Goal: Task Accomplishment & Management: Manage account settings

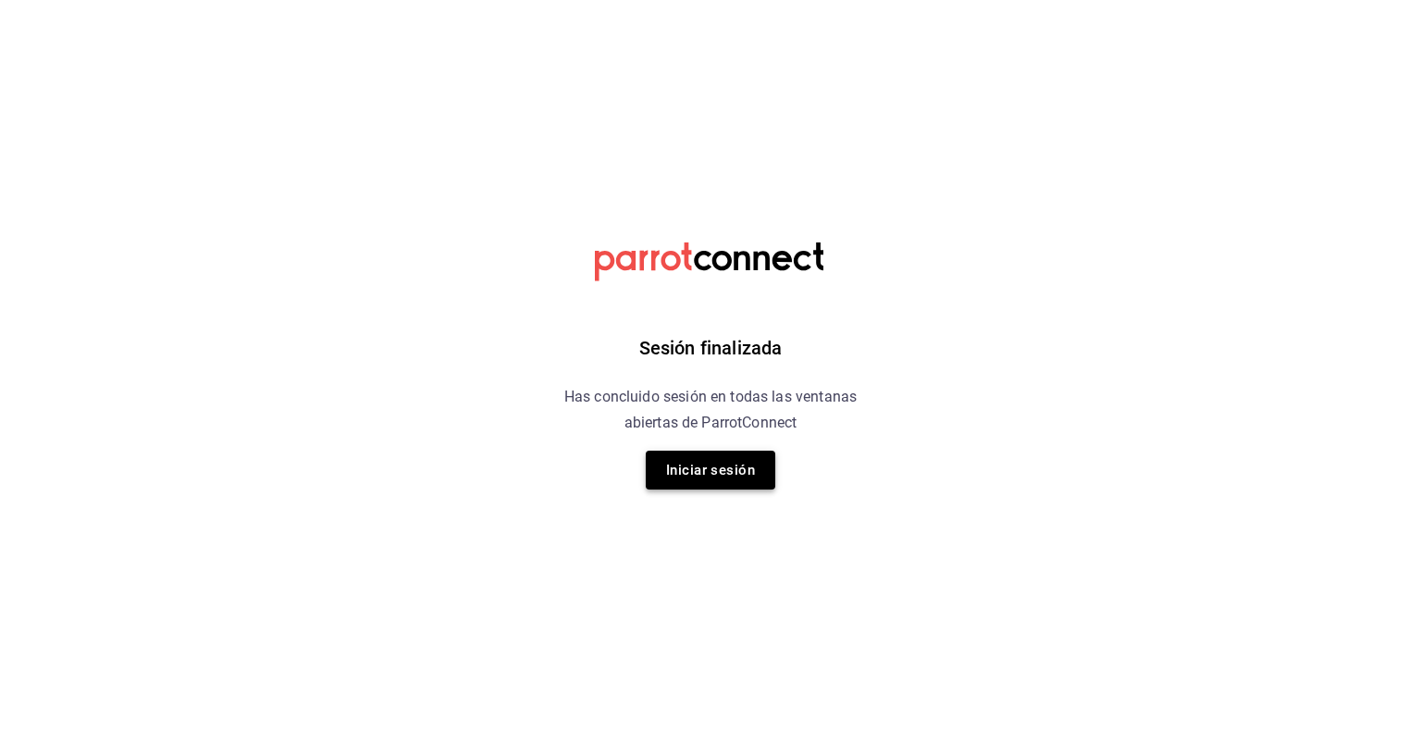
click at [732, 476] on button "Iniciar sesión" at bounding box center [711, 470] width 130 height 39
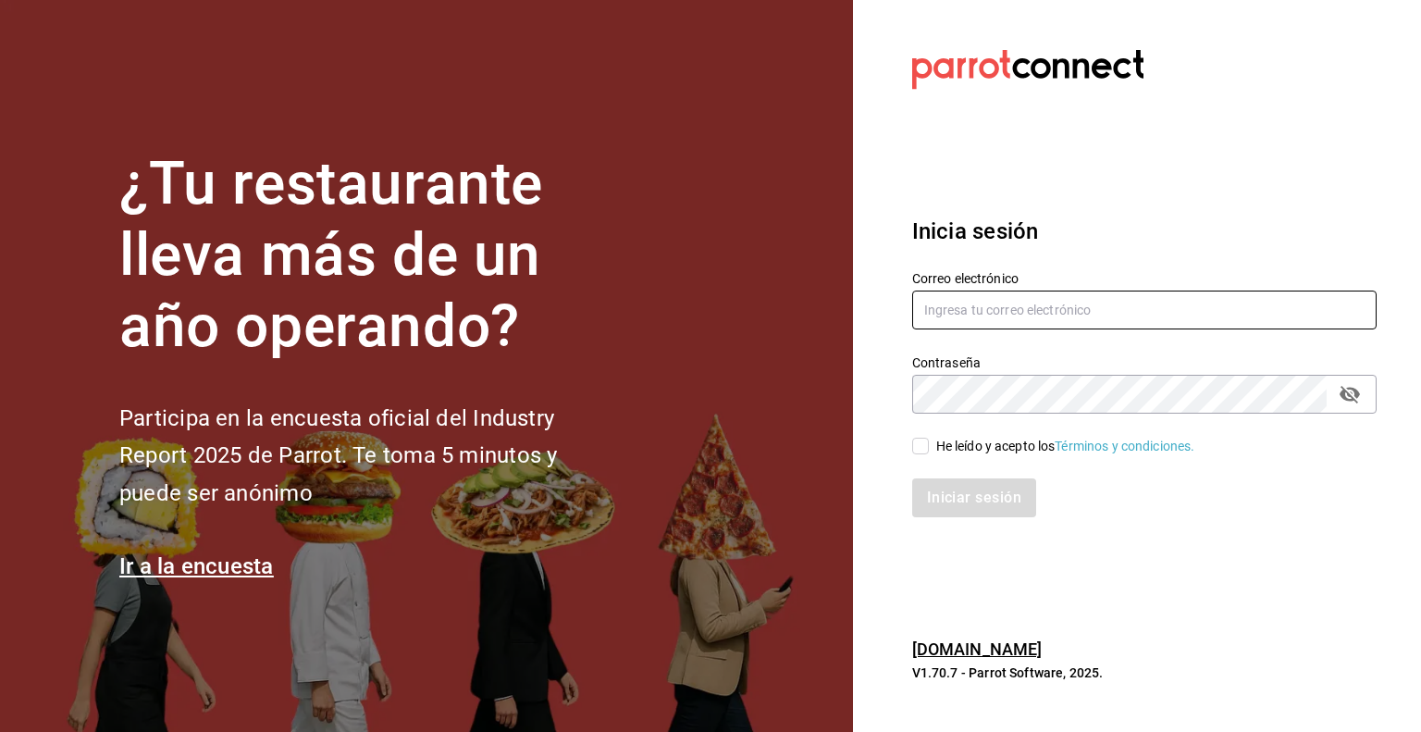
click at [975, 304] on input "text" at bounding box center [1144, 309] width 464 height 39
type input "multiuser@pickup.com"
click at [916, 434] on div "He leído y acepto los Términos y condiciones." at bounding box center [1133, 435] width 487 height 43
click at [920, 442] on input "He leído y acepto los Términos y condiciones." at bounding box center [920, 446] width 17 height 17
checkbox input "true"
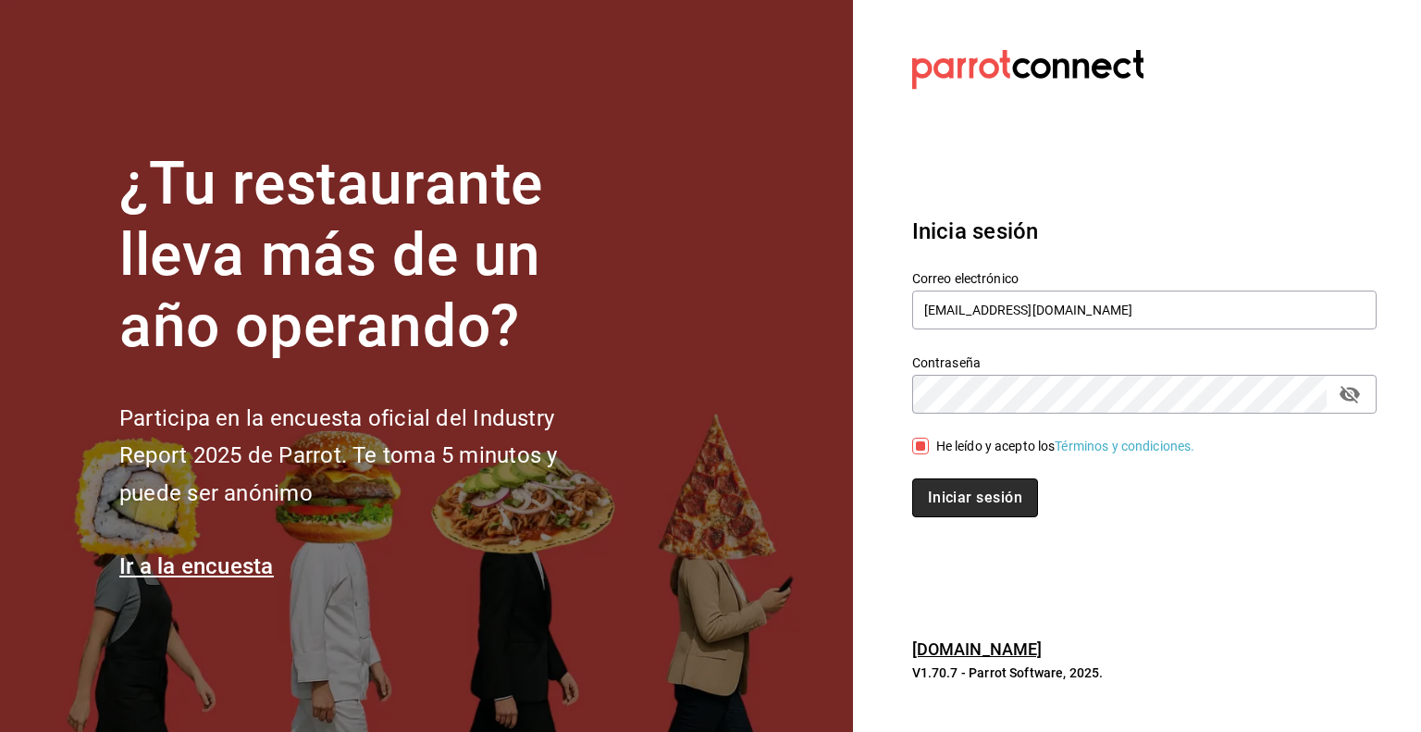
click at [943, 497] on button "Iniciar sesión" at bounding box center [975, 497] width 126 height 39
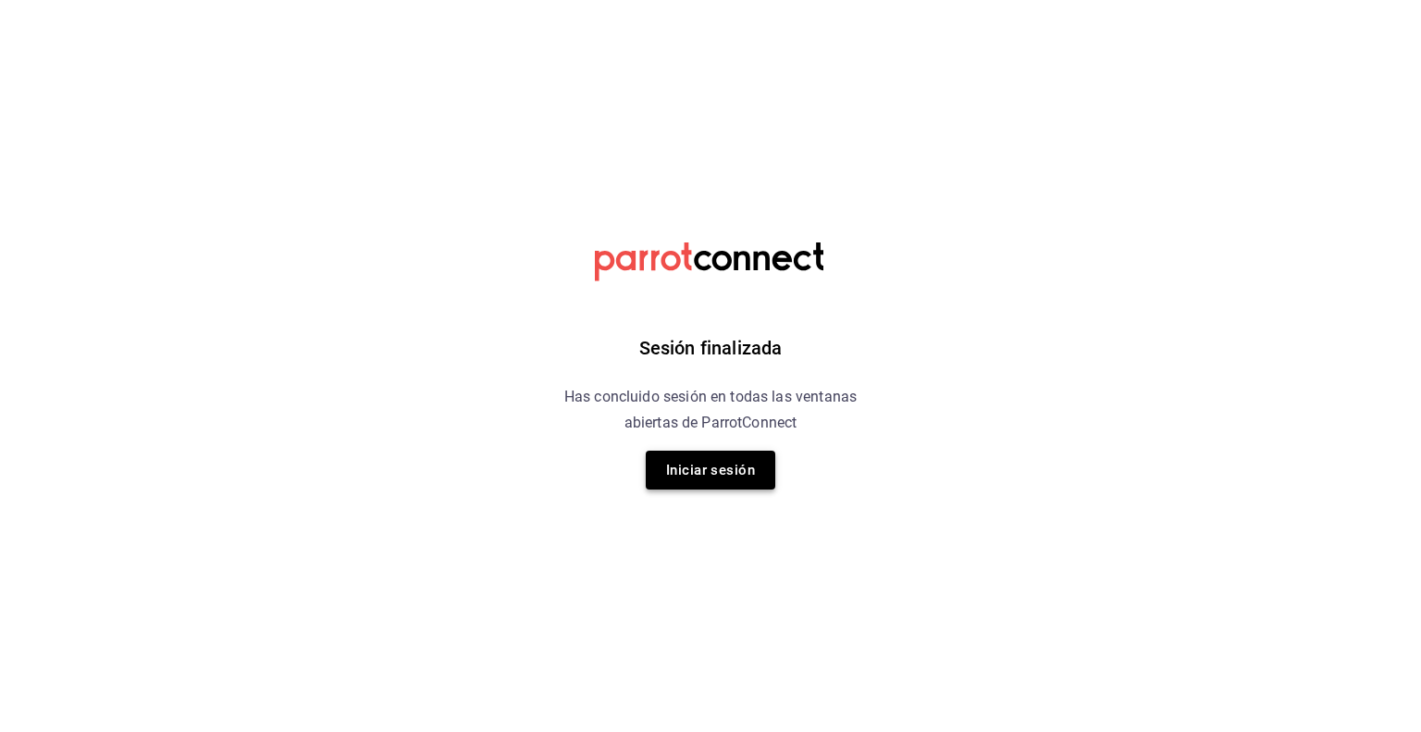
click at [741, 472] on button "Iniciar sesión" at bounding box center [711, 470] width 130 height 39
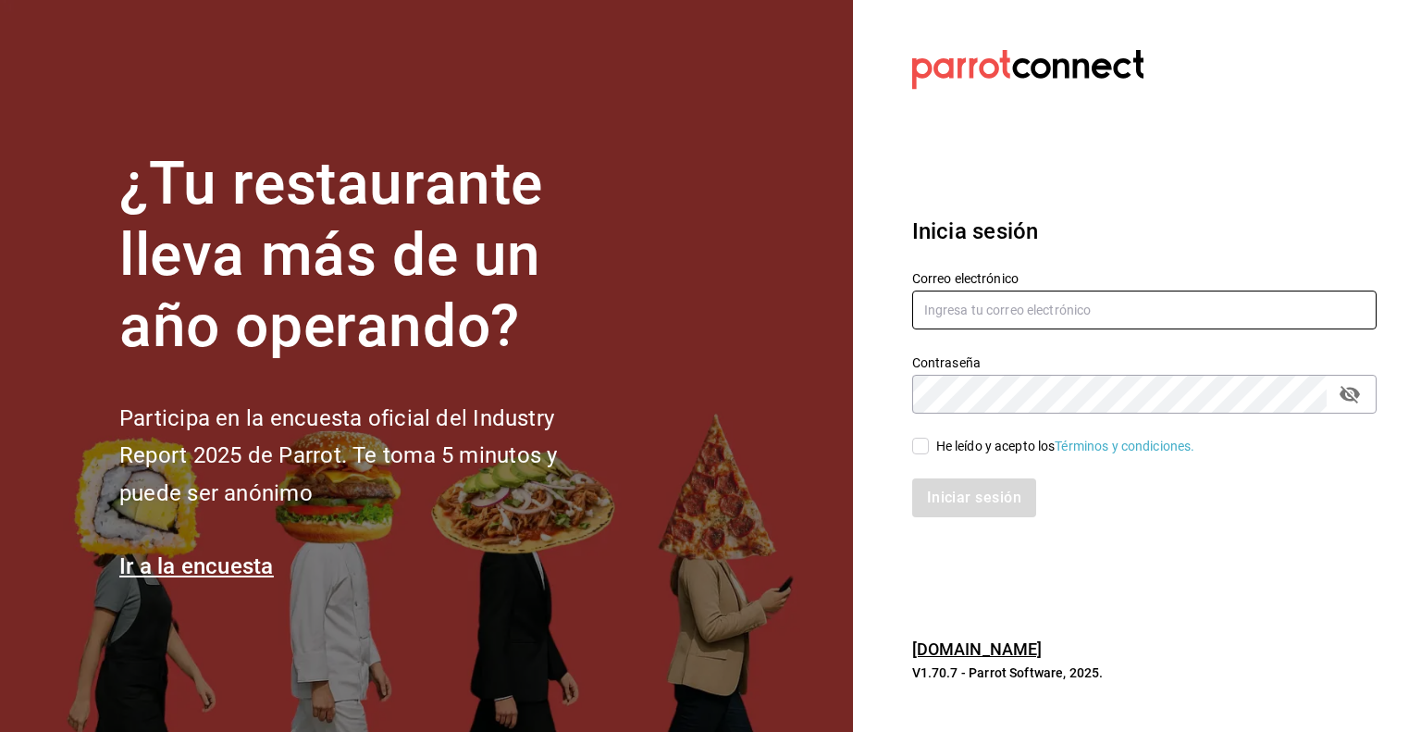
click at [958, 316] on input "text" at bounding box center [1144, 309] width 464 height 39
type input "[EMAIL_ADDRESS][DOMAIN_NAME]"
click at [920, 445] on input "He leído y acepto los Términos y condiciones." at bounding box center [920, 446] width 17 height 17
checkbox input "true"
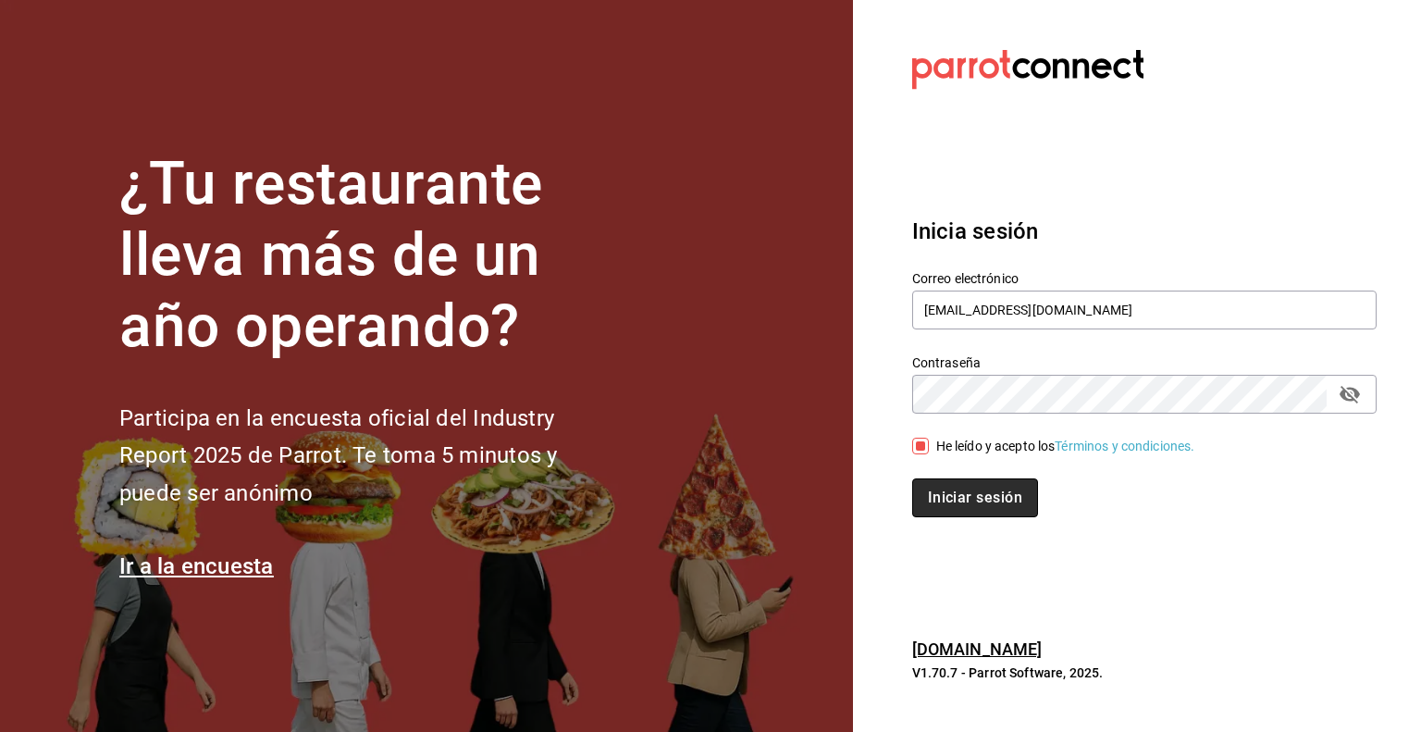
click at [955, 513] on button "Iniciar sesión" at bounding box center [975, 497] width 126 height 39
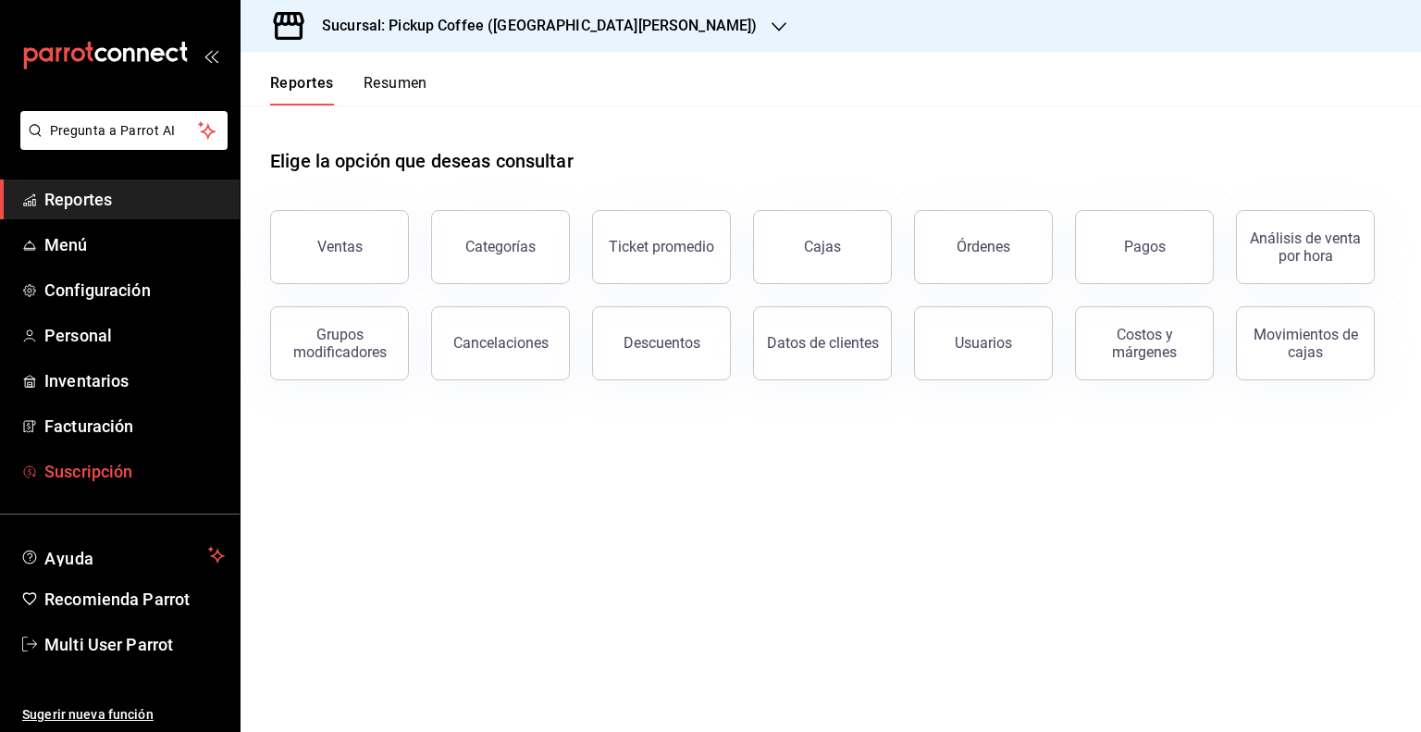
click at [134, 468] on span "Suscripción" at bounding box center [134, 471] width 180 height 25
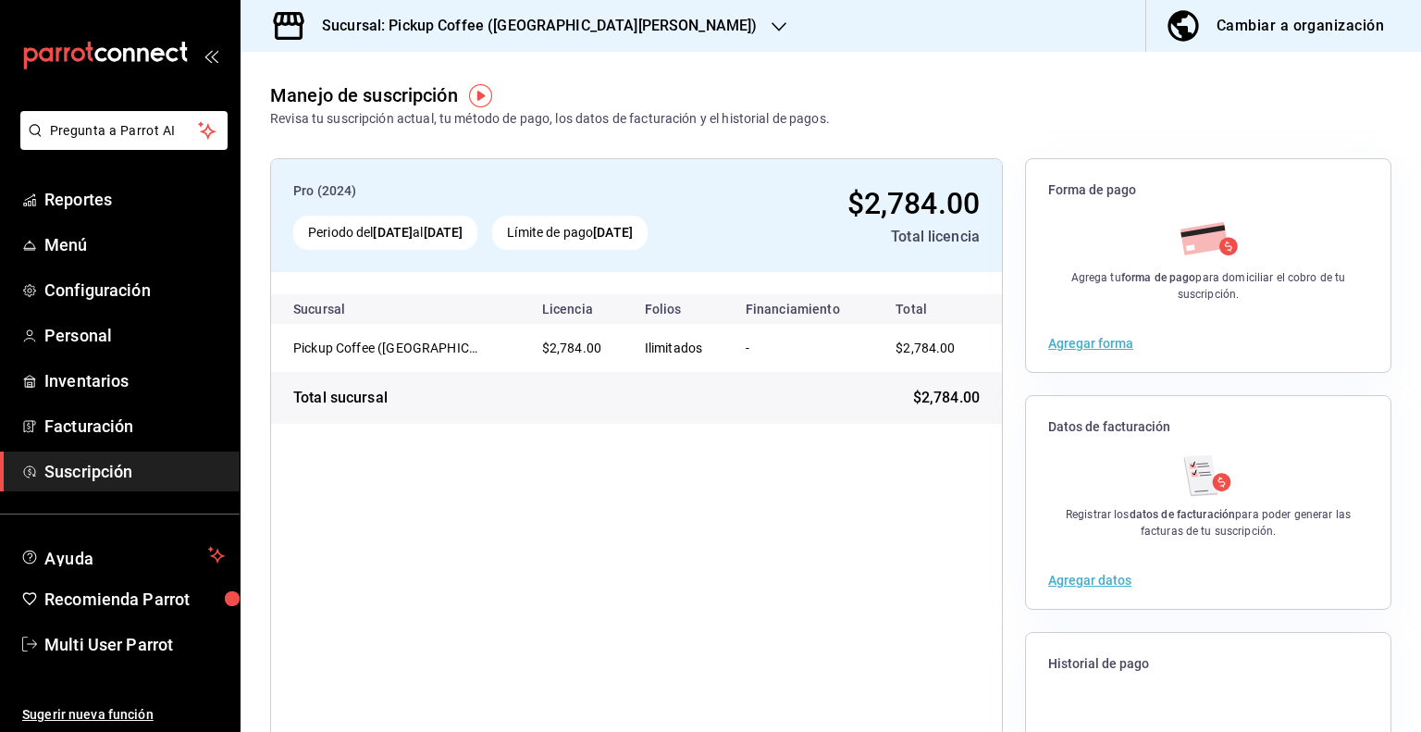
click at [575, 23] on div "Sucursal: Pickup Coffee ([GEOGRAPHIC_DATA][PERSON_NAME])" at bounding box center [524, 26] width 538 height 52
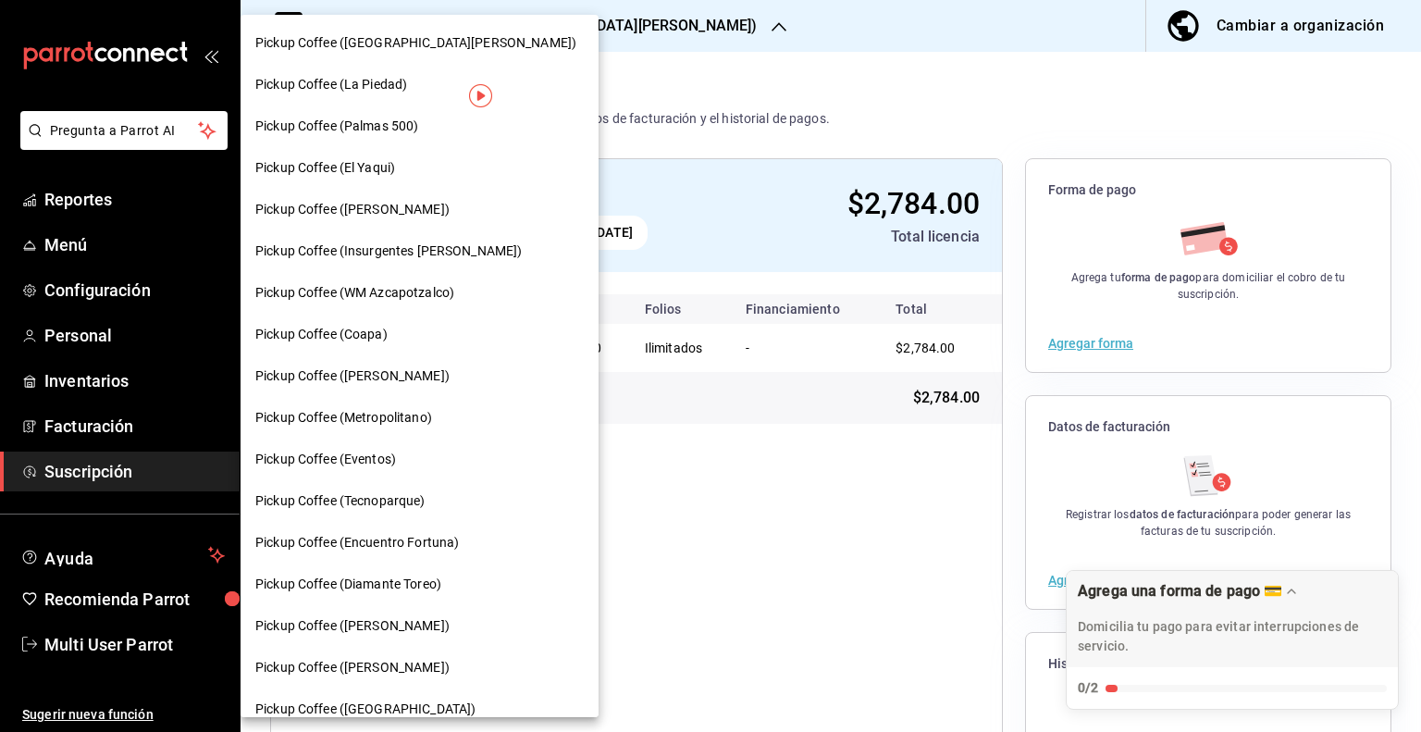
click at [145, 477] on div at bounding box center [710, 366] width 1421 height 732
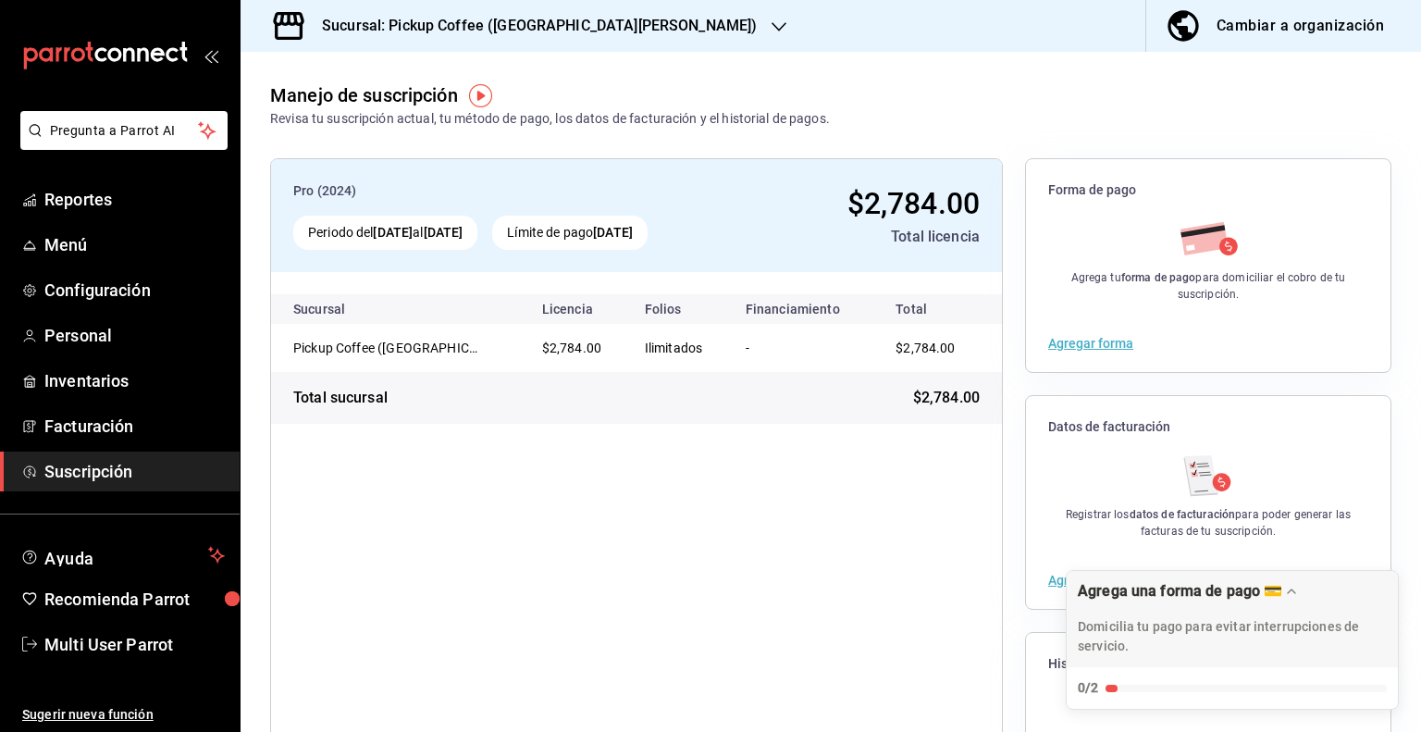
click at [1080, 343] on button "Agregar forma" at bounding box center [1090, 343] width 85 height 13
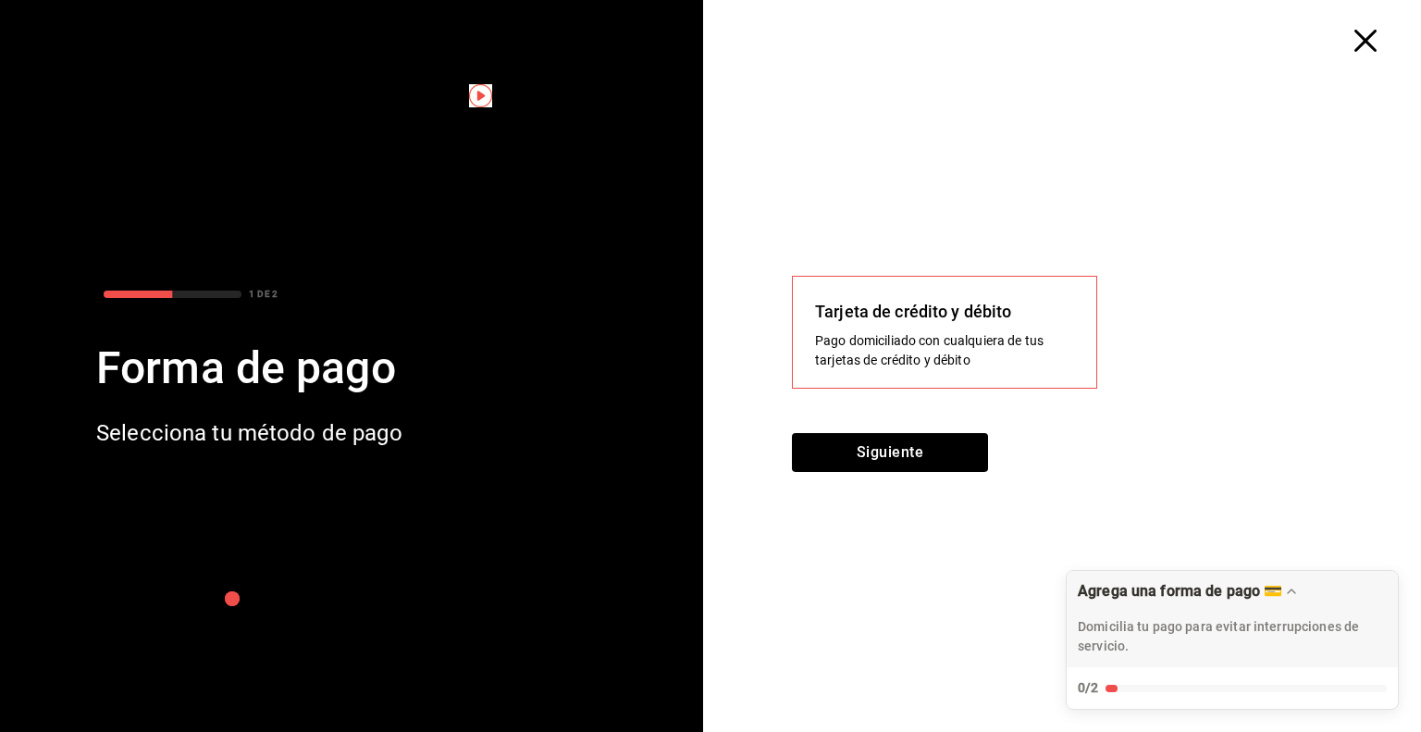
click at [959, 476] on div "Siguiente" at bounding box center [1069, 463] width 555 height 61
click at [955, 462] on button "Siguiente" at bounding box center [890, 452] width 196 height 39
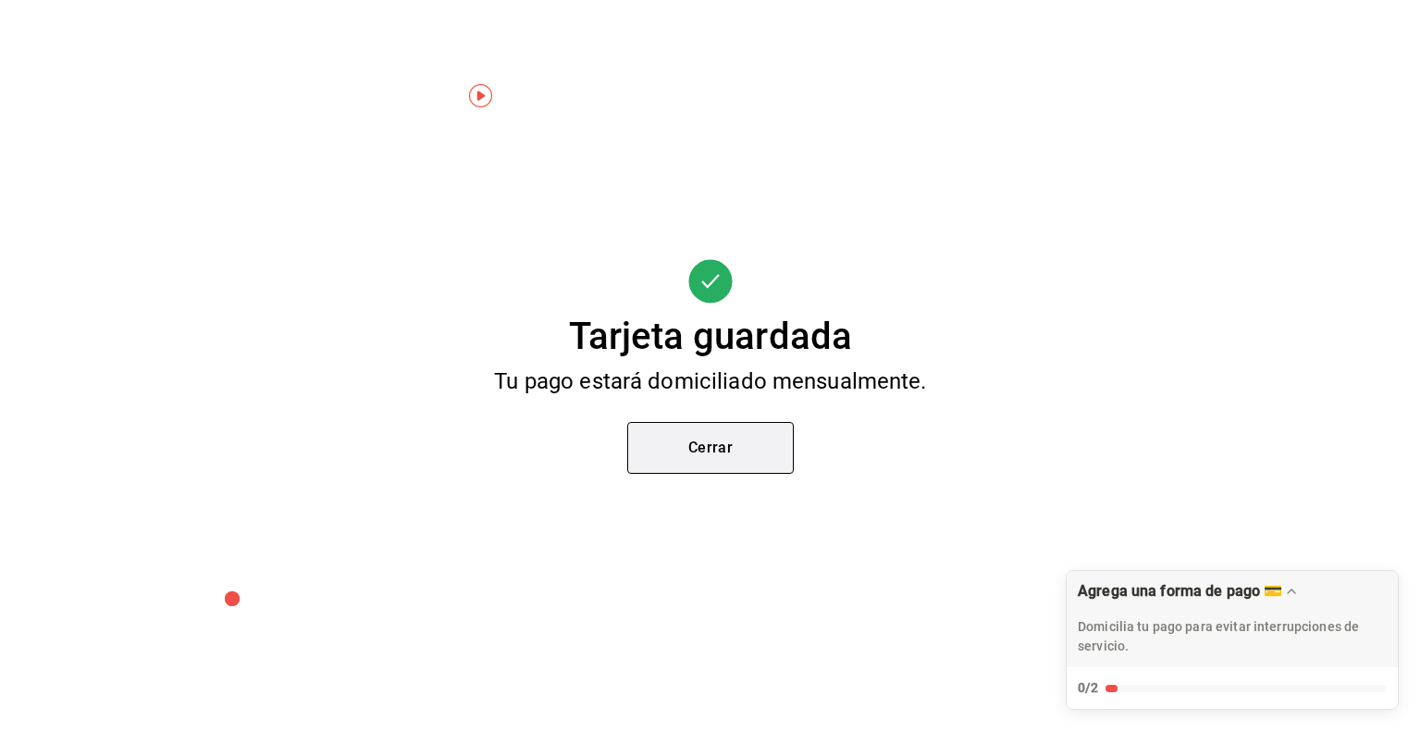
click at [738, 454] on button "Cerrar" at bounding box center [710, 448] width 167 height 52
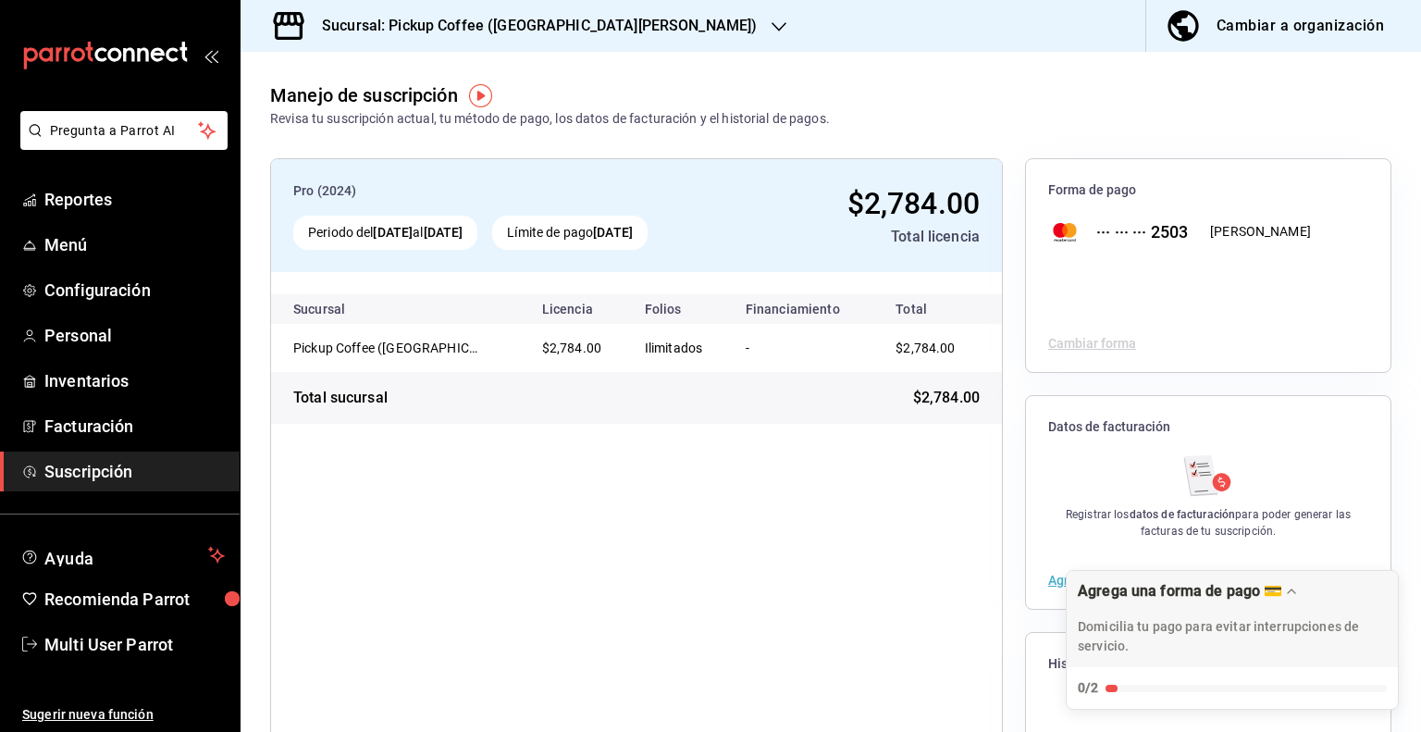
click at [574, 21] on div "Sucursal: Pickup Coffee ([GEOGRAPHIC_DATA][PERSON_NAME])" at bounding box center [524, 26] width 538 height 52
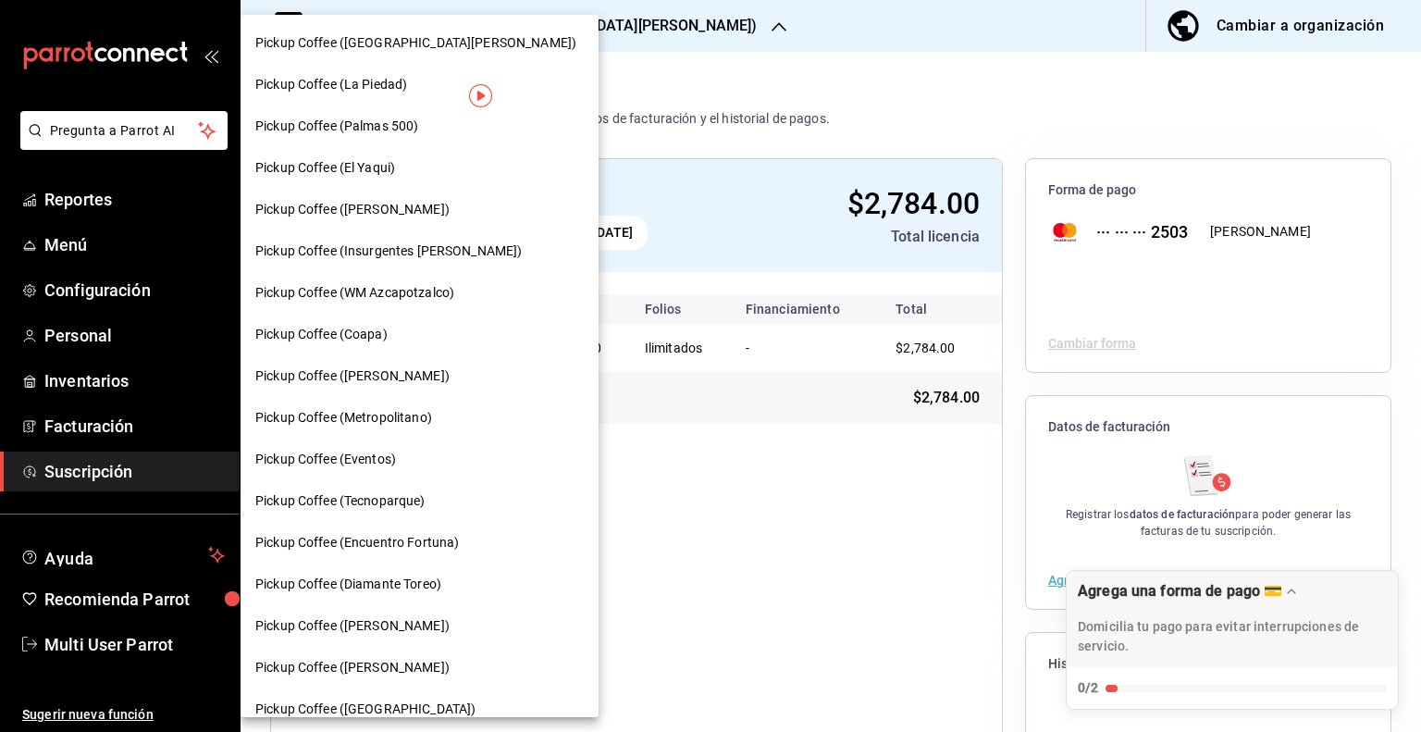
click at [438, 75] on div "Pickup Coffee (La Piedad)" at bounding box center [419, 84] width 328 height 19
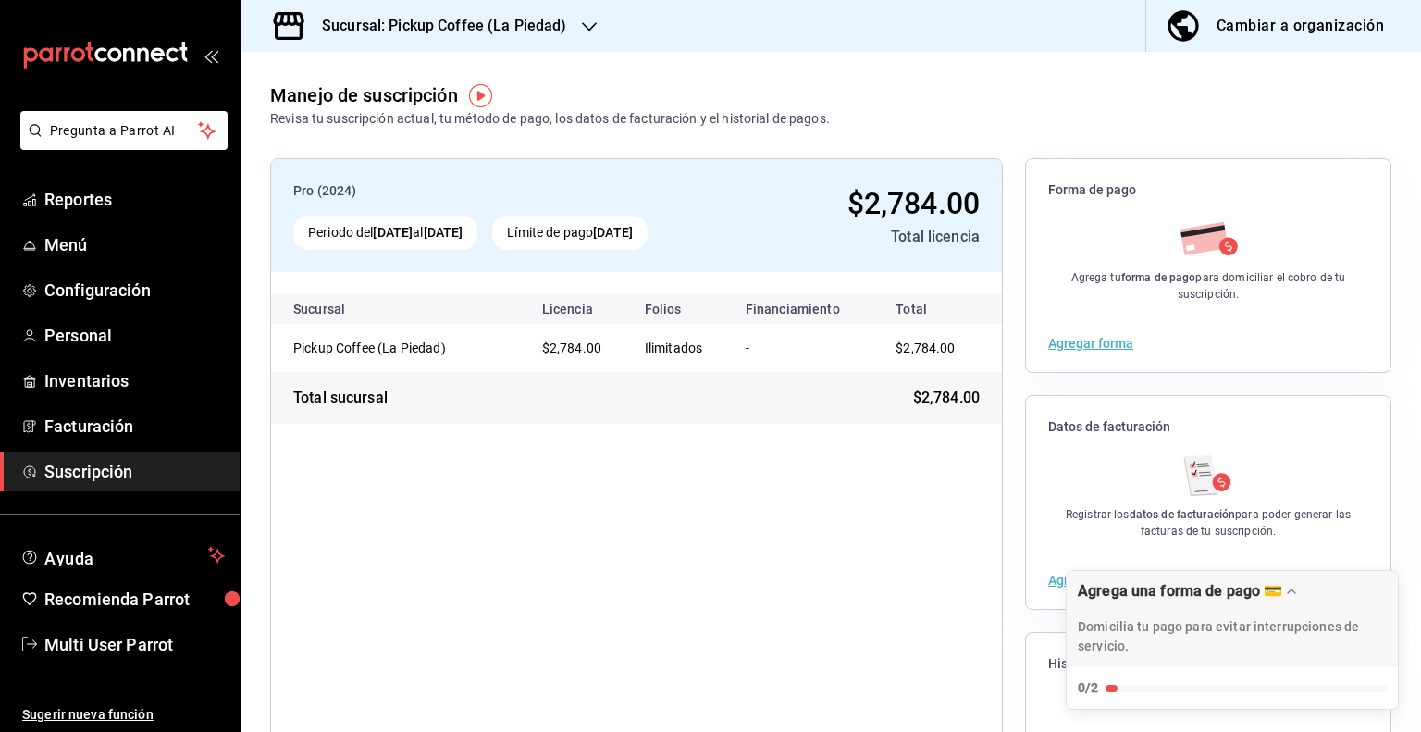
click at [1105, 340] on button "Agregar forma" at bounding box center [1090, 343] width 85 height 13
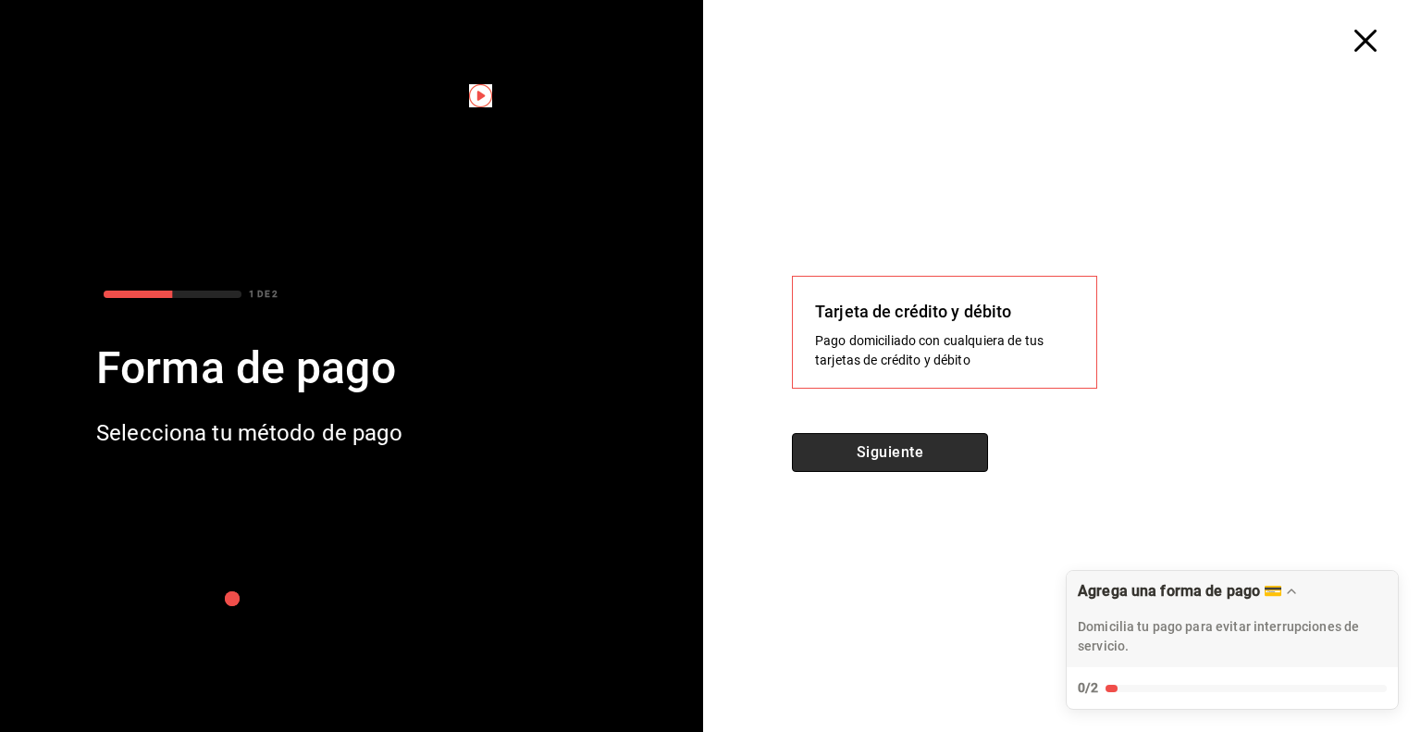
click at [939, 436] on button "Siguiente" at bounding box center [890, 452] width 196 height 39
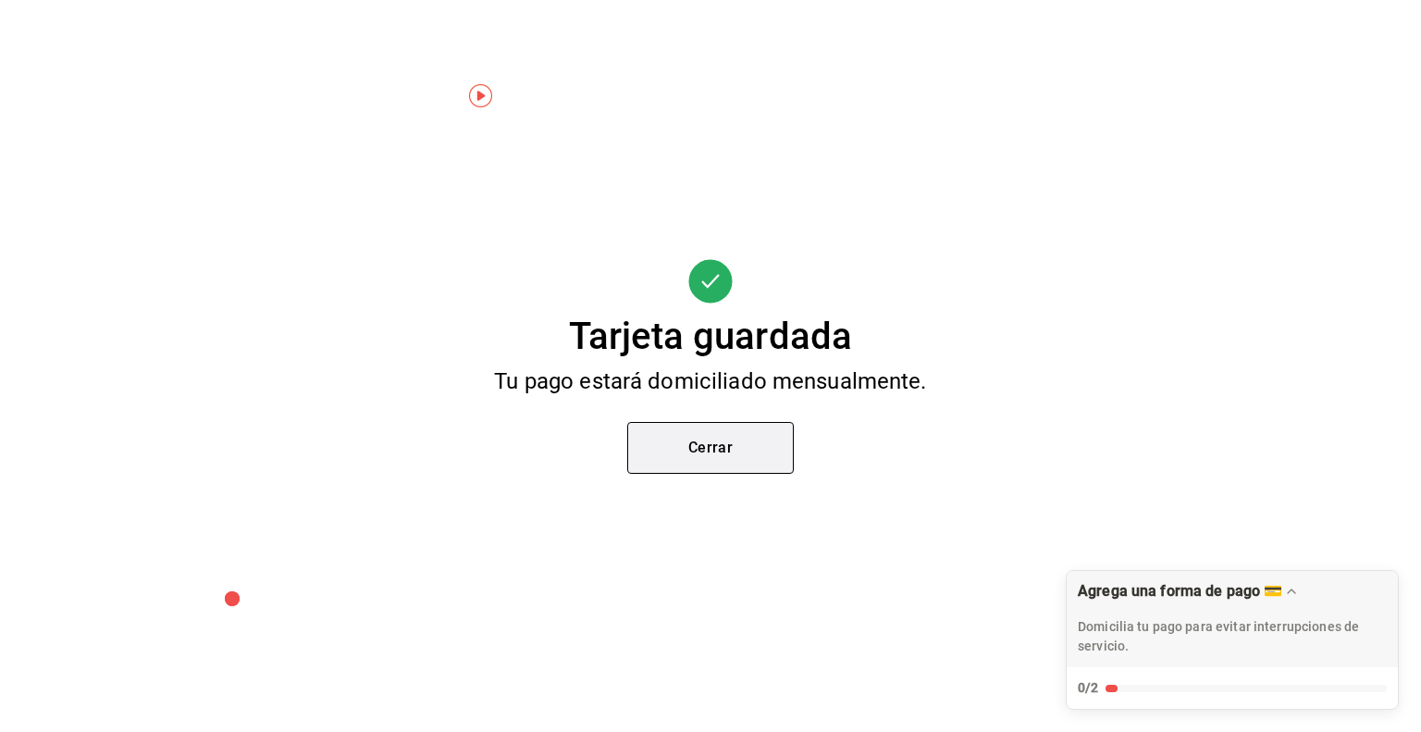
click at [748, 437] on button "Cerrar" at bounding box center [710, 448] width 167 height 52
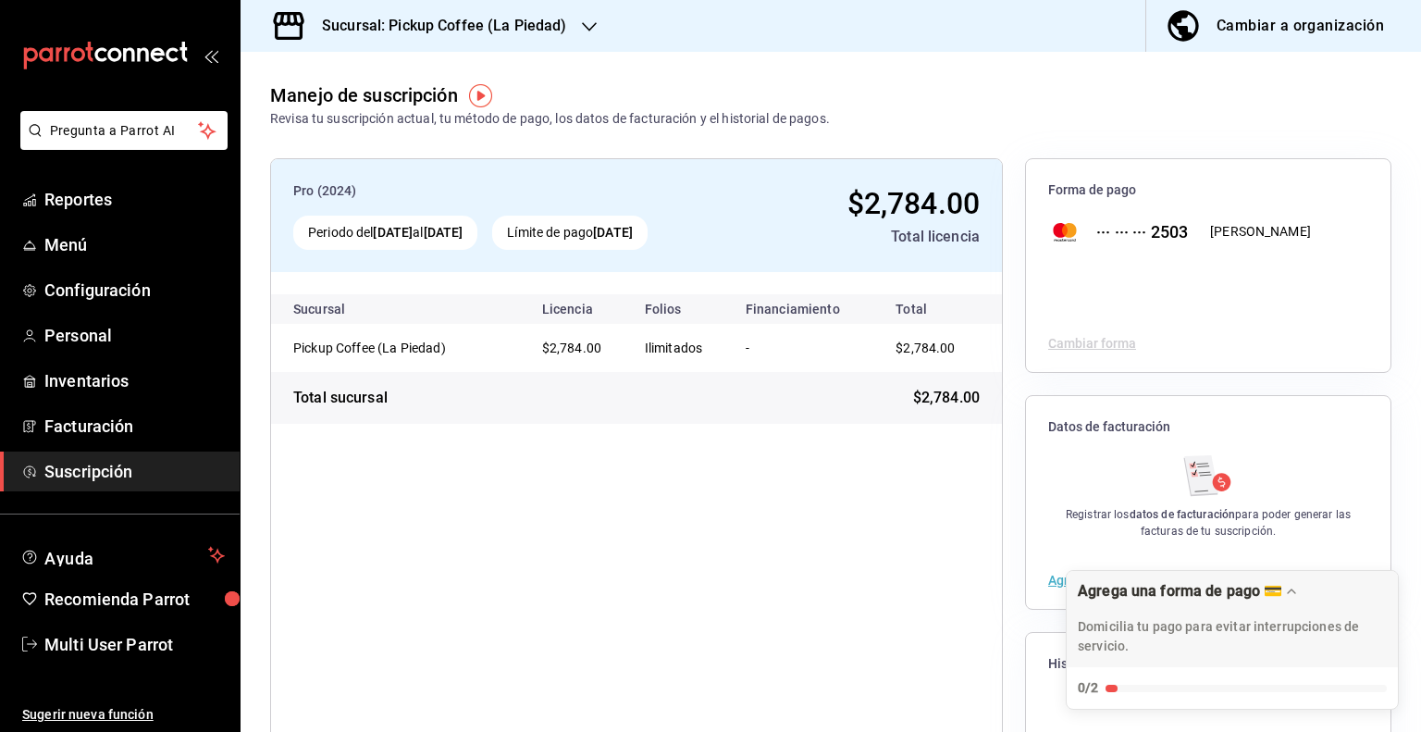
click at [588, 32] on icon "button" at bounding box center [589, 26] width 15 height 15
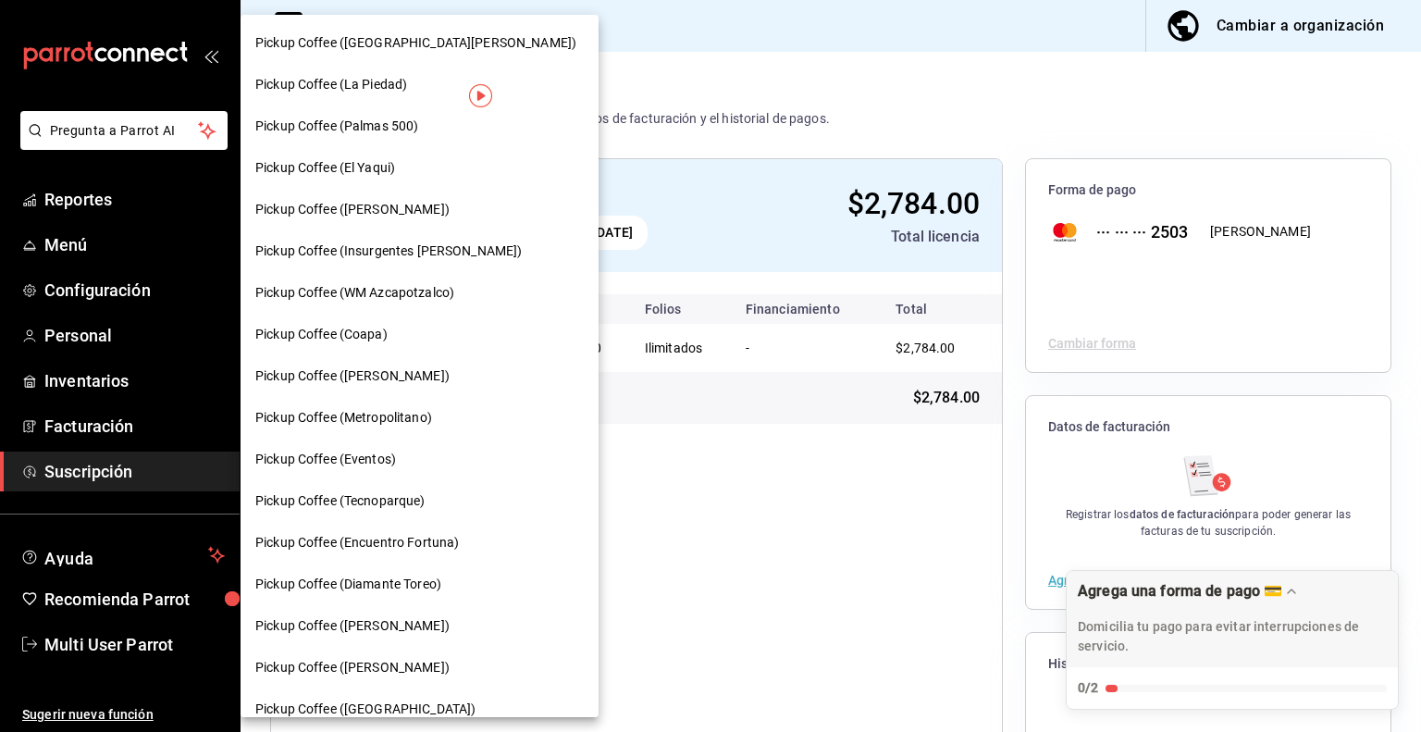
click at [414, 119] on span "Pickup Coffee (Palmas 500)" at bounding box center [336, 126] width 163 height 19
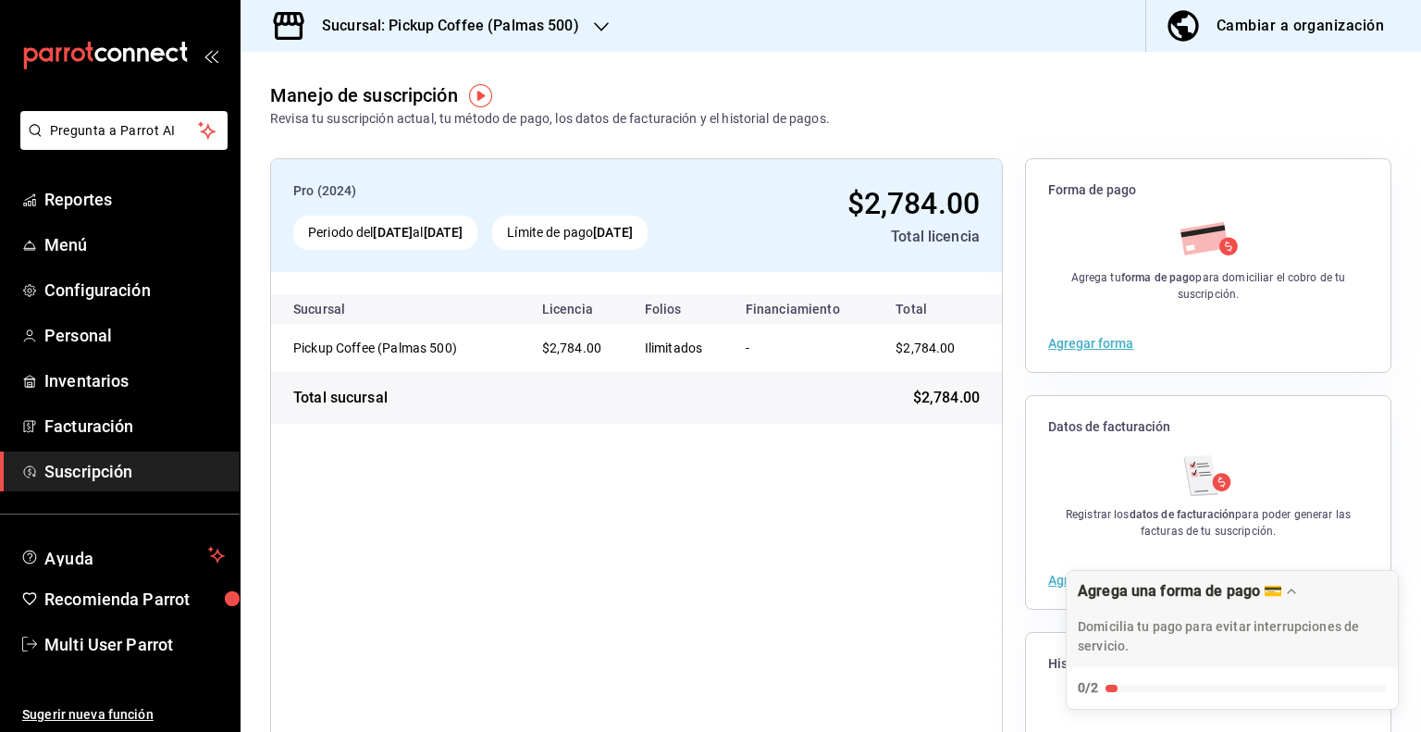
click at [1089, 340] on button "Agregar forma" at bounding box center [1090, 343] width 85 height 13
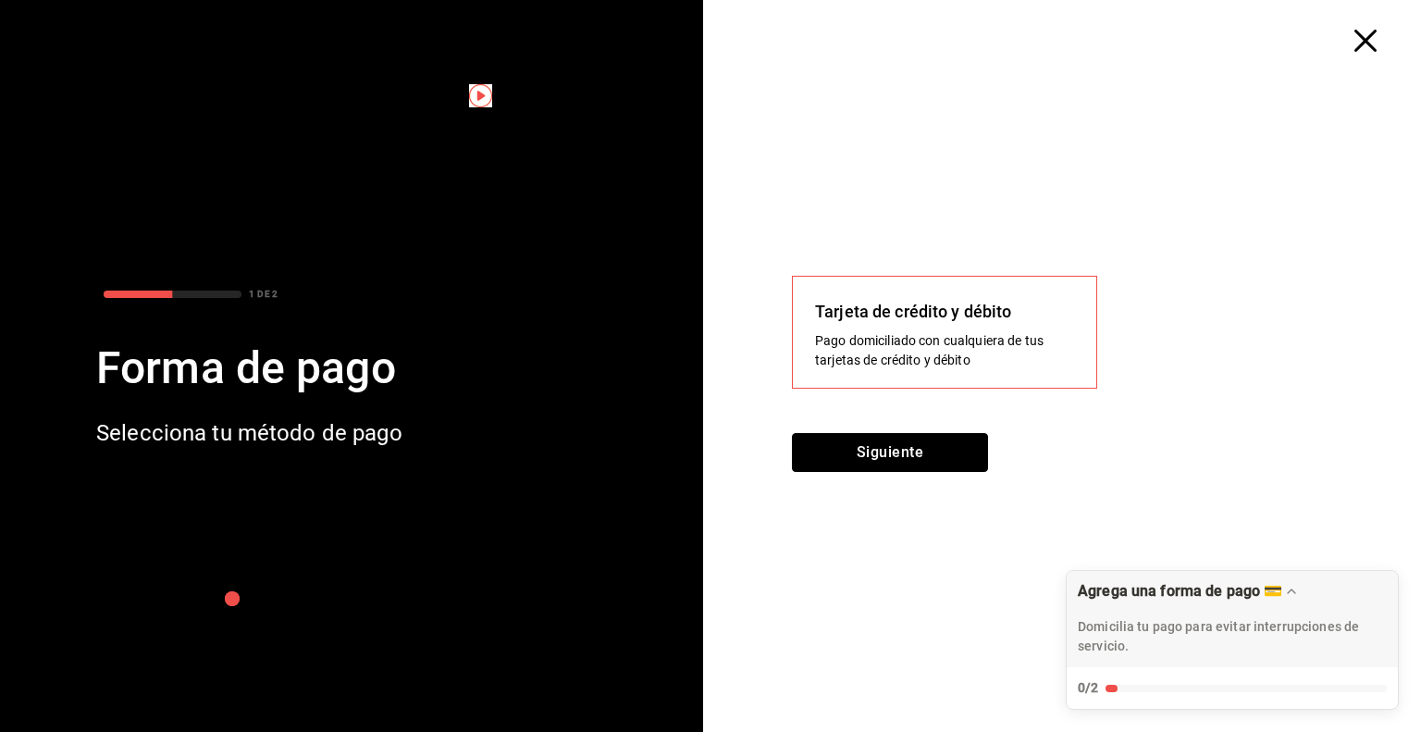
click at [962, 443] on button "Siguiente" at bounding box center [890, 452] width 196 height 39
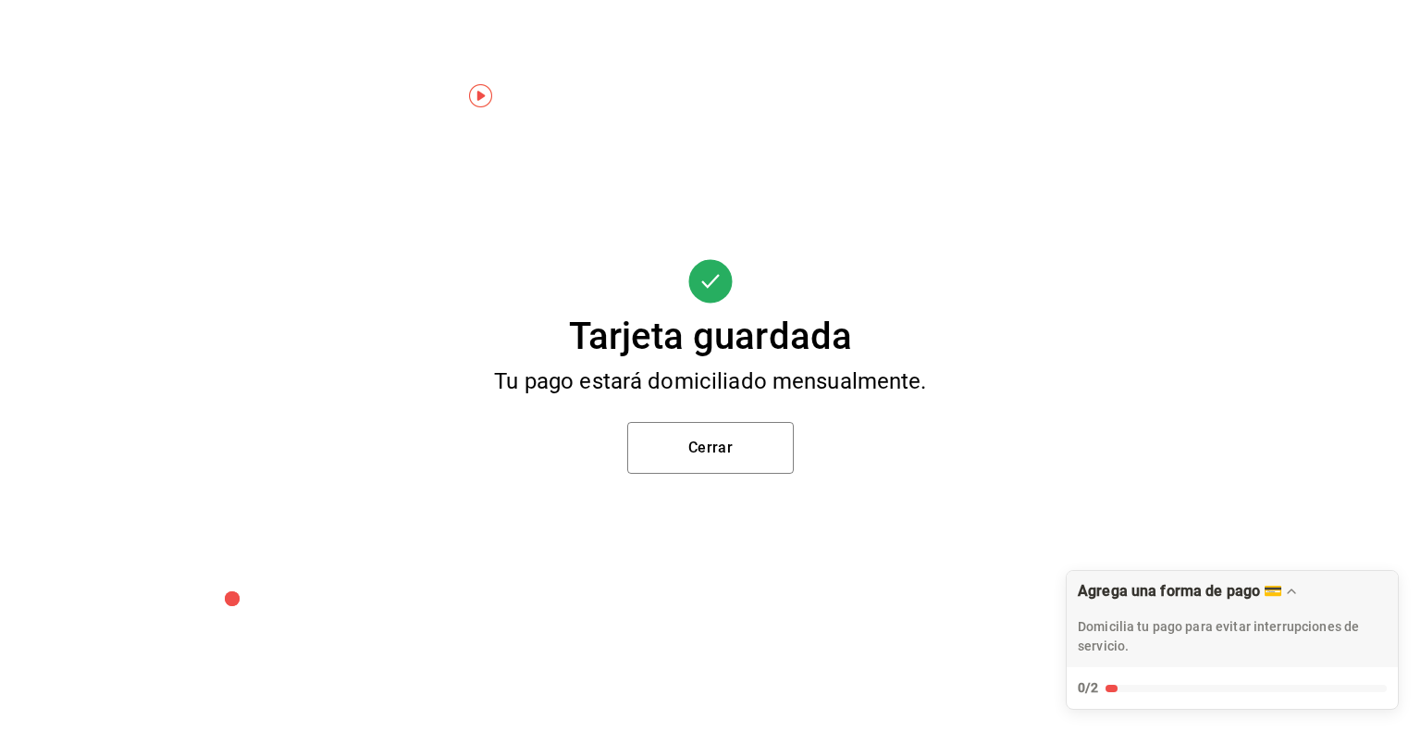
click at [759, 410] on div "Tarjeta guardada Tu pago estará domiciliado mensualmente. Cerrar" at bounding box center [710, 366] width 1421 height 732
click at [754, 443] on button "Cerrar" at bounding box center [710, 448] width 167 height 52
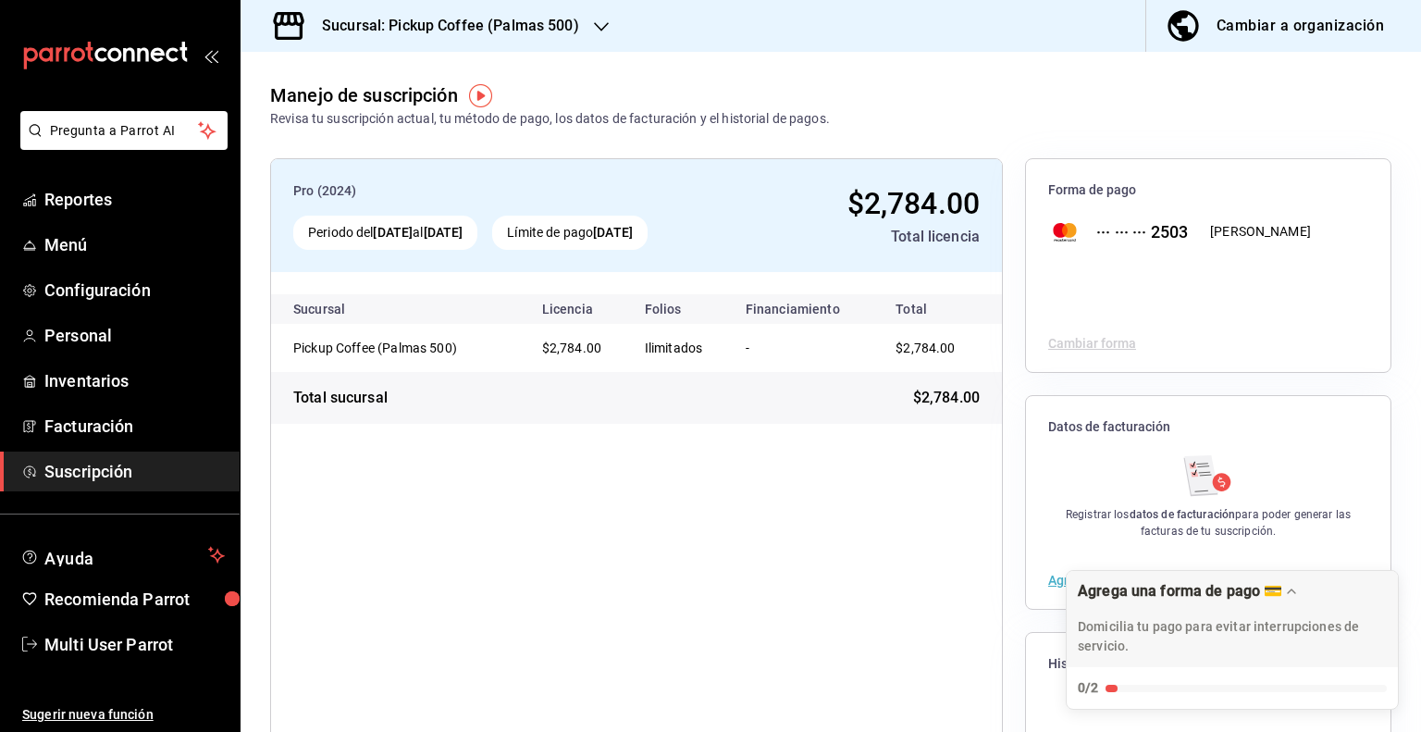
click at [562, 25] on h3 "Sucursal: Pickup Coffee (Palmas 500)" at bounding box center [443, 26] width 272 height 22
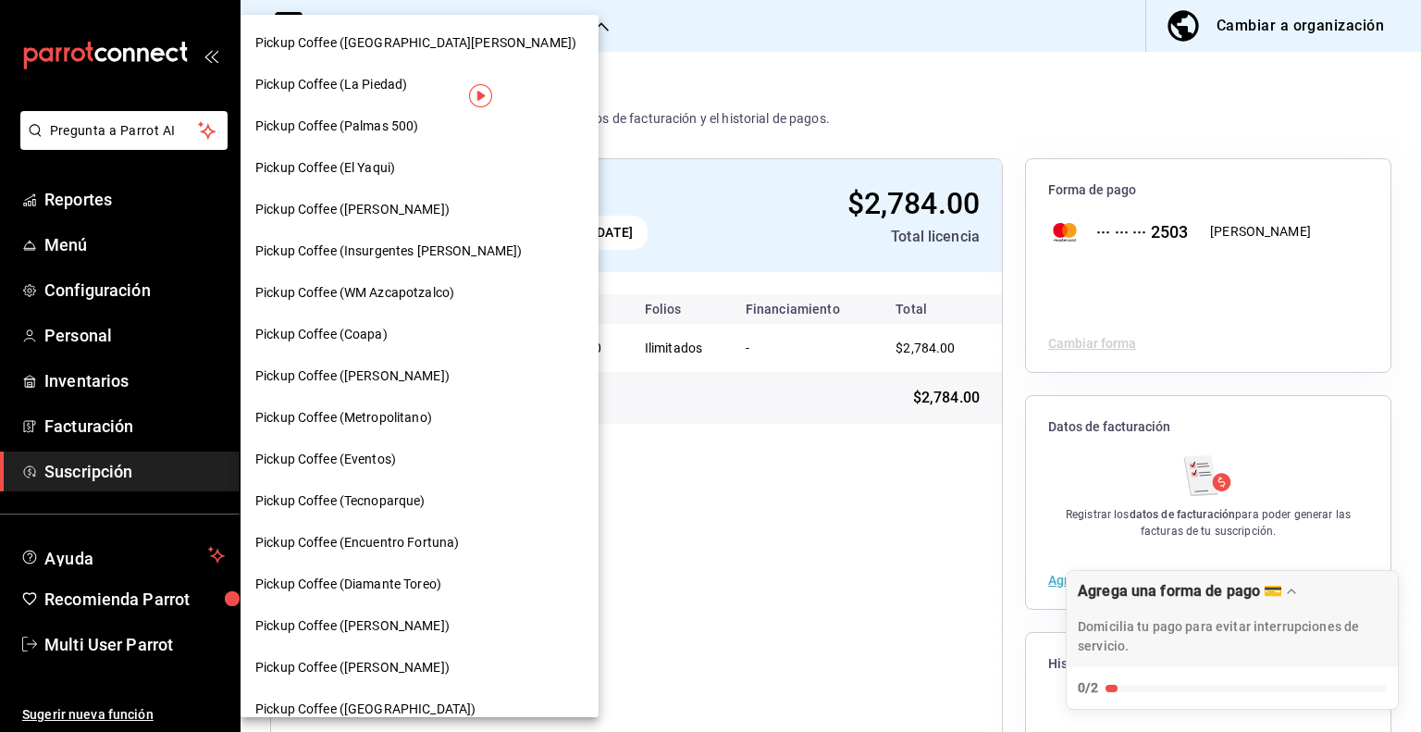
click at [405, 171] on div "Pickup Coffee (El Yaqui)" at bounding box center [419, 167] width 328 height 19
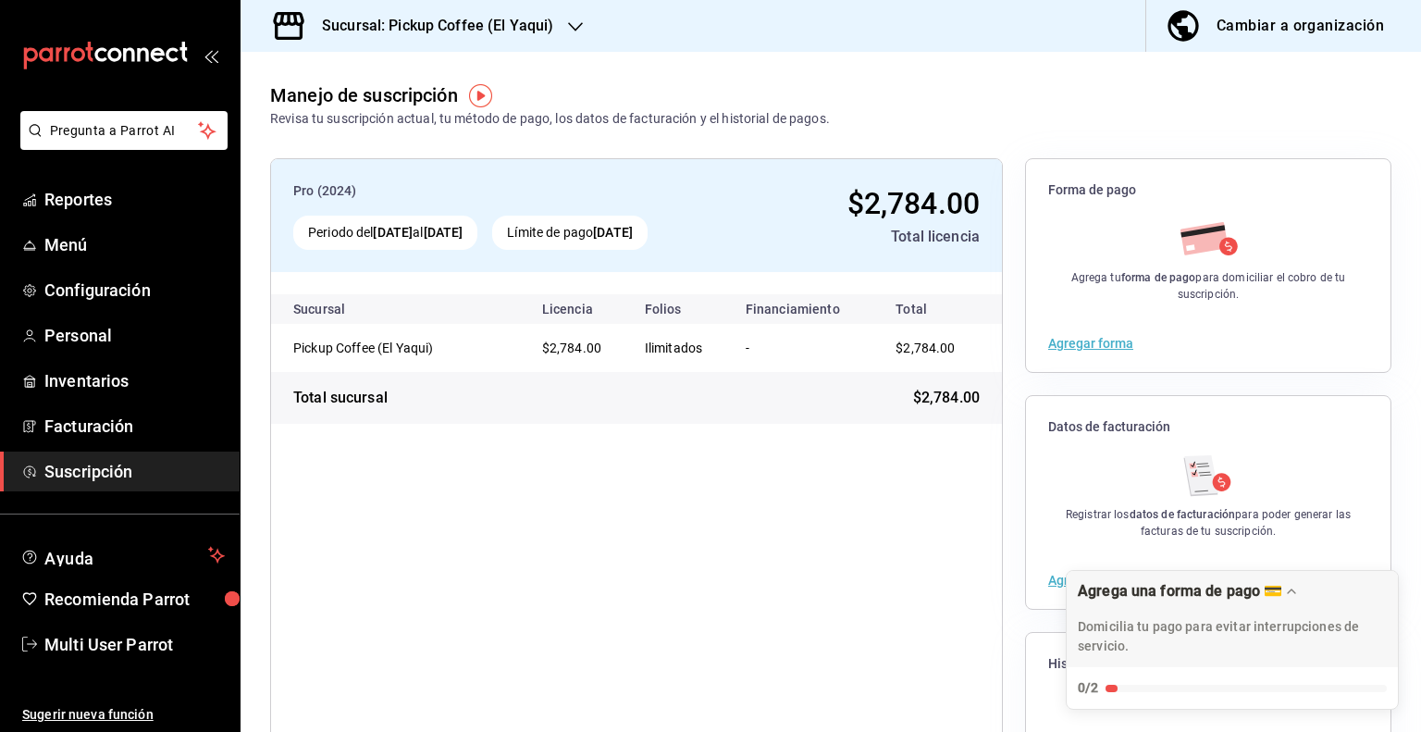
click at [1058, 351] on div "Agregar forma" at bounding box center [1208, 343] width 364 height 57
click at [1060, 345] on button "Agregar forma" at bounding box center [1090, 343] width 85 height 13
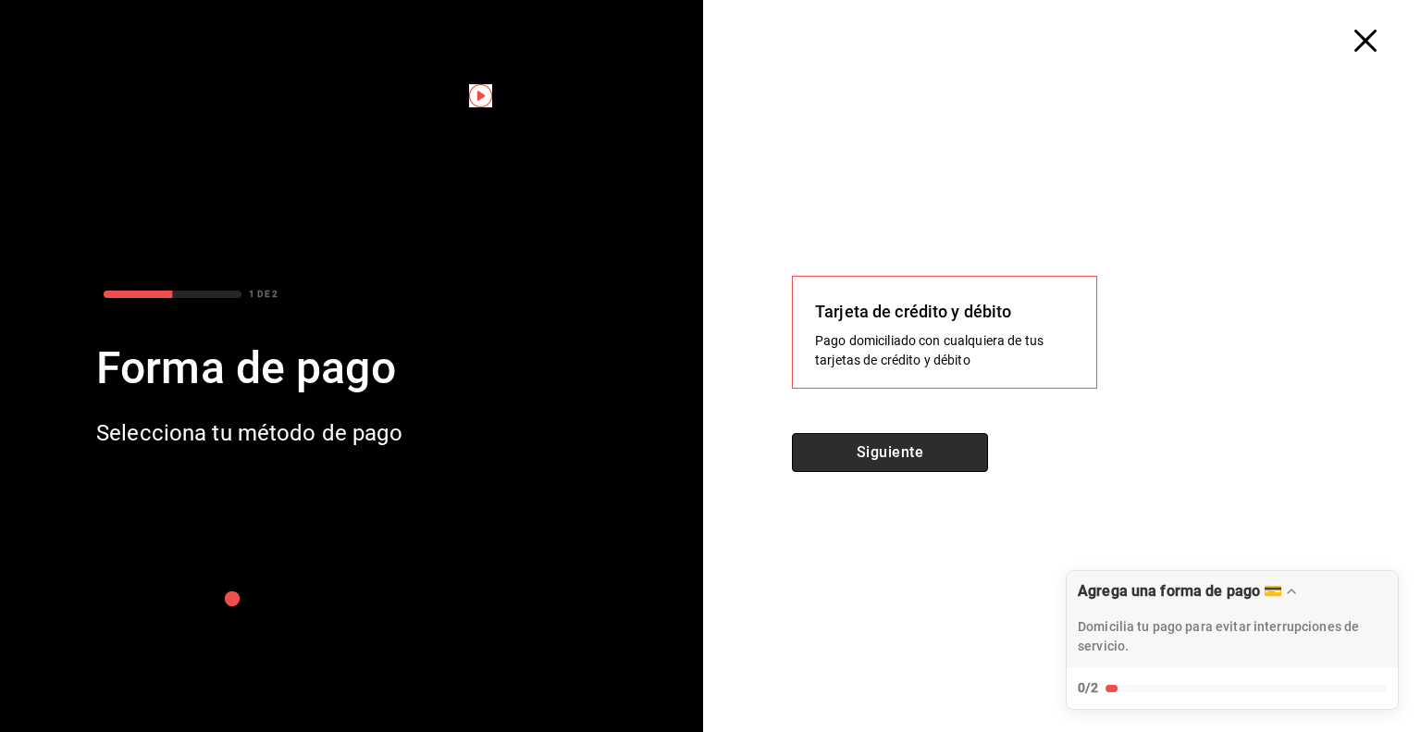
click at [921, 443] on button "Siguiente" at bounding box center [890, 452] width 196 height 39
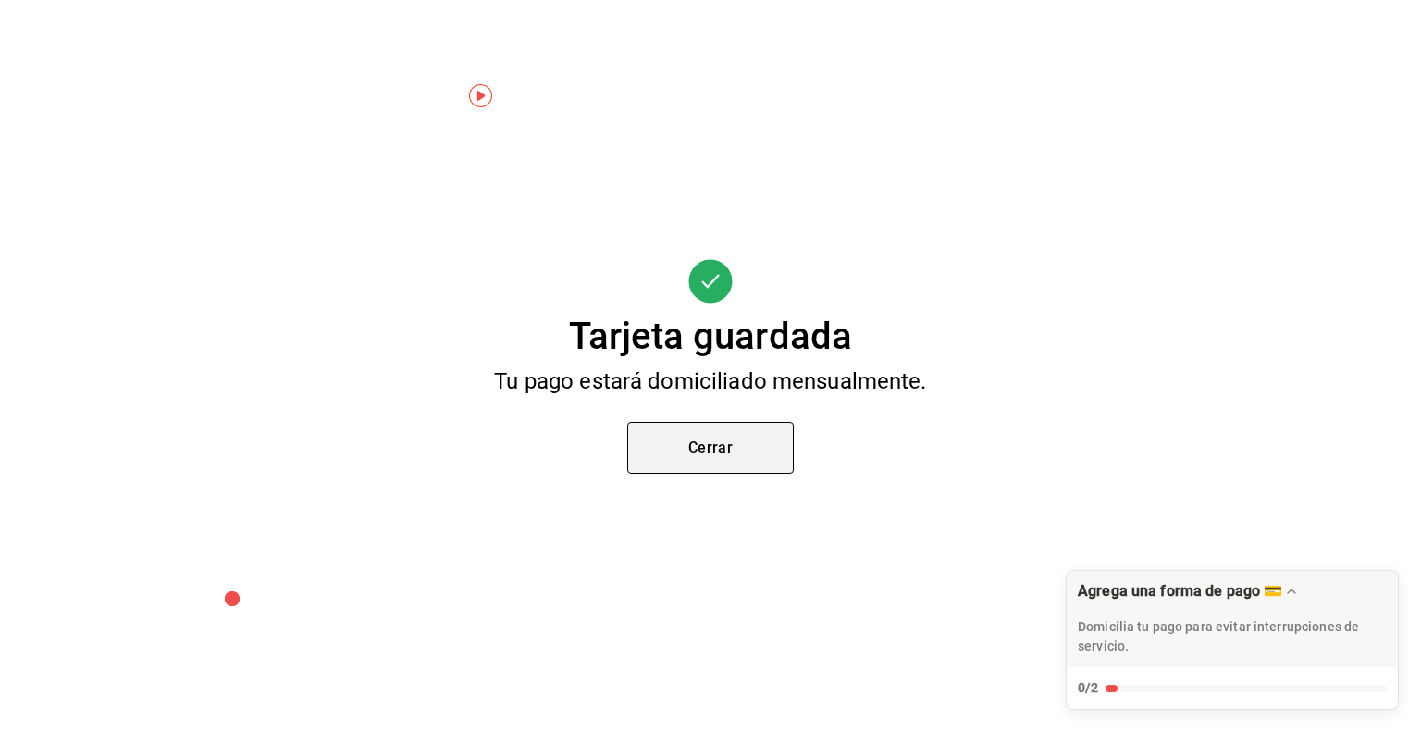
click at [744, 453] on button "Cerrar" at bounding box center [710, 448] width 167 height 52
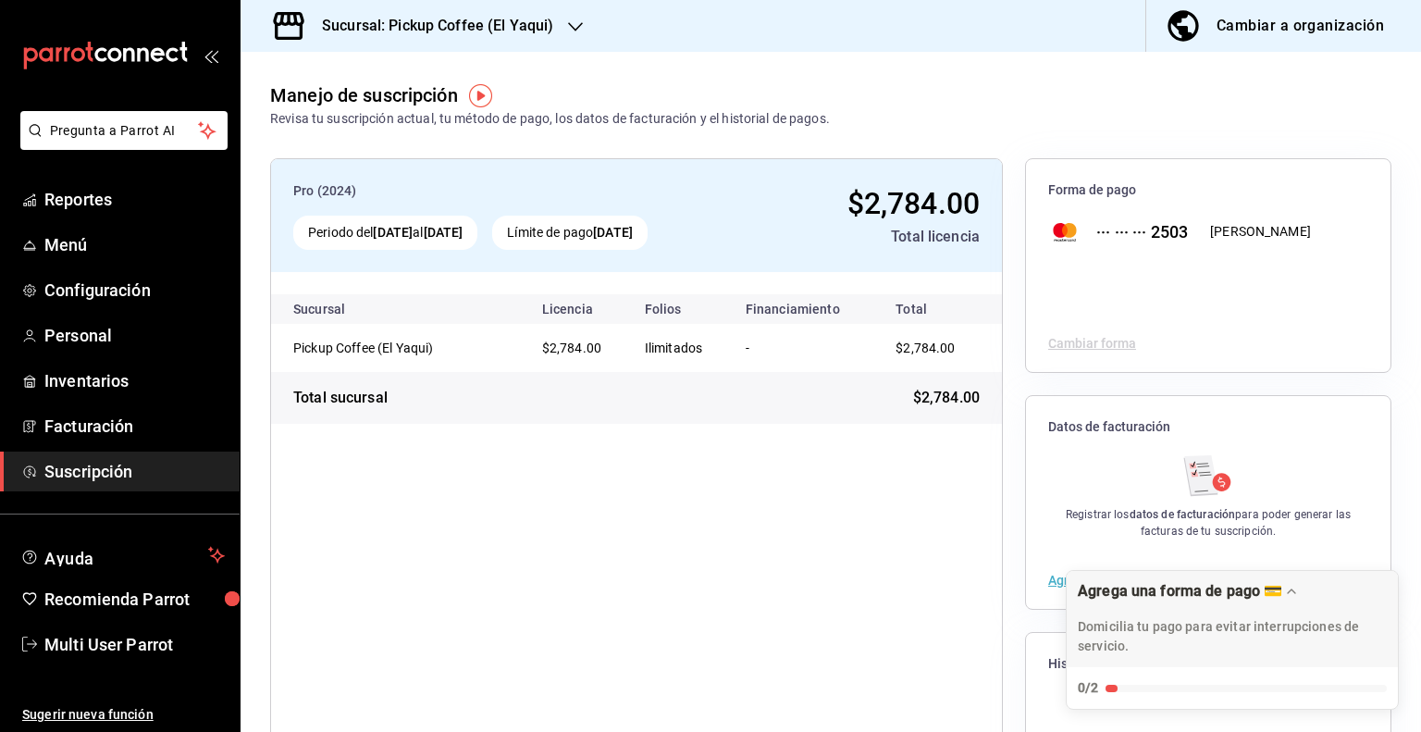
click at [544, 38] on div "Sucursal: Pickup Coffee (El Yaqui)" at bounding box center [422, 26] width 335 height 52
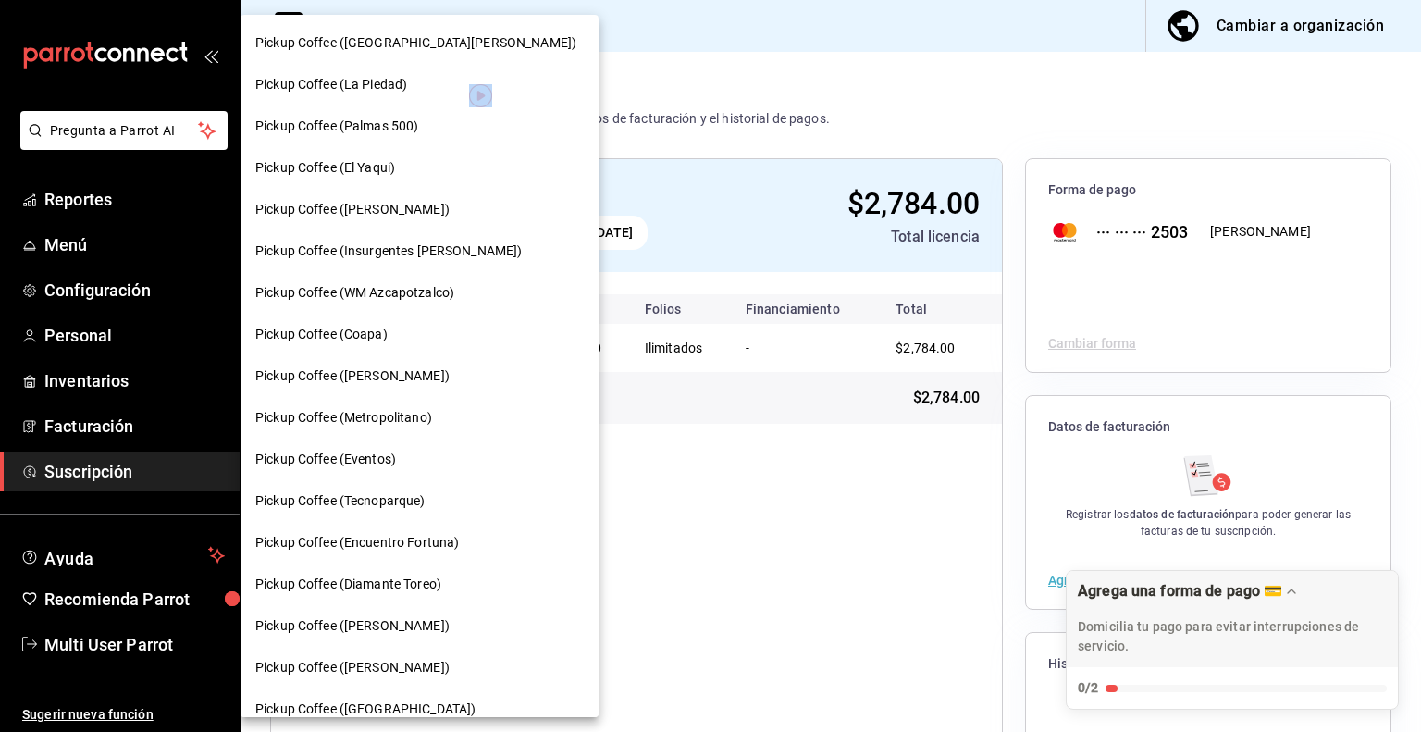
click at [444, 214] on span "Pickup Coffee (WM Miramontes)" at bounding box center [352, 209] width 194 height 19
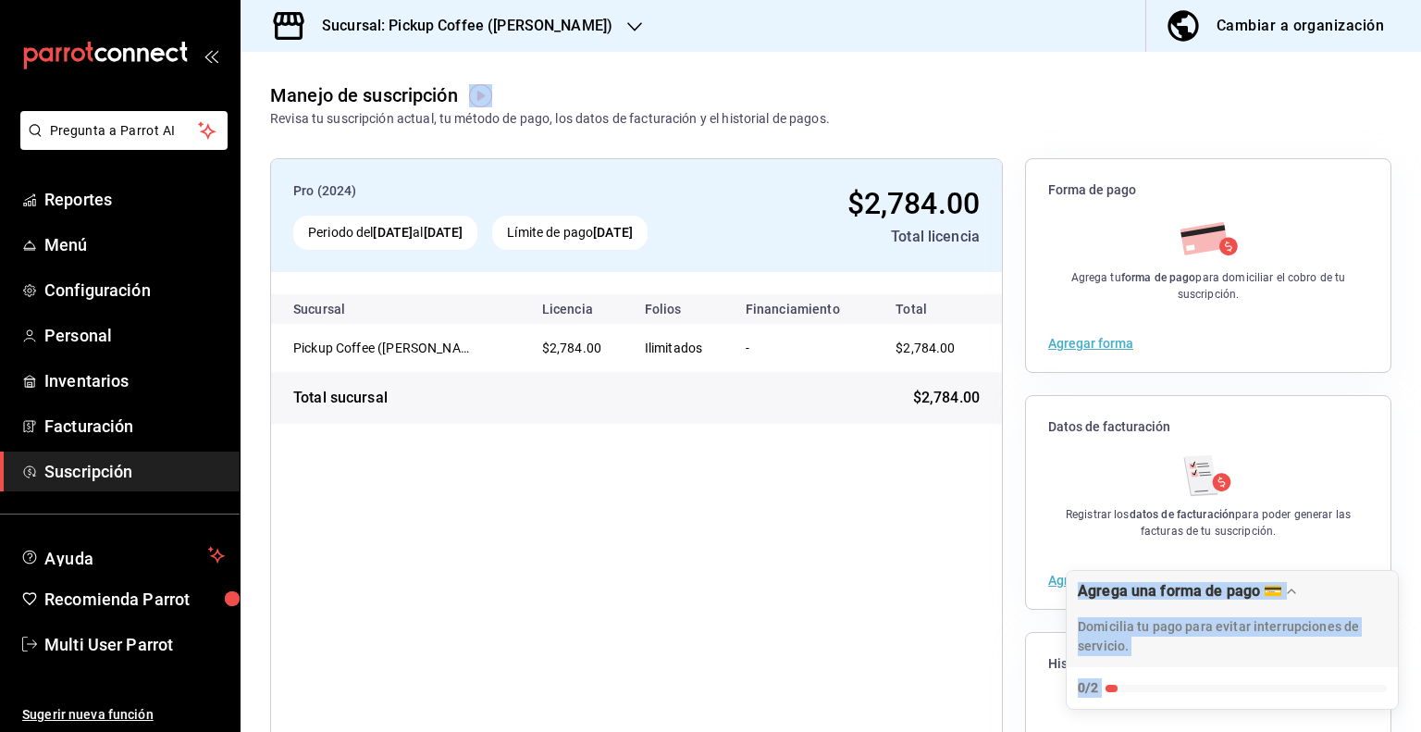
click at [1093, 341] on button "Agregar forma" at bounding box center [1090, 343] width 85 height 13
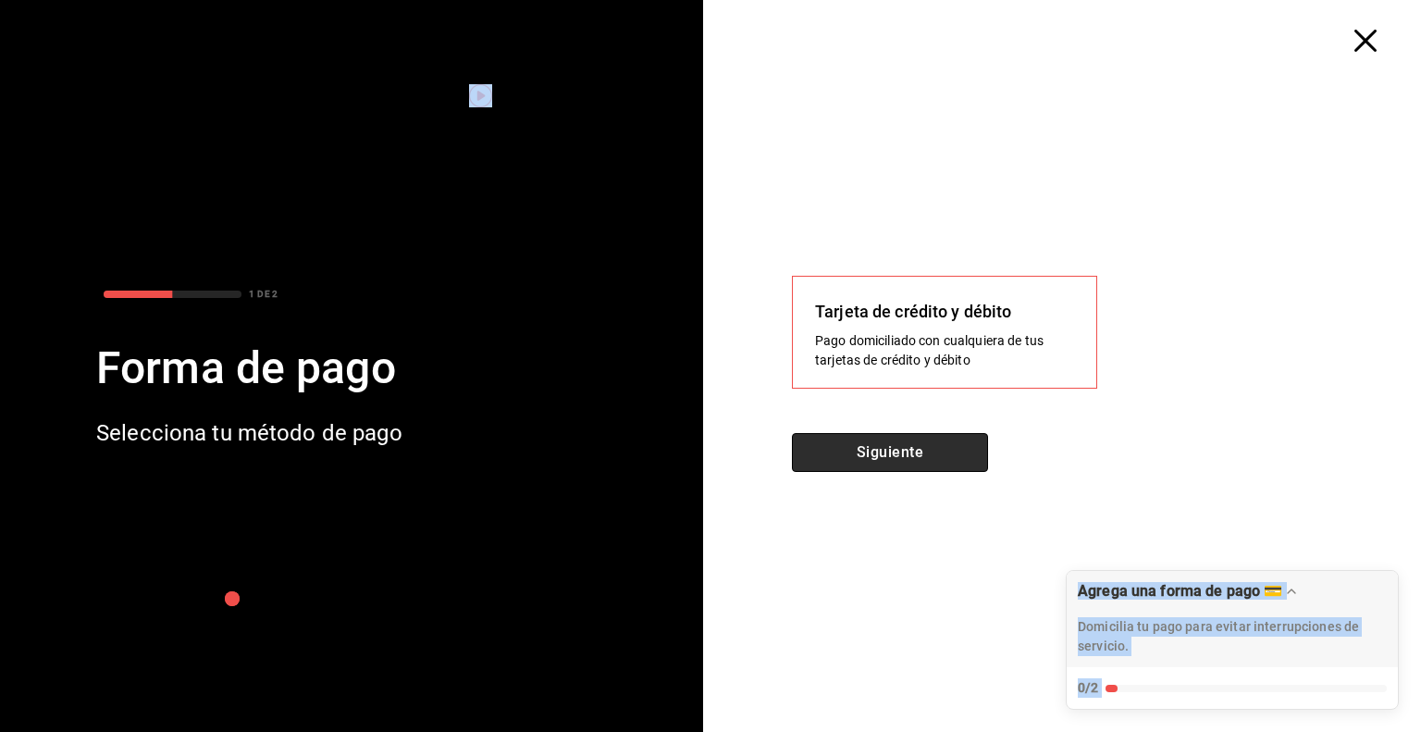
click at [927, 445] on button "Siguiente" at bounding box center [890, 452] width 196 height 39
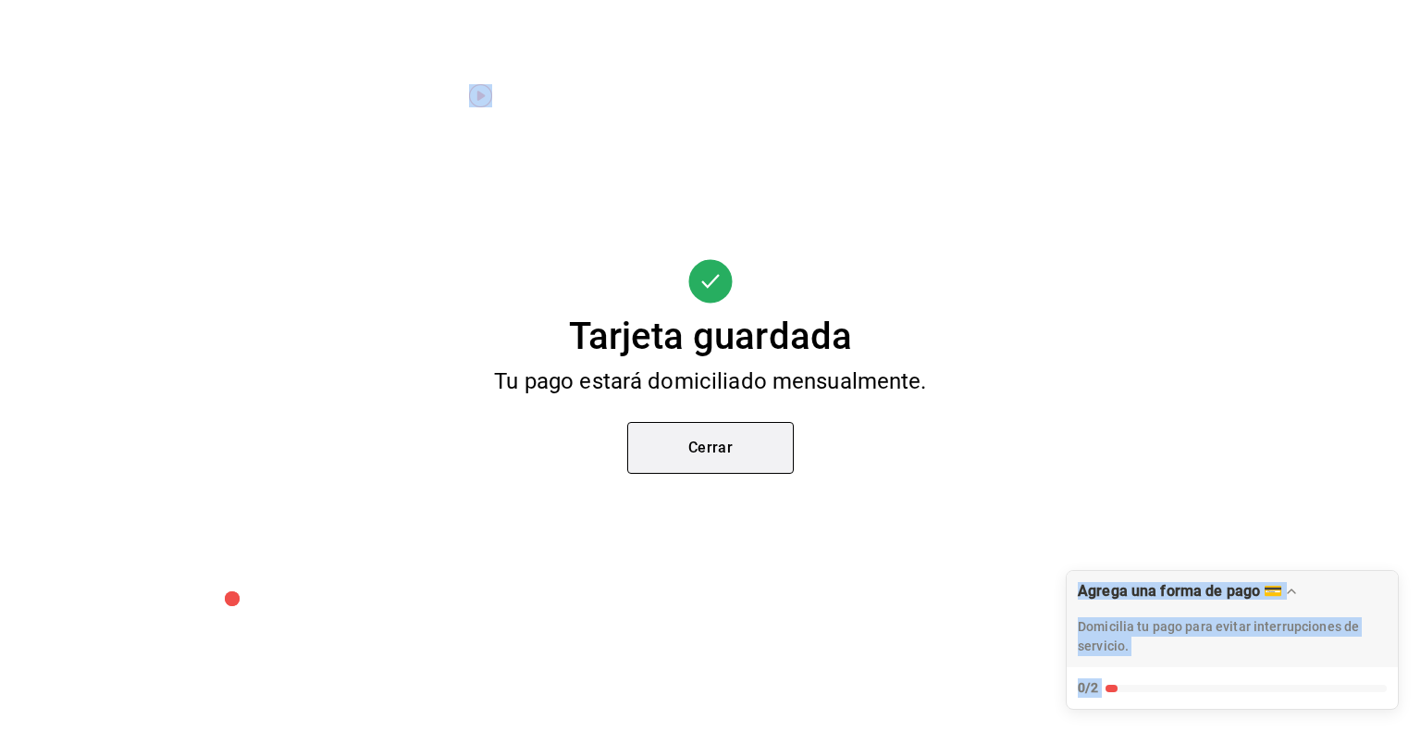
click at [736, 469] on button "Cerrar" at bounding box center [710, 448] width 167 height 52
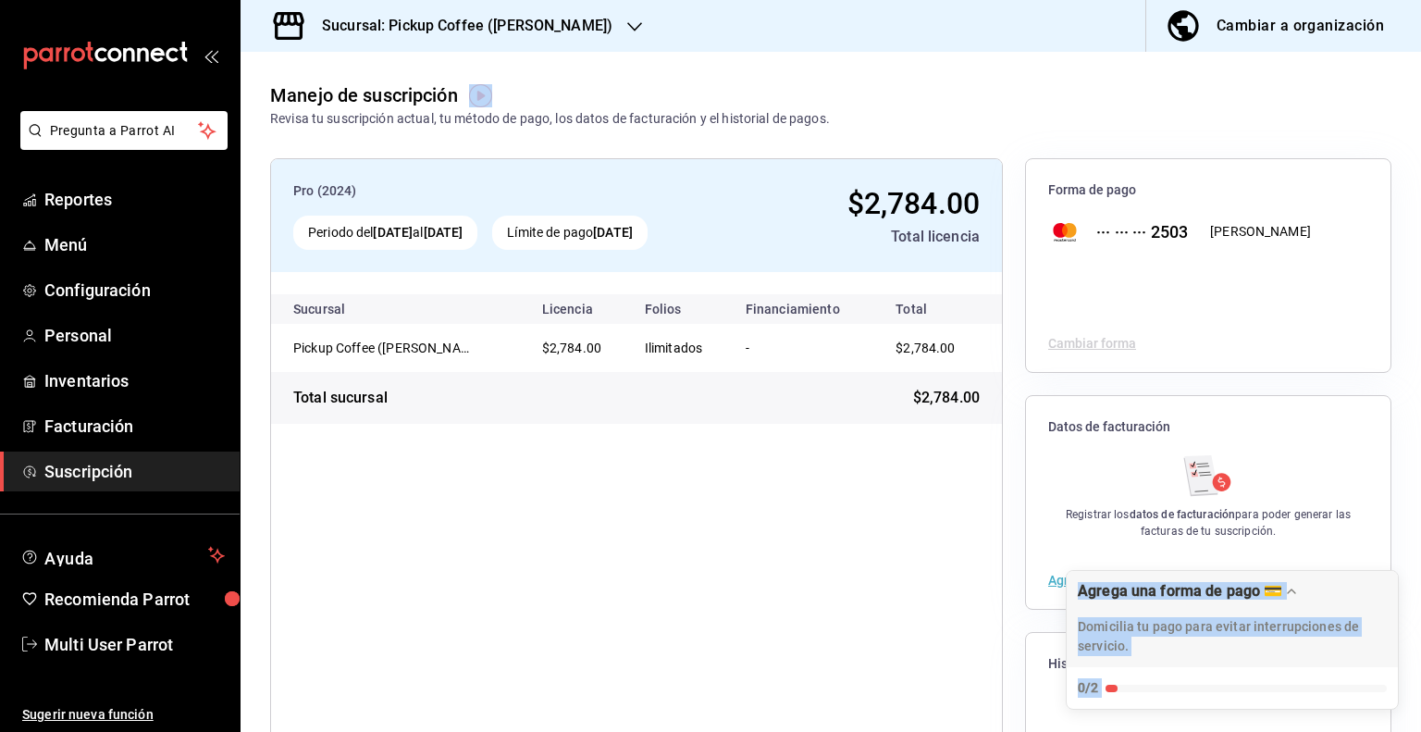
click at [633, 29] on icon "button" at bounding box center [634, 26] width 15 height 15
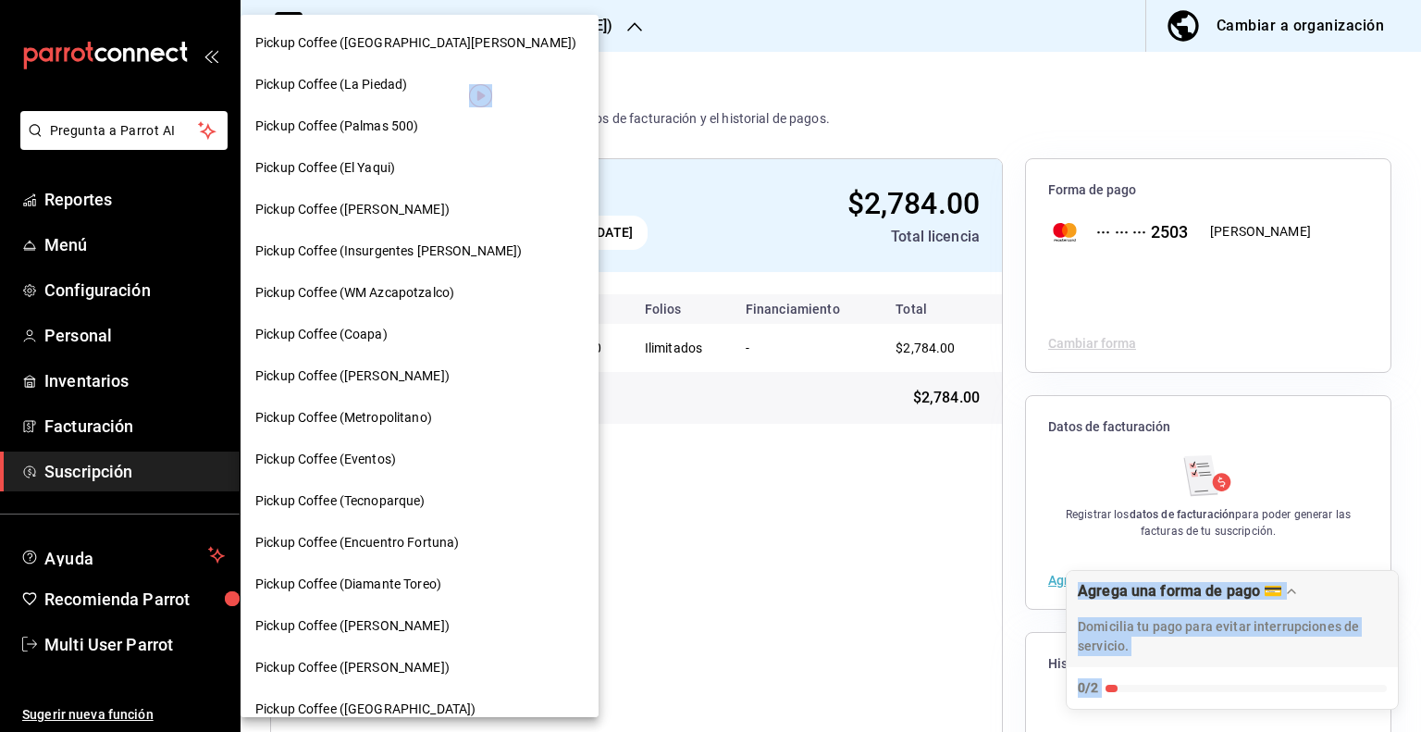
click at [431, 244] on span "Pickup Coffee (Insurgentes Del Valle)" at bounding box center [388, 250] width 266 height 19
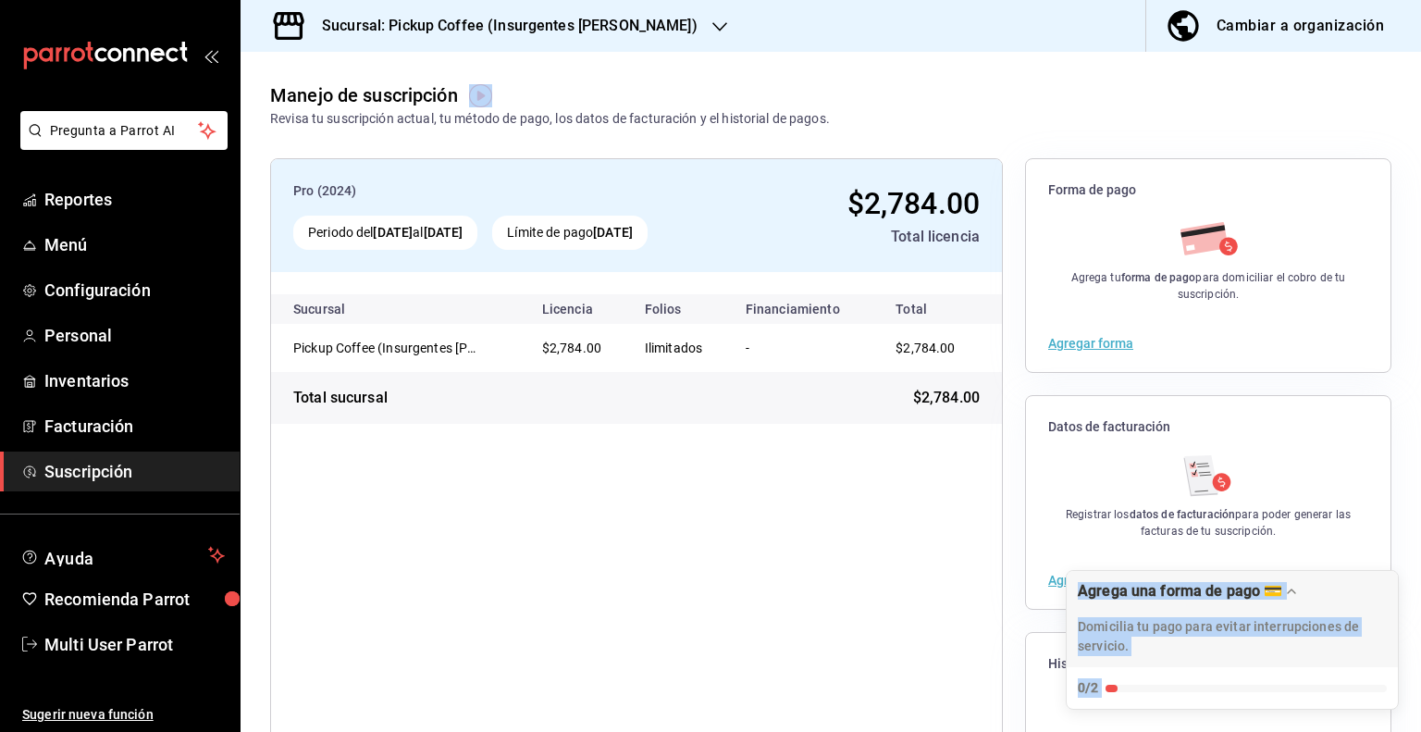
click at [1085, 343] on button "Agregar forma" at bounding box center [1090, 343] width 85 height 13
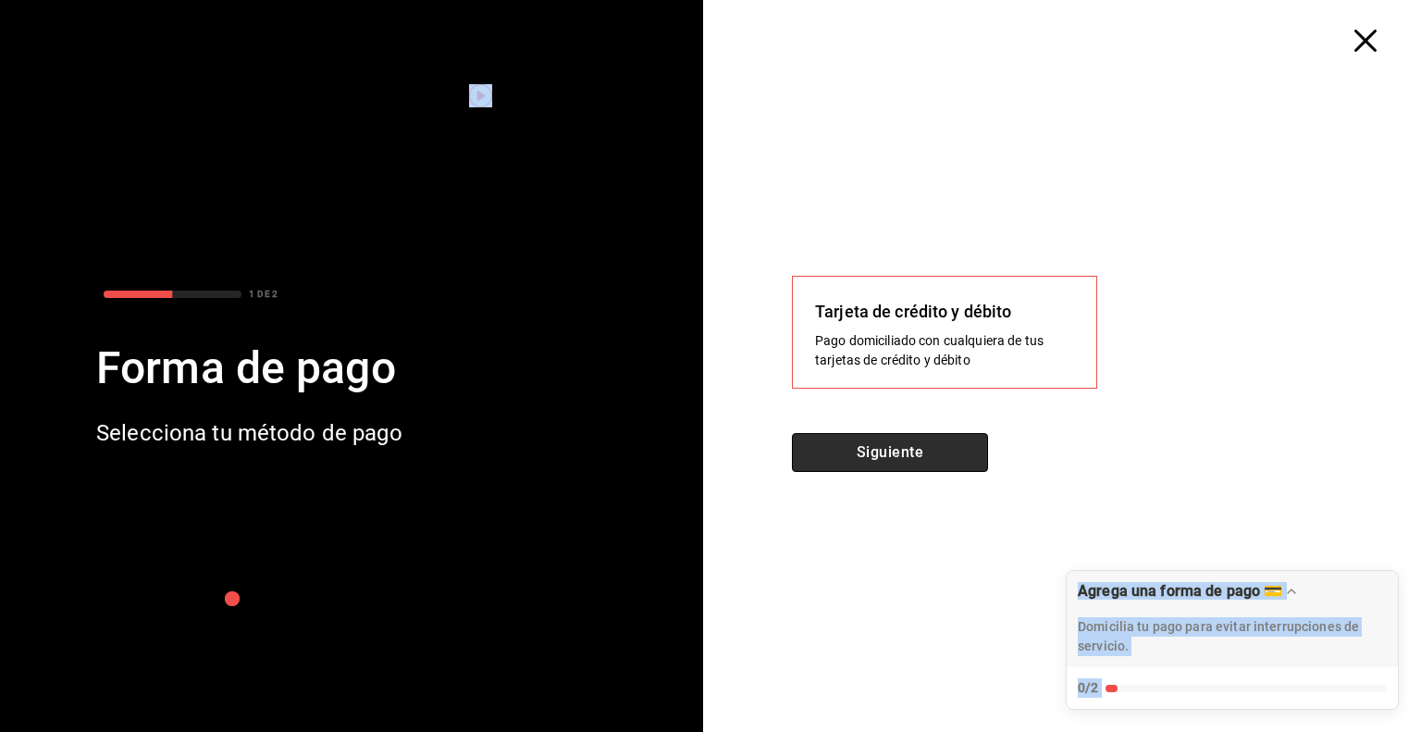
click at [921, 444] on button "Siguiente" at bounding box center [890, 452] width 196 height 39
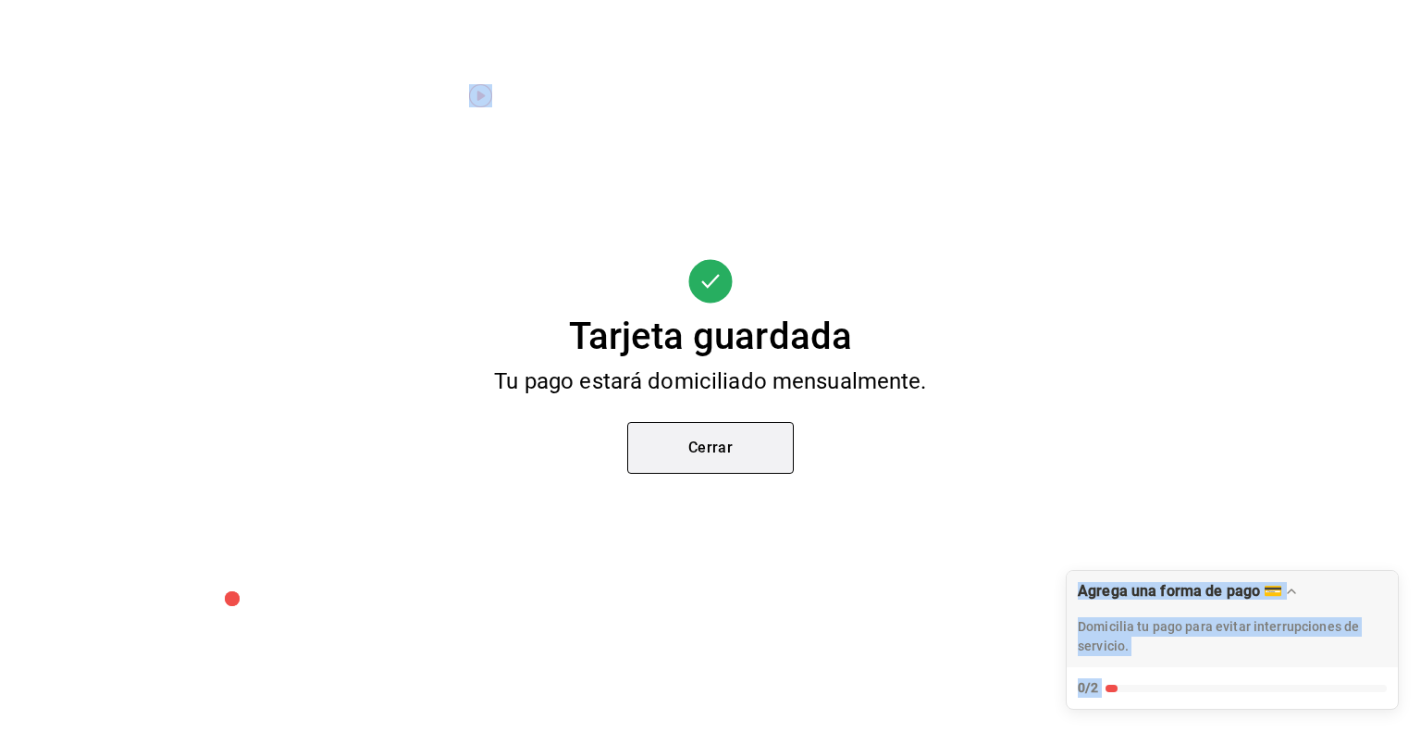
click at [701, 458] on button "Cerrar" at bounding box center [710, 448] width 167 height 52
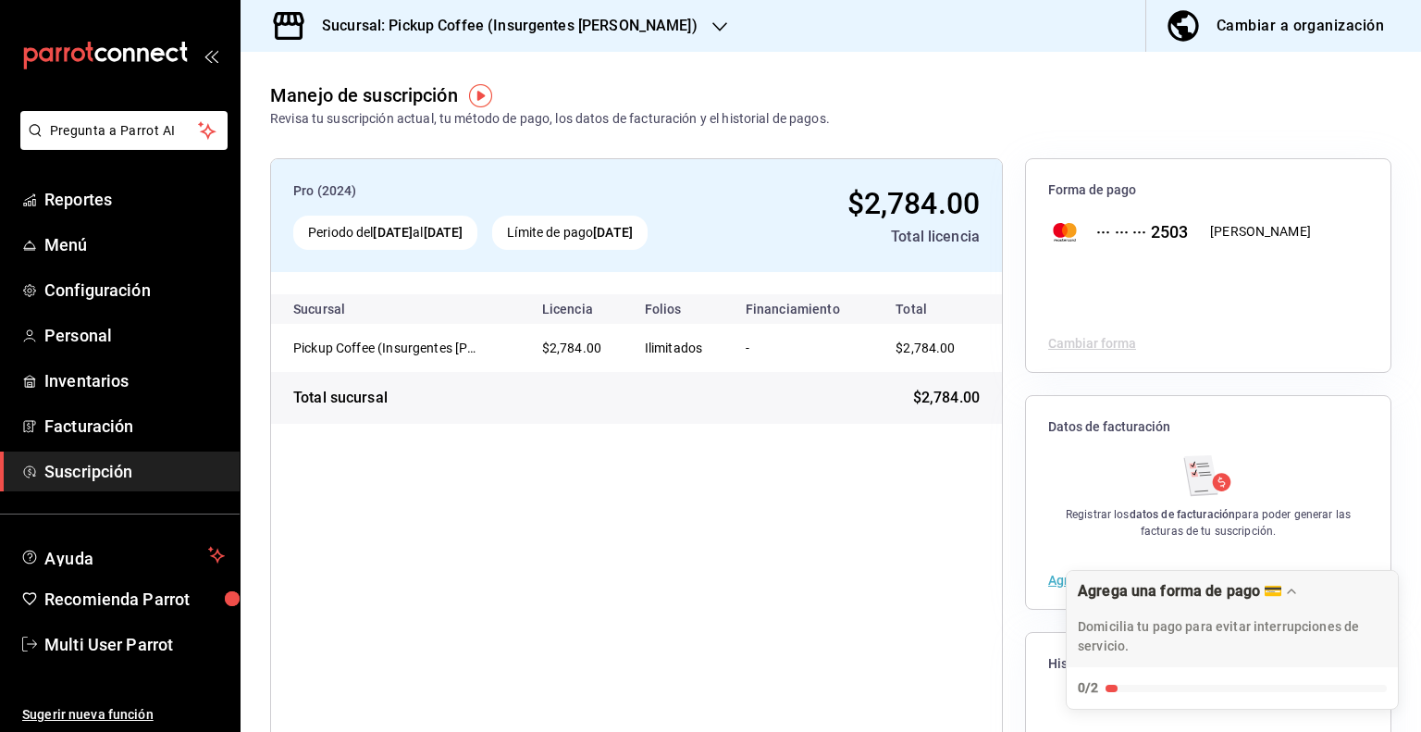
click at [586, 8] on div "Sucursal: Pickup Coffee (Insurgentes Del Valle)" at bounding box center [494, 26] width 479 height 52
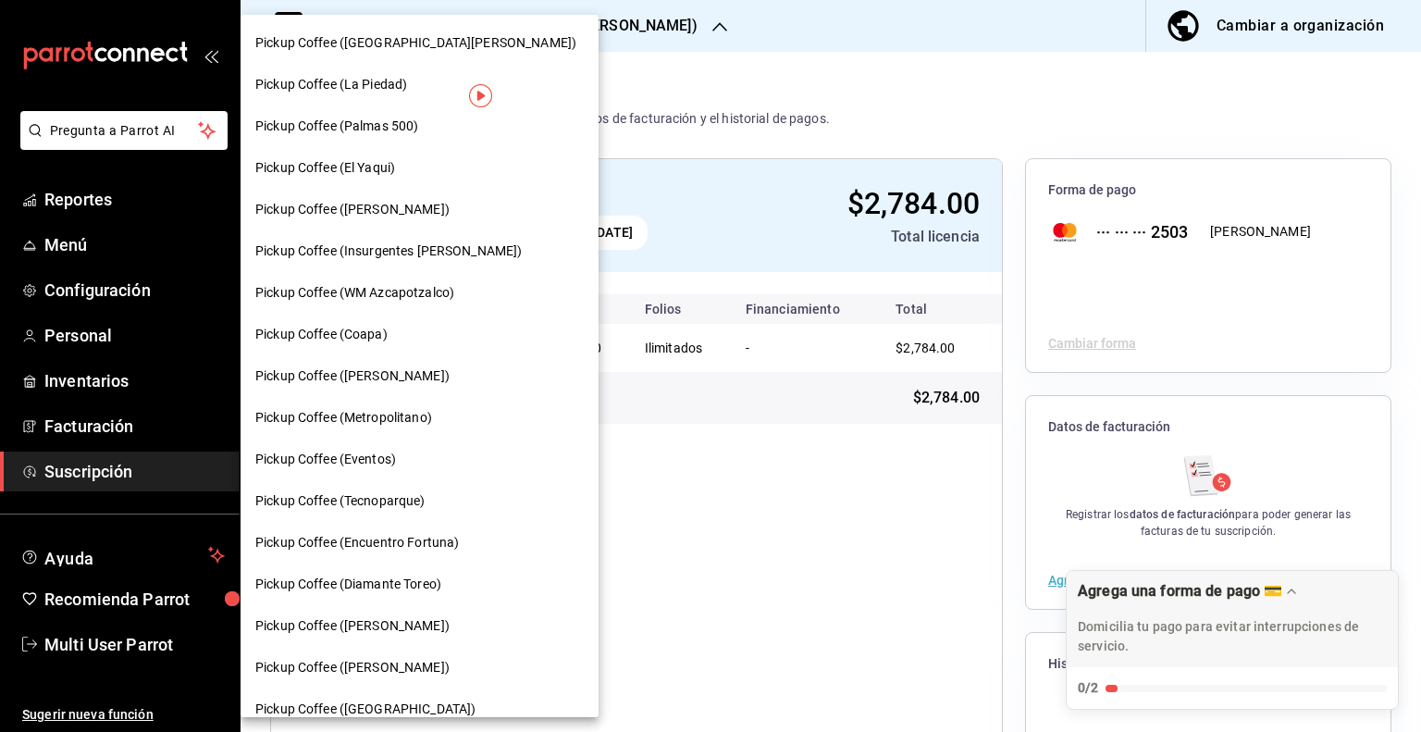
click at [426, 286] on span "Pickup Coffee (WM Azcapotzalco)" at bounding box center [354, 292] width 199 height 19
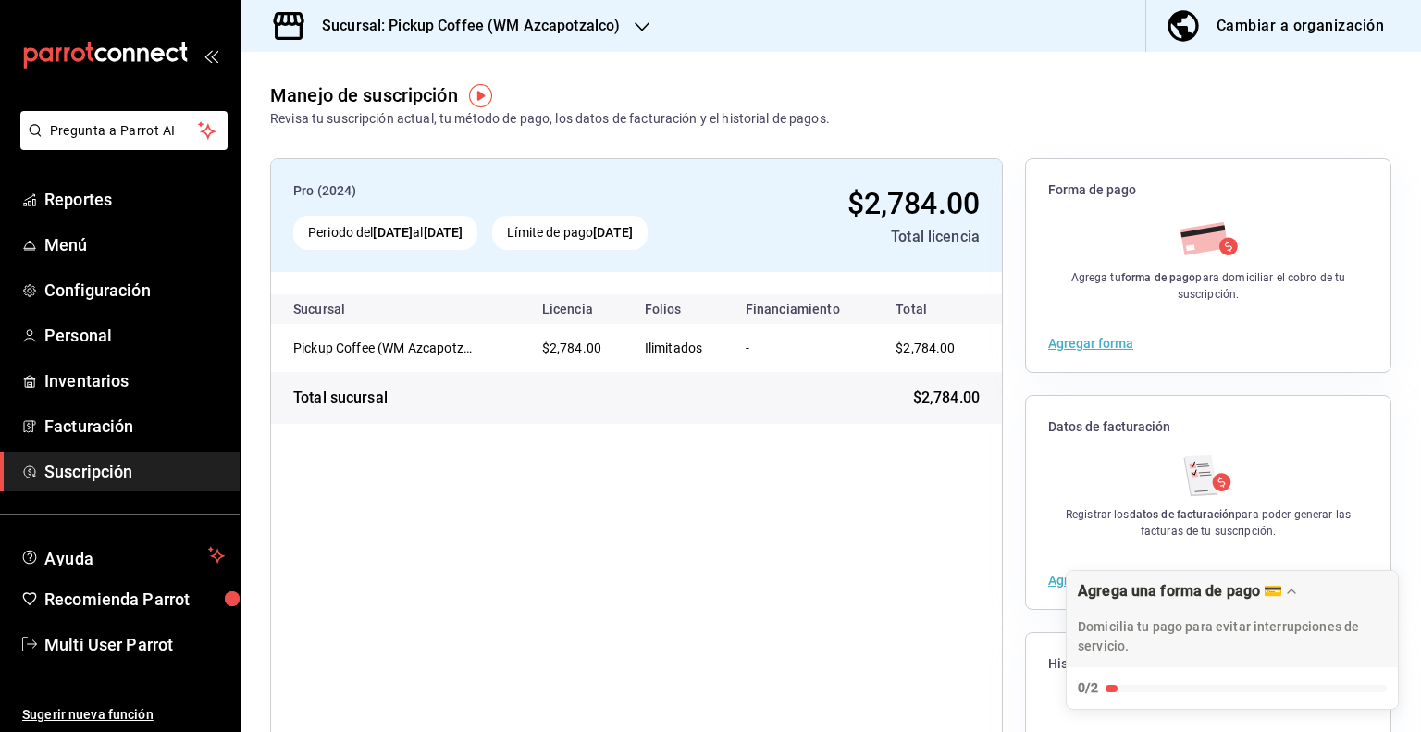
click at [1051, 349] on button "Agregar forma" at bounding box center [1090, 343] width 85 height 13
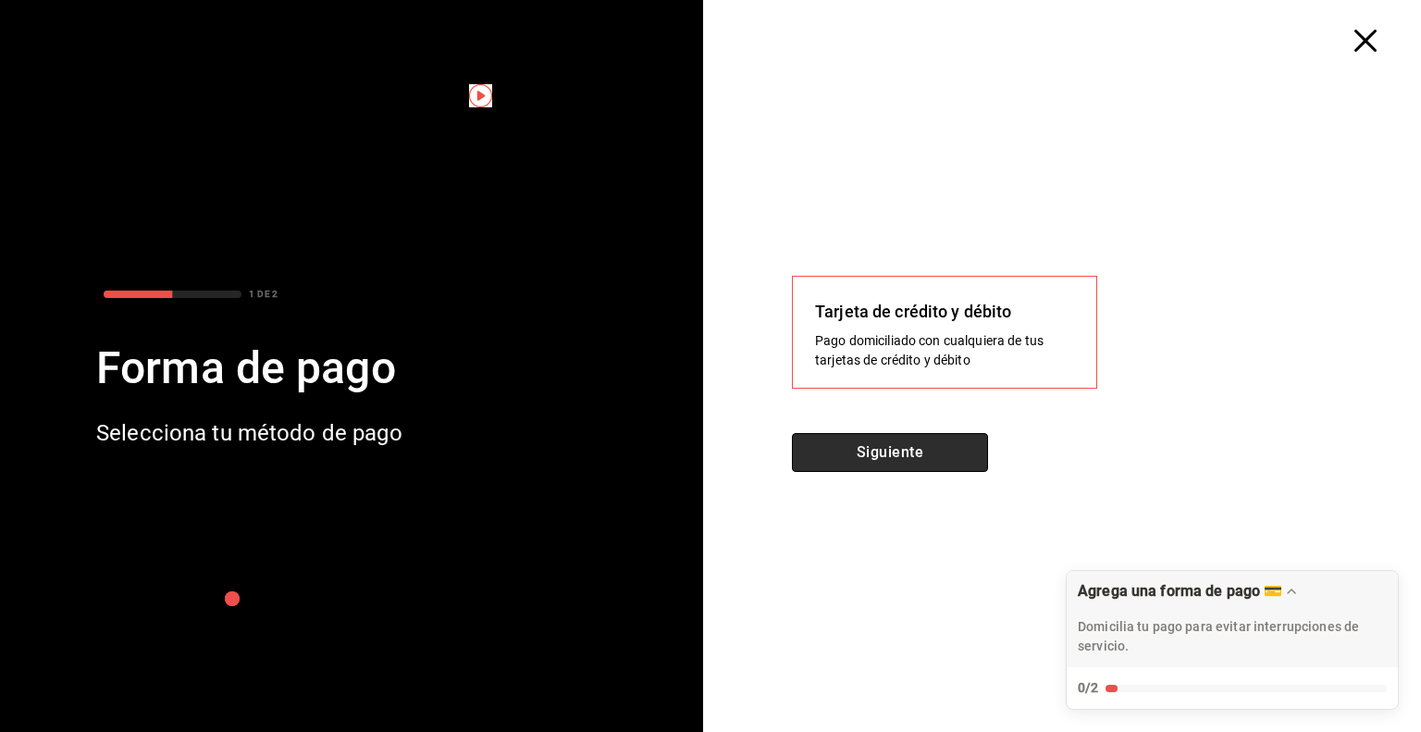
click at [949, 461] on button "Siguiente" at bounding box center [890, 452] width 196 height 39
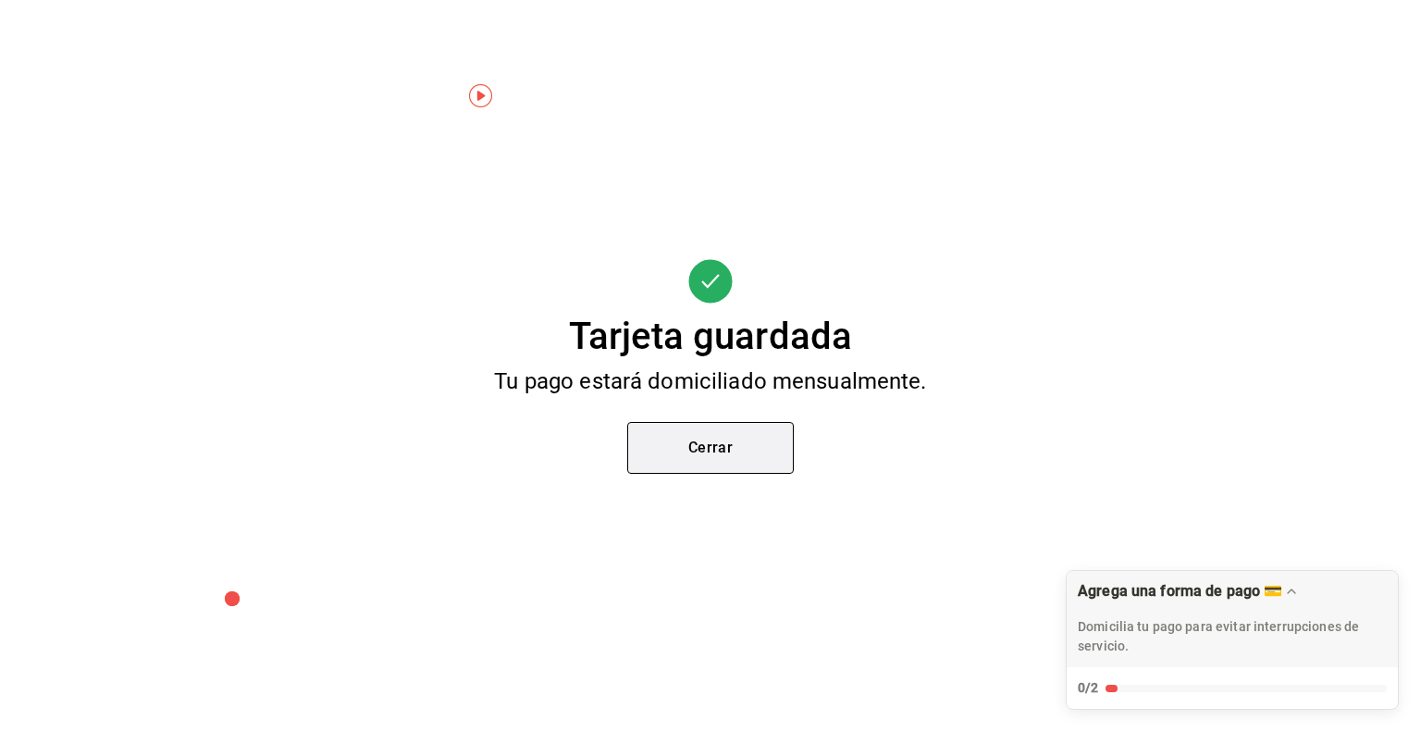
click at [759, 457] on button "Cerrar" at bounding box center [710, 448] width 167 height 52
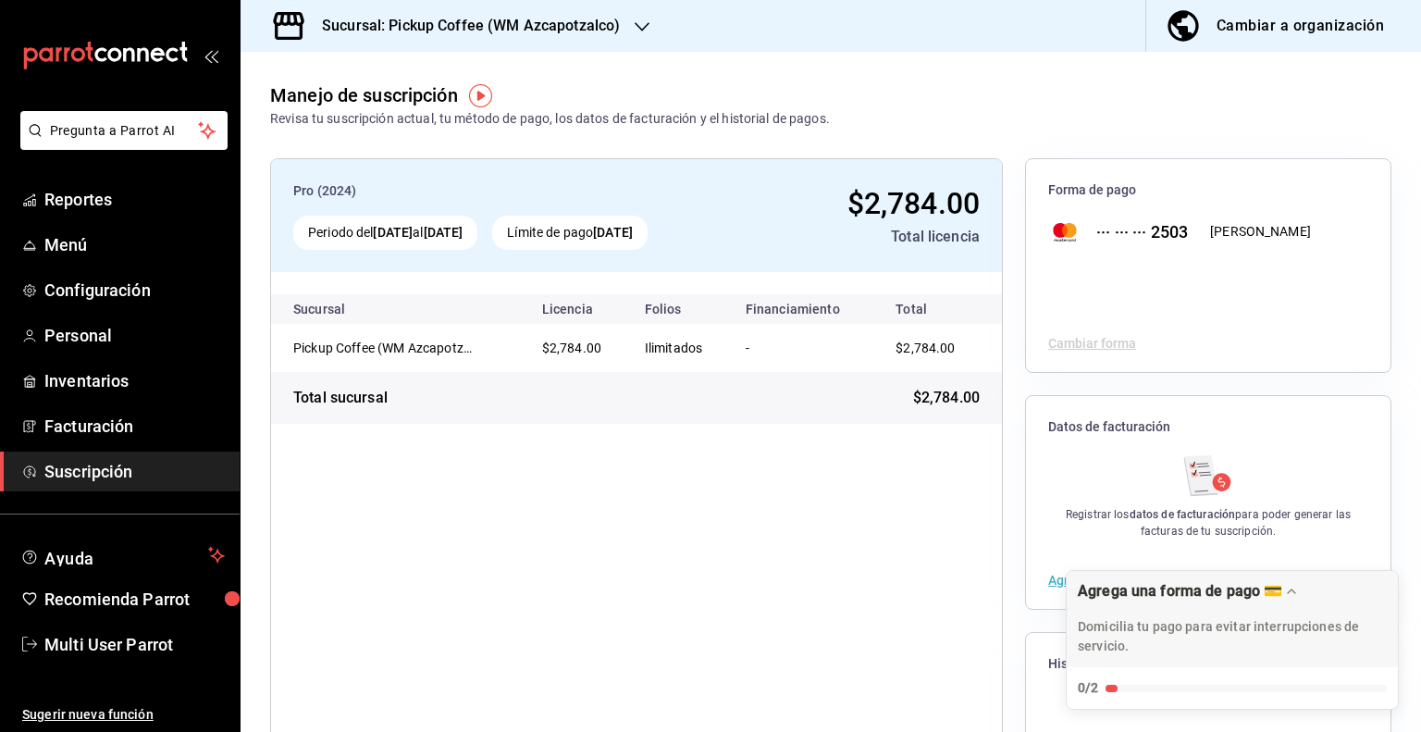
click at [480, 30] on h3 "Sucursal: Pickup Coffee (WM Azcapotzalco)" at bounding box center [463, 26] width 313 height 22
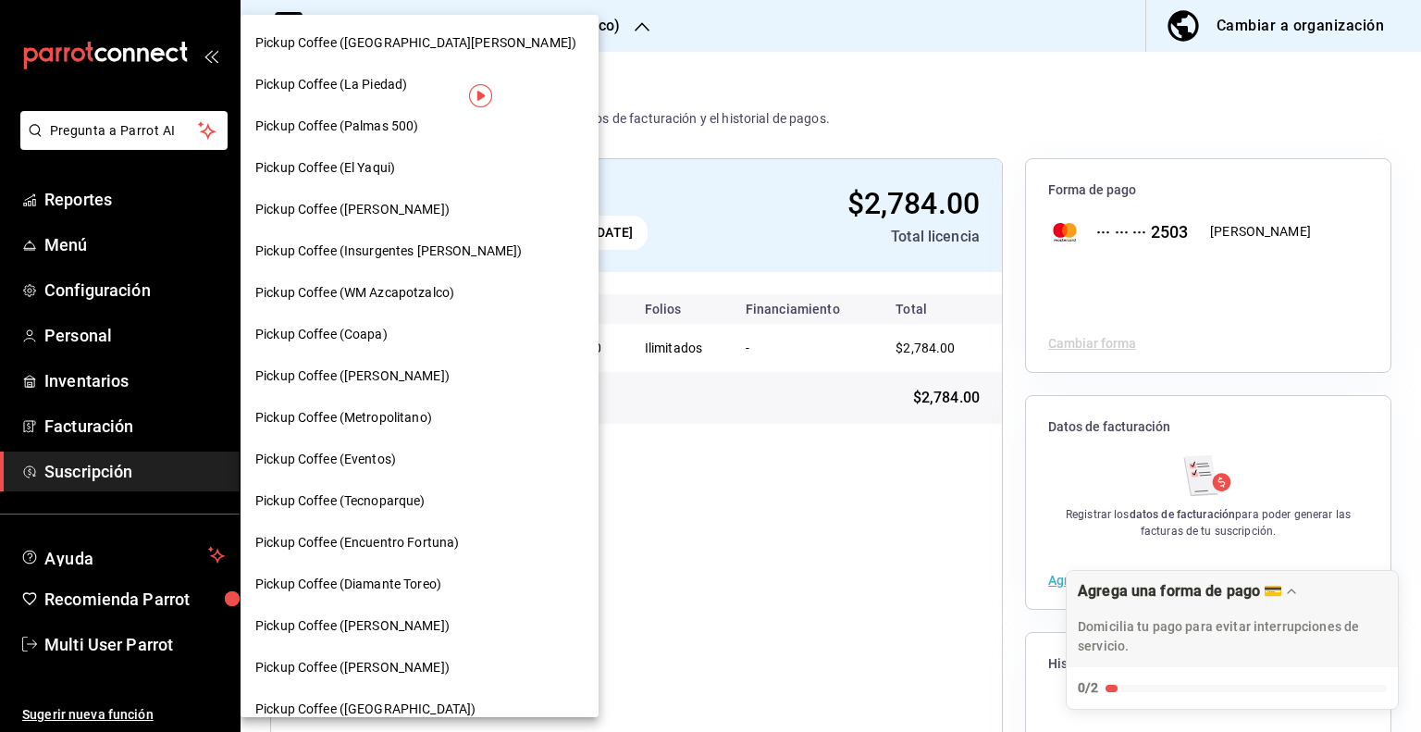
click at [428, 336] on div "Pickup Coffee (Coapa)" at bounding box center [419, 334] width 328 height 19
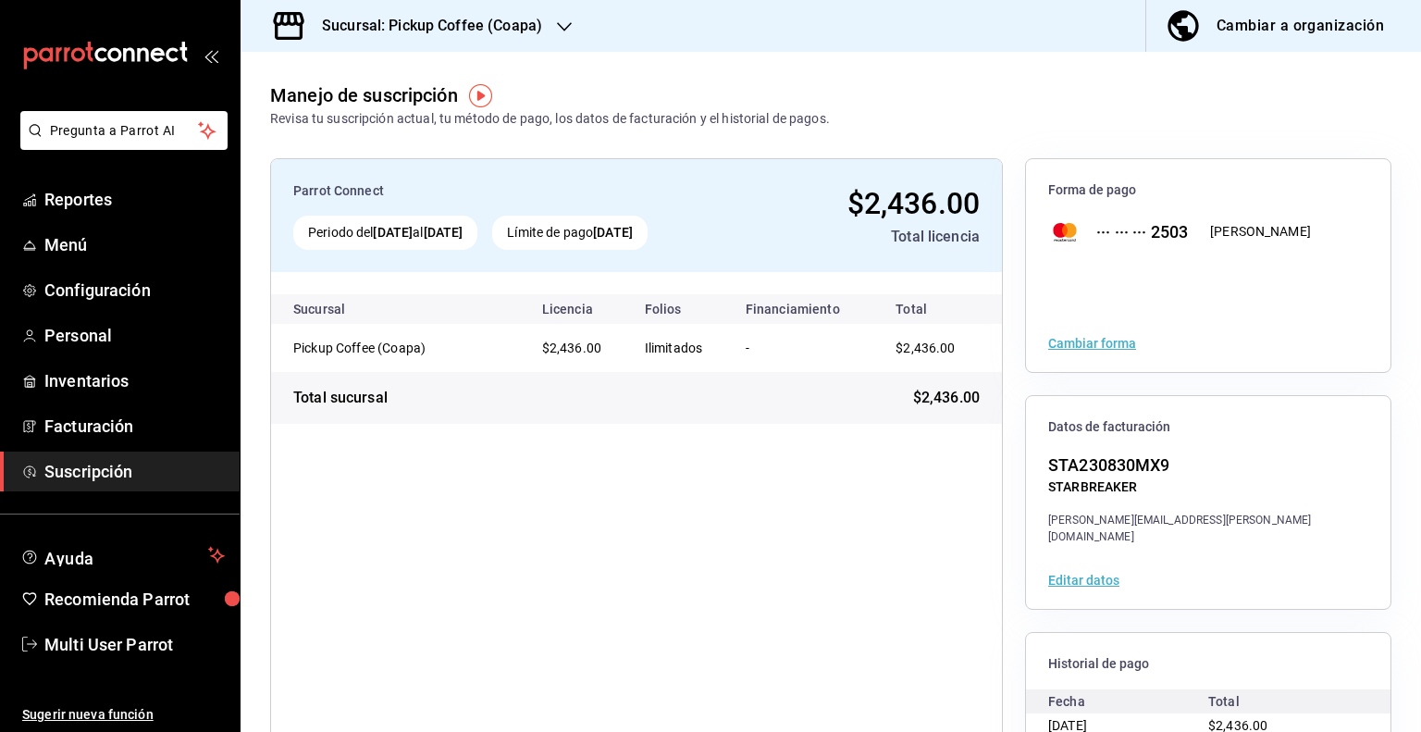
click at [514, 39] on div "Sucursal: Pickup Coffee (Coapa)" at bounding box center [417, 26] width 324 height 52
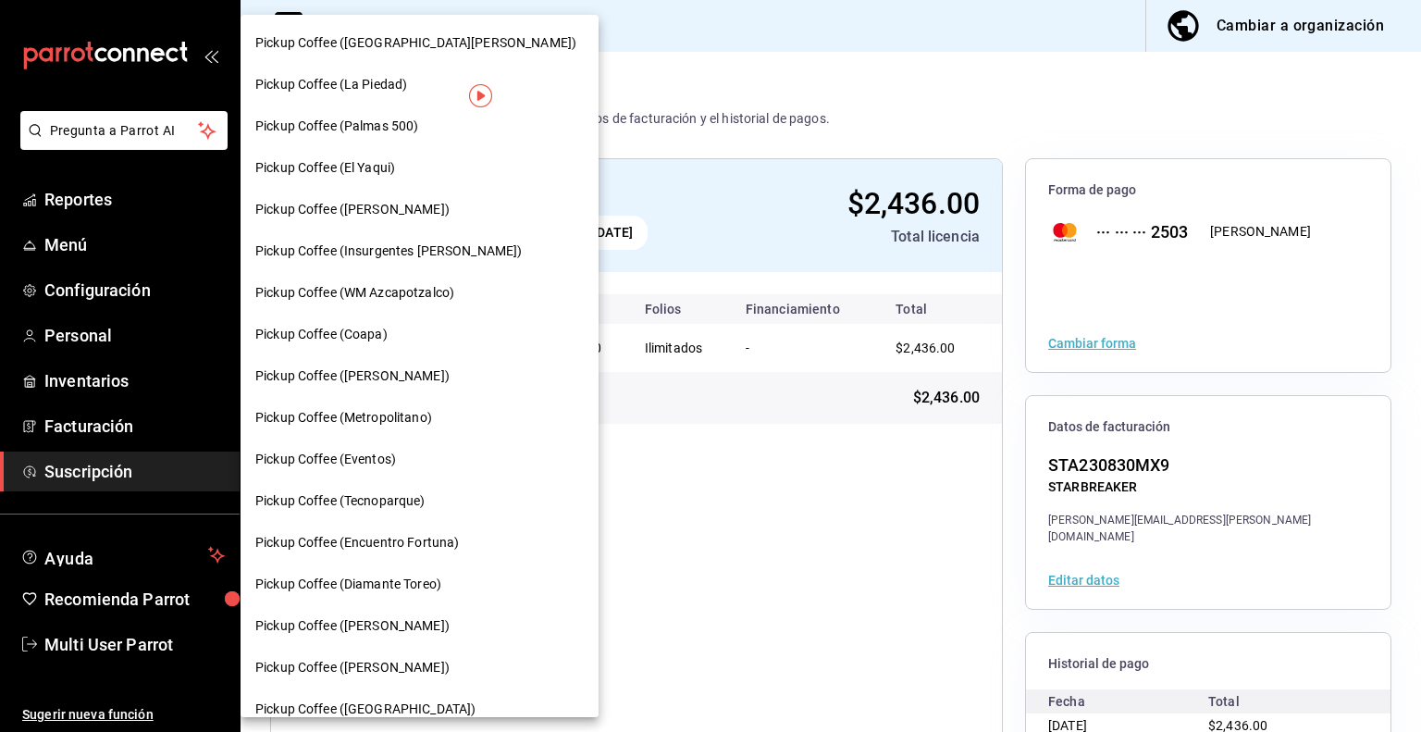
click at [452, 373] on div "Pickup Coffee (Campos Eliseos)" at bounding box center [419, 375] width 328 height 19
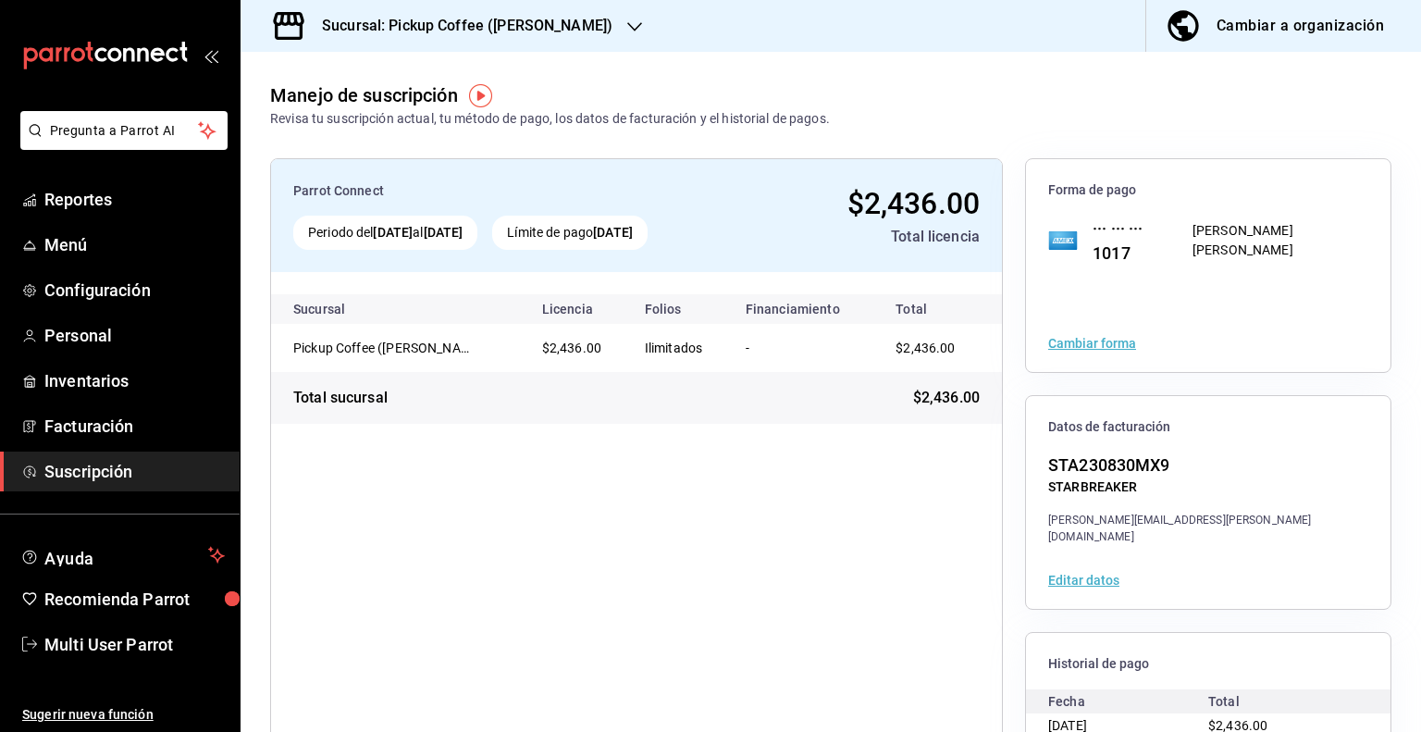
click at [1066, 346] on button "Cambiar forma" at bounding box center [1092, 343] width 88 height 13
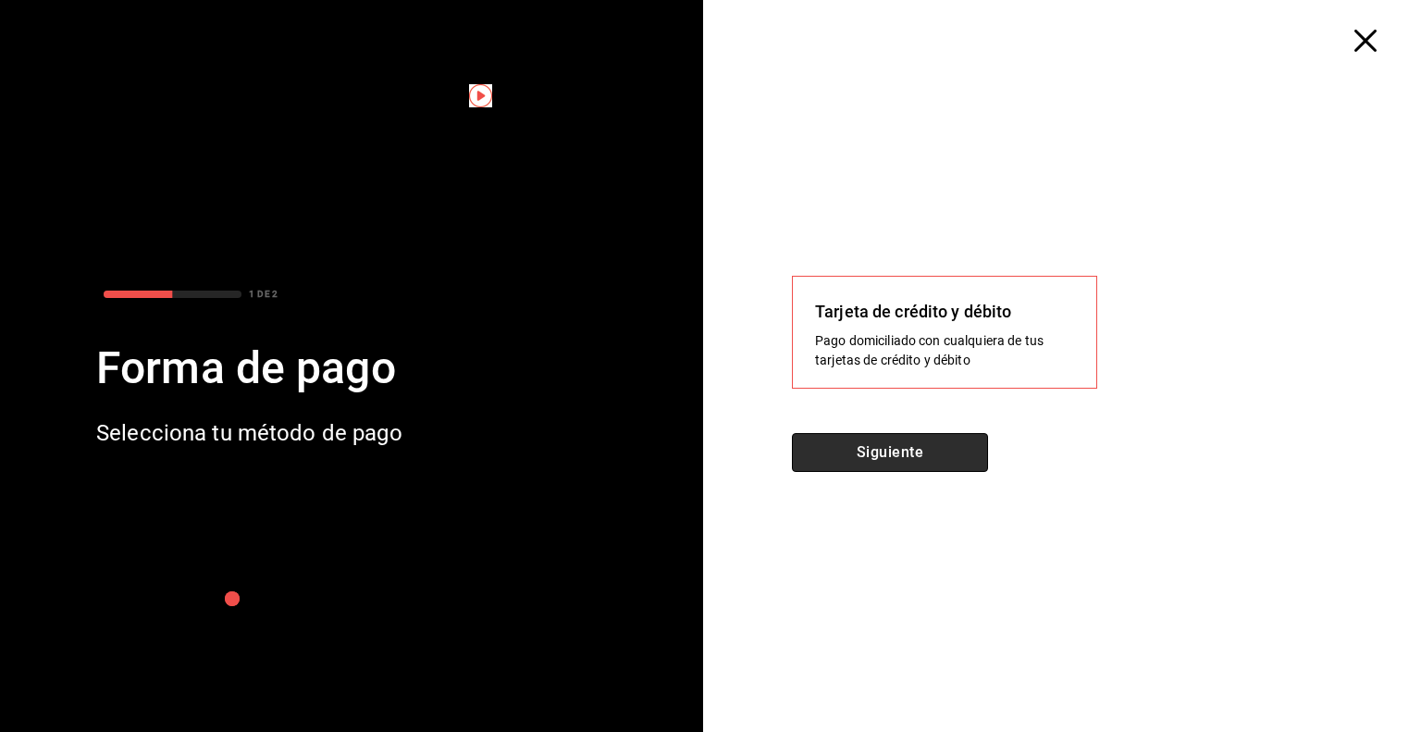
click at [947, 454] on button "Siguiente" at bounding box center [890, 452] width 196 height 39
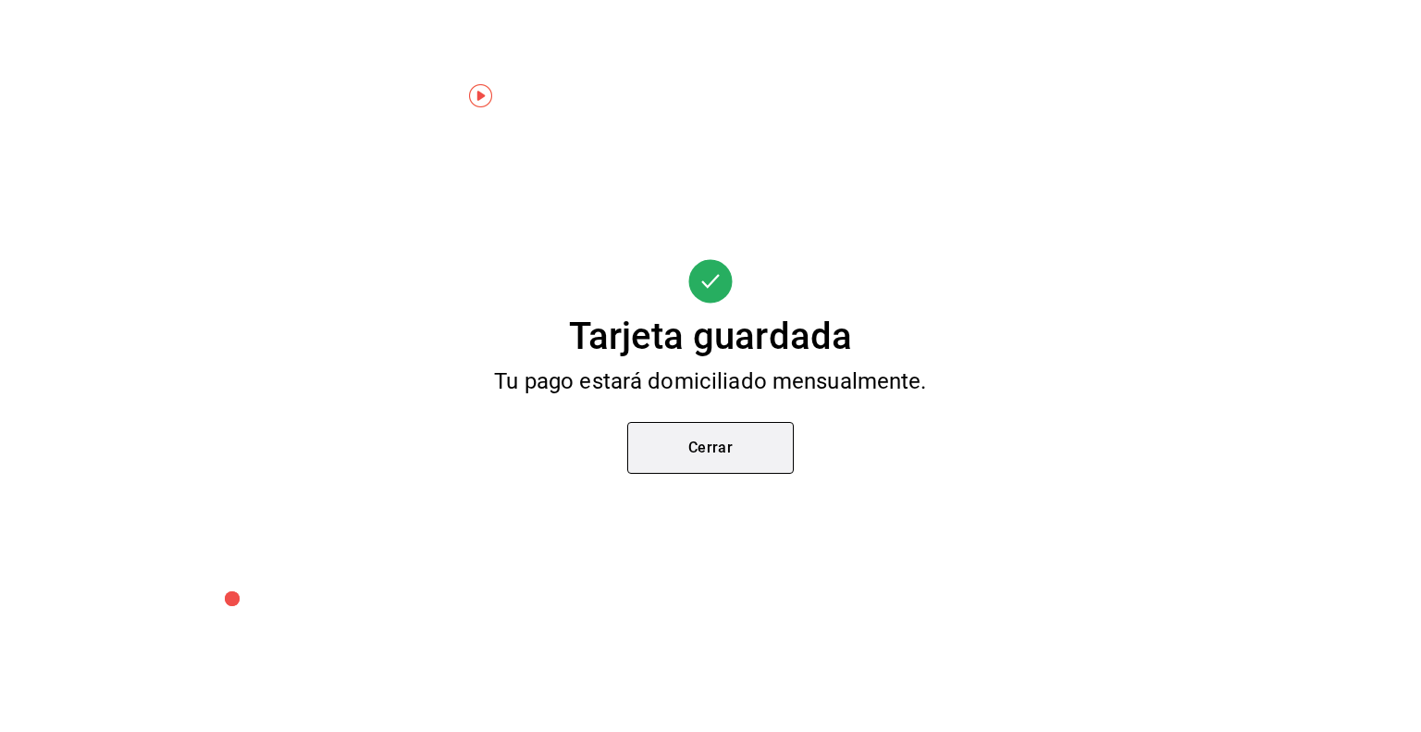
click at [696, 449] on button "Cerrar" at bounding box center [710, 448] width 167 height 52
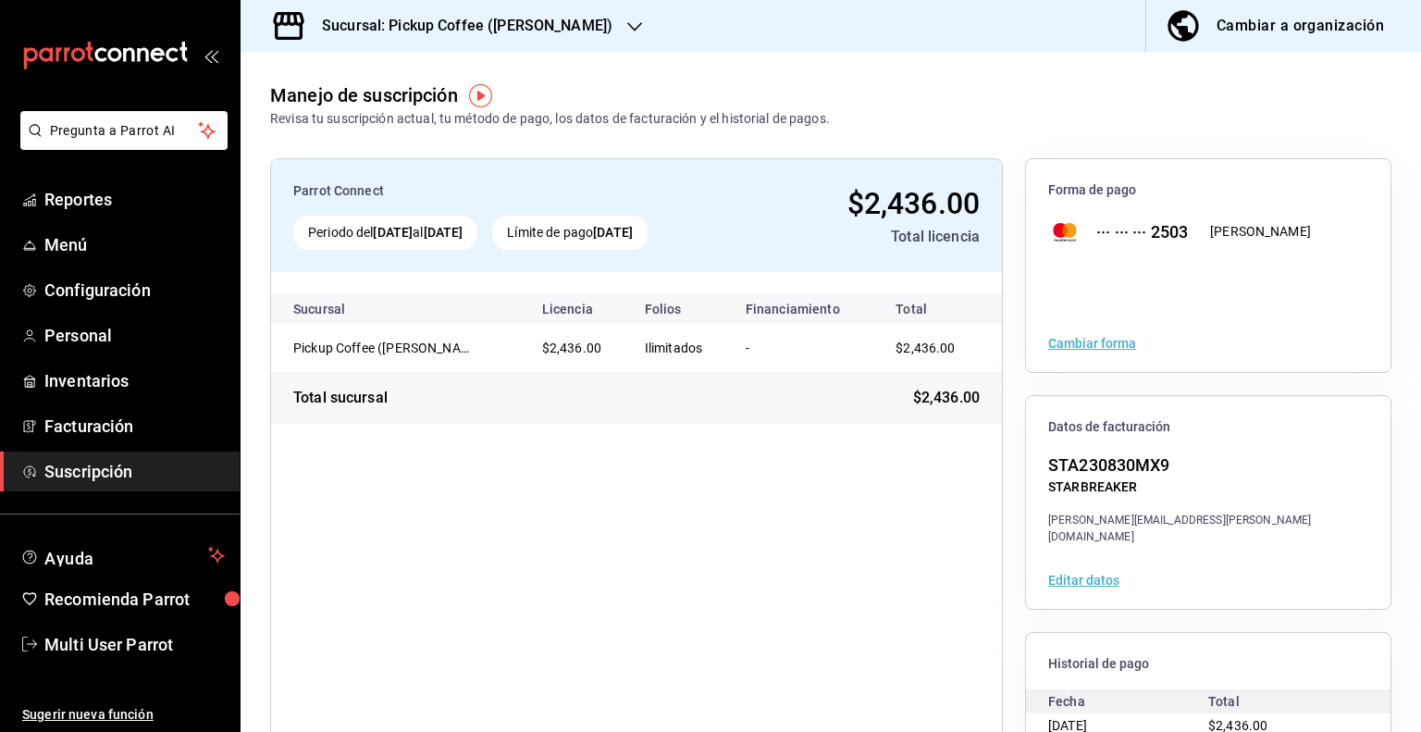
click at [627, 33] on icon "button" at bounding box center [634, 26] width 15 height 15
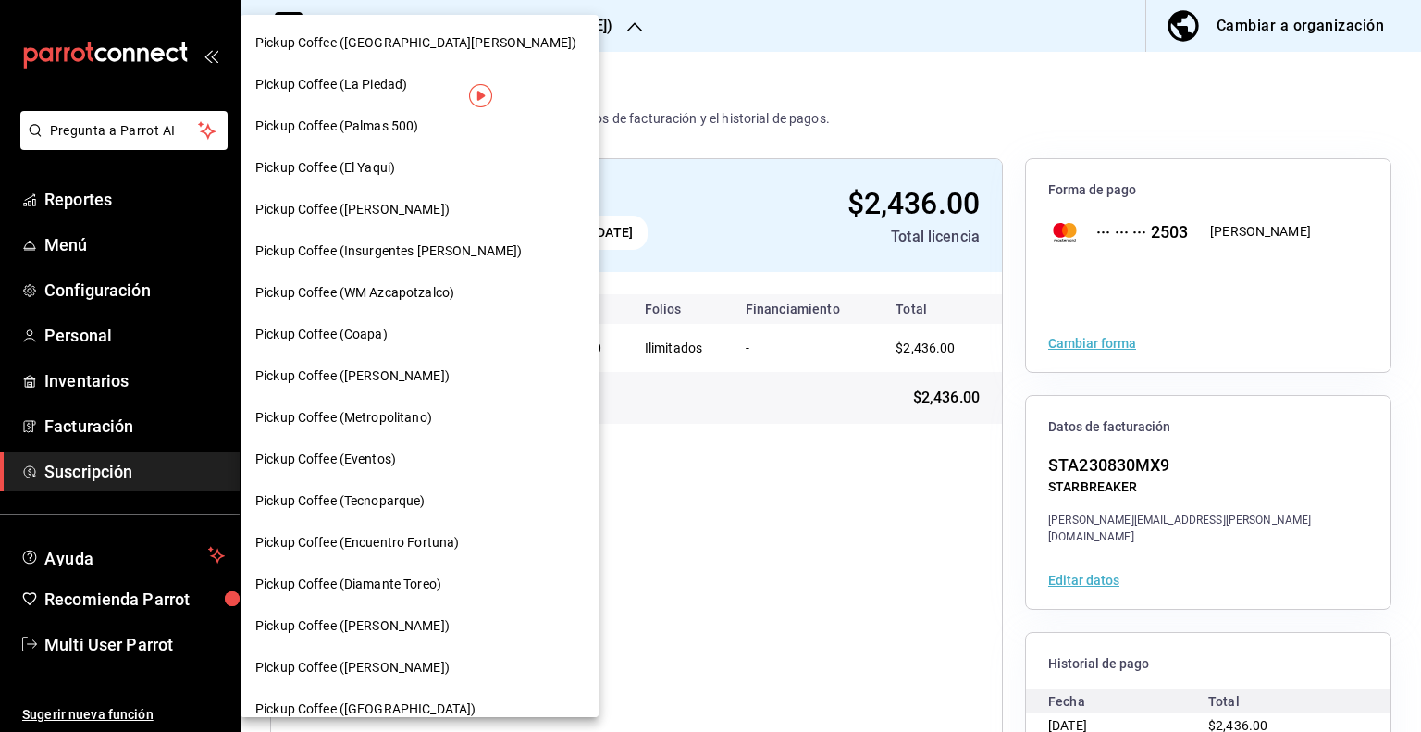
click at [436, 412] on div "Pickup Coffee (Metropolitano)" at bounding box center [419, 417] width 328 height 19
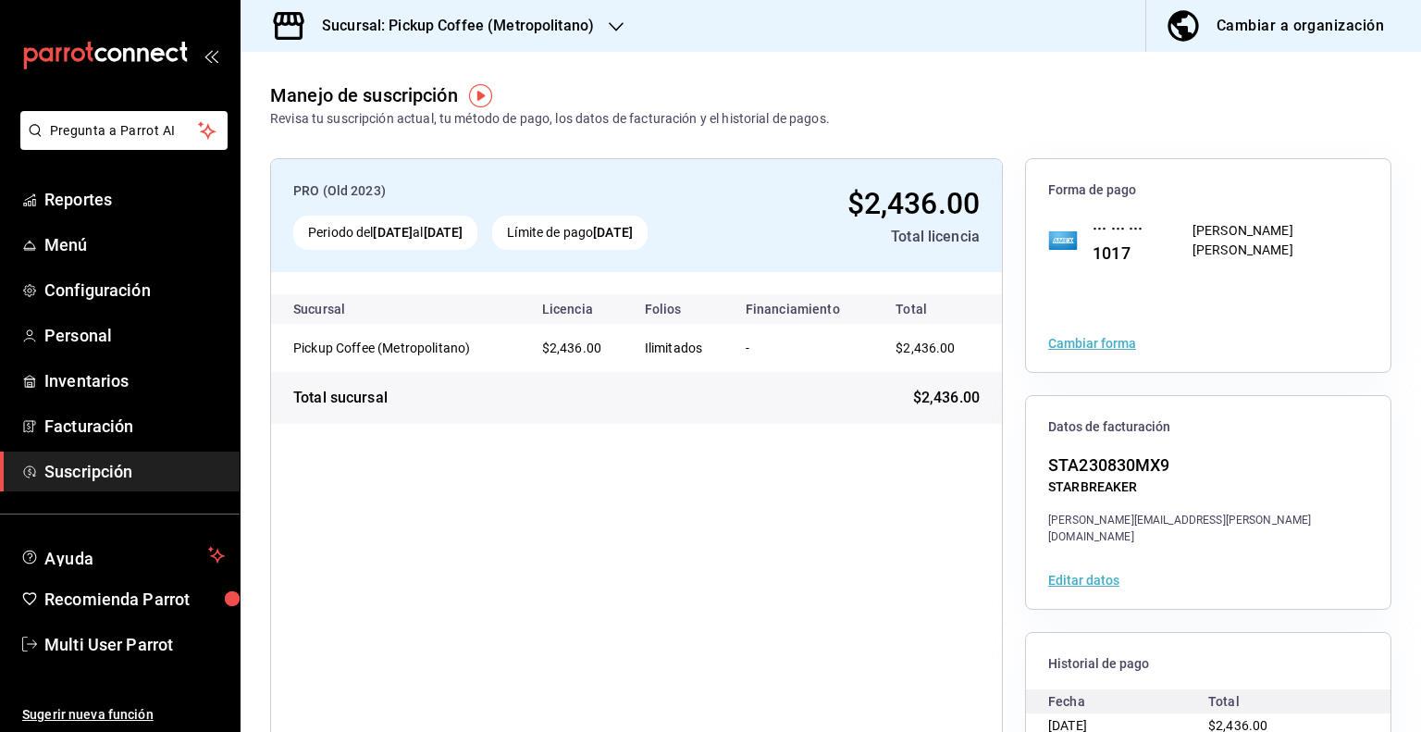
click at [1081, 340] on button "Cambiar forma" at bounding box center [1092, 343] width 88 height 13
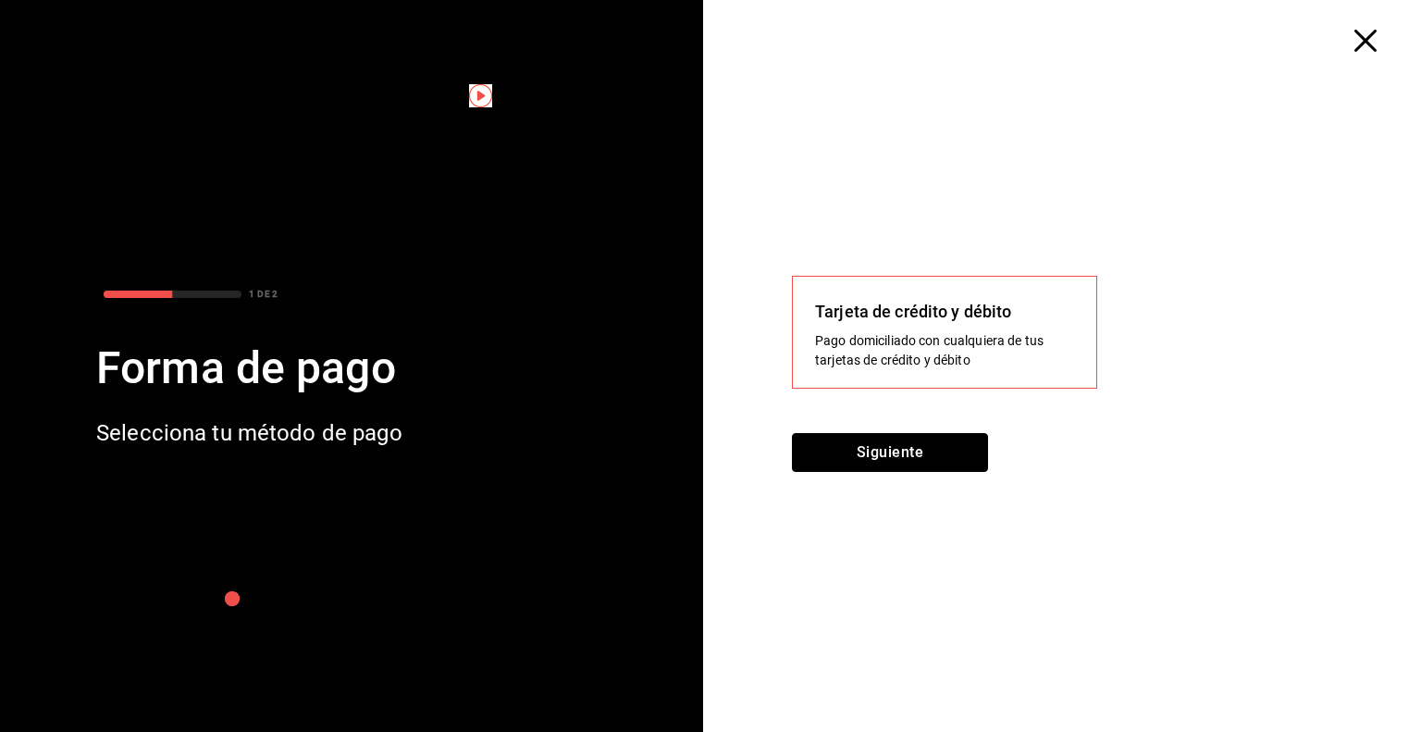
click at [942, 447] on button "Siguiente" at bounding box center [890, 452] width 196 height 39
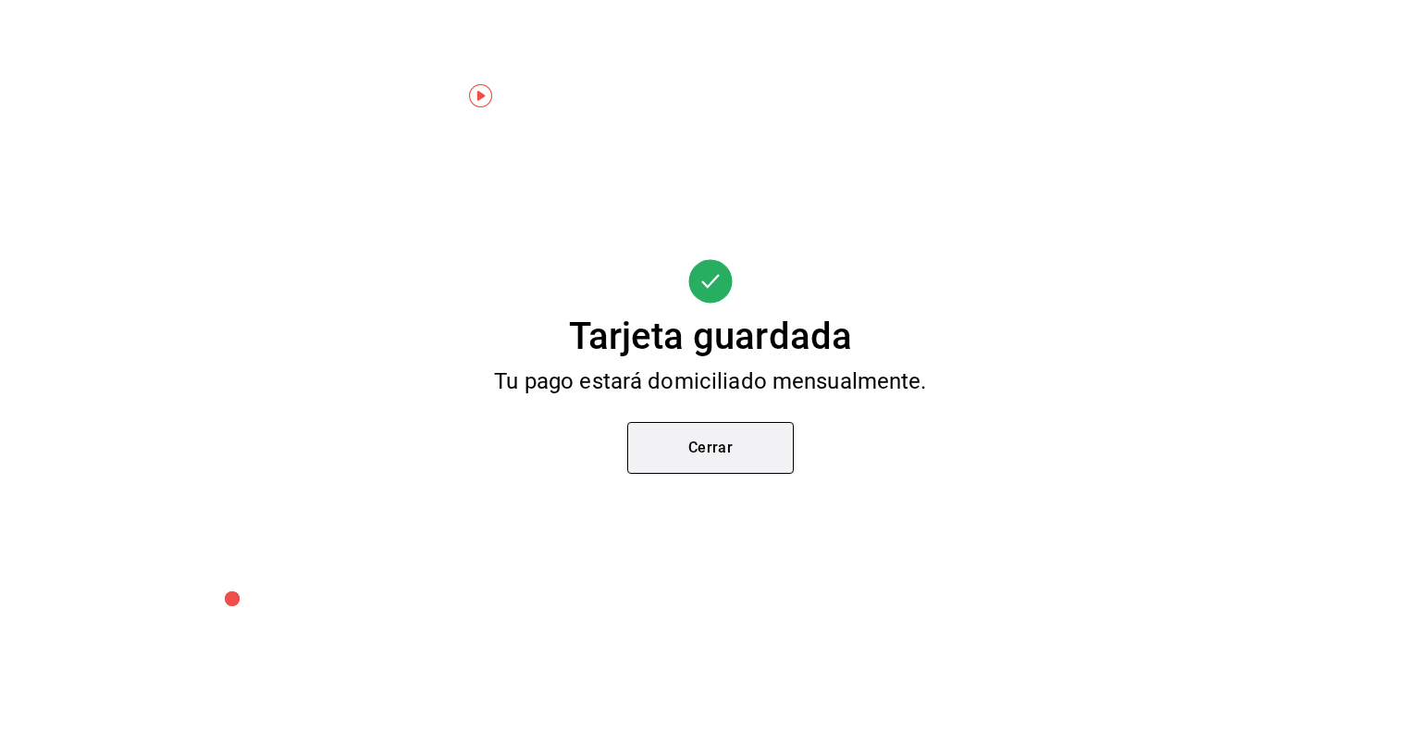
click at [726, 444] on button "Cerrar" at bounding box center [710, 448] width 167 height 52
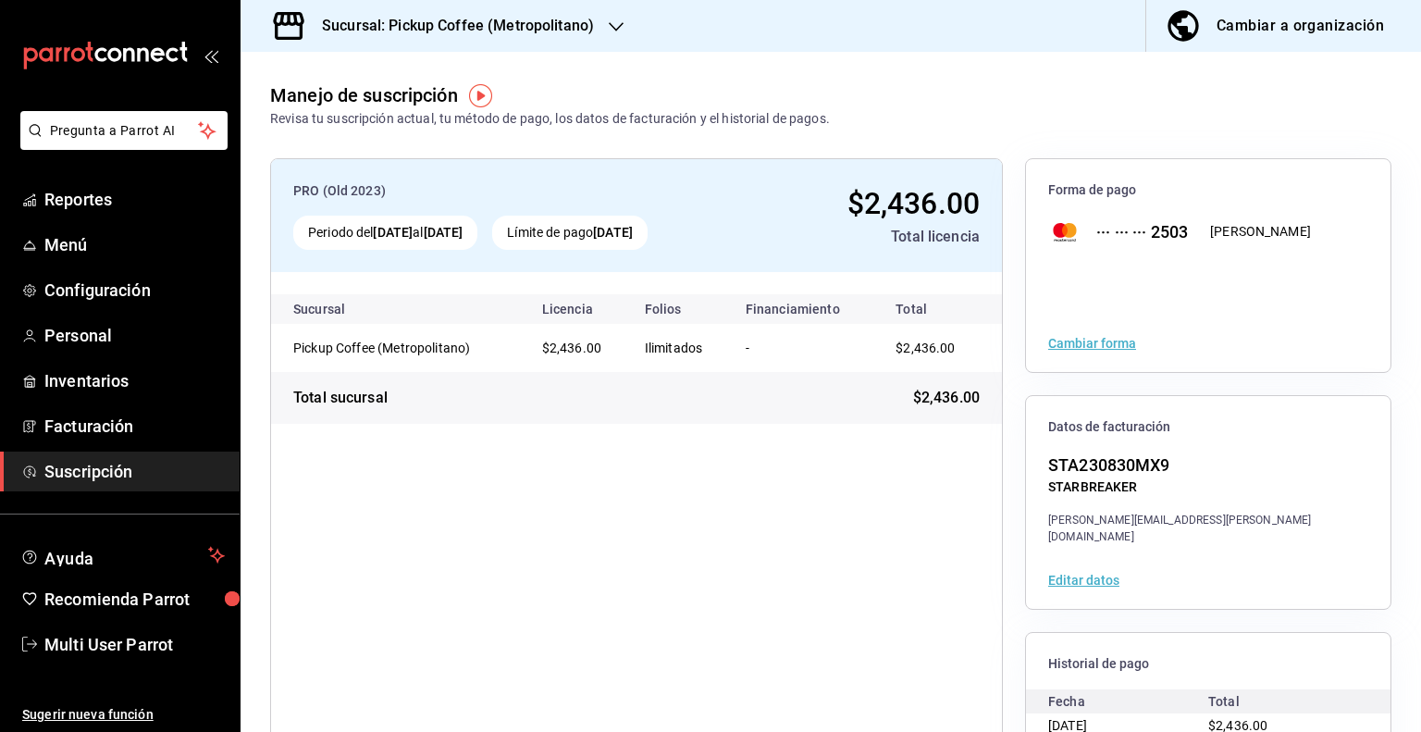
click at [581, 31] on h3 "Sucursal: Pickup Coffee (Metropolitano)" at bounding box center [450, 26] width 287 height 22
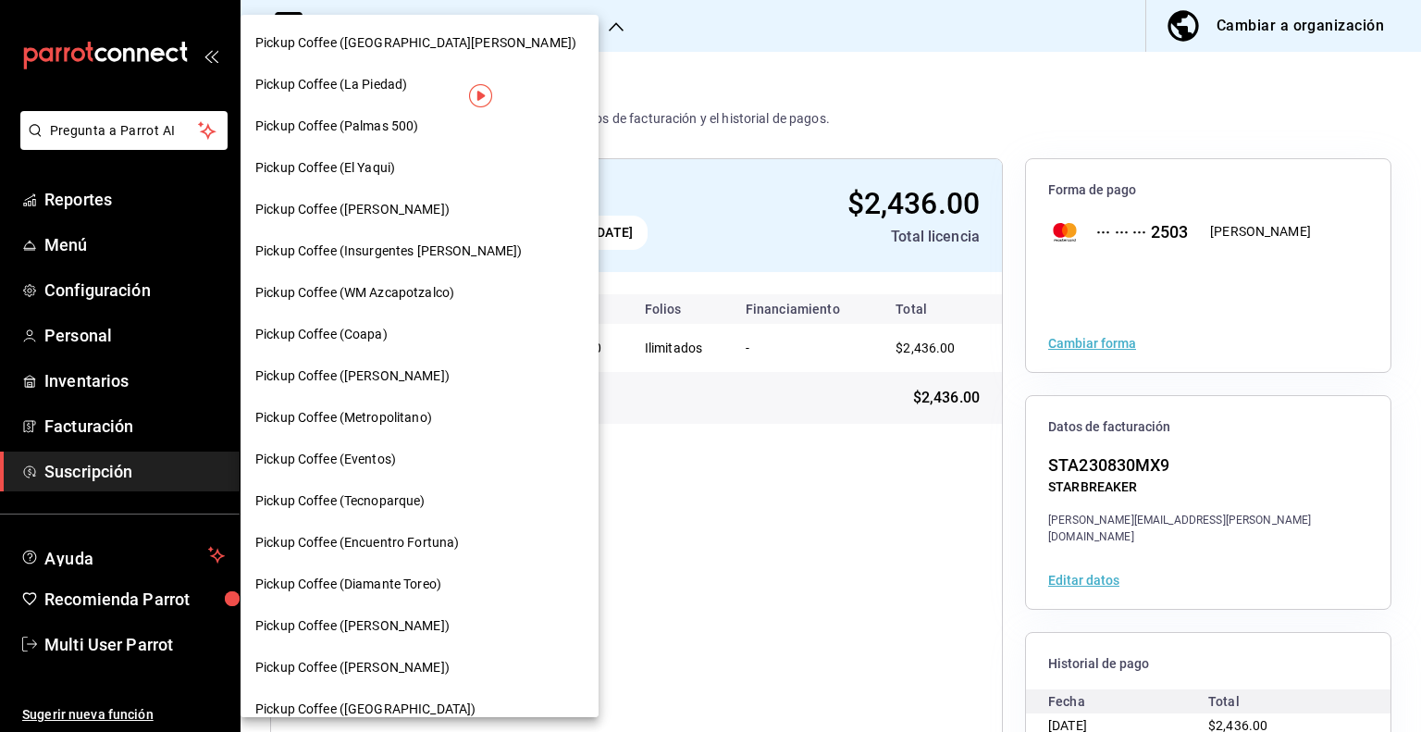
drag, startPoint x: 581, startPoint y: 31, endPoint x: 450, endPoint y: 301, distance: 299.5
click at [450, 301] on div "Pickup Coffee (Las Flores) Pickup Coffee (La Piedad) Pickup Coffee (Palmas 500)…" at bounding box center [710, 366] width 1421 height 732
click at [413, 453] on div "Pickup Coffee (Eventos)" at bounding box center [419, 459] width 328 height 19
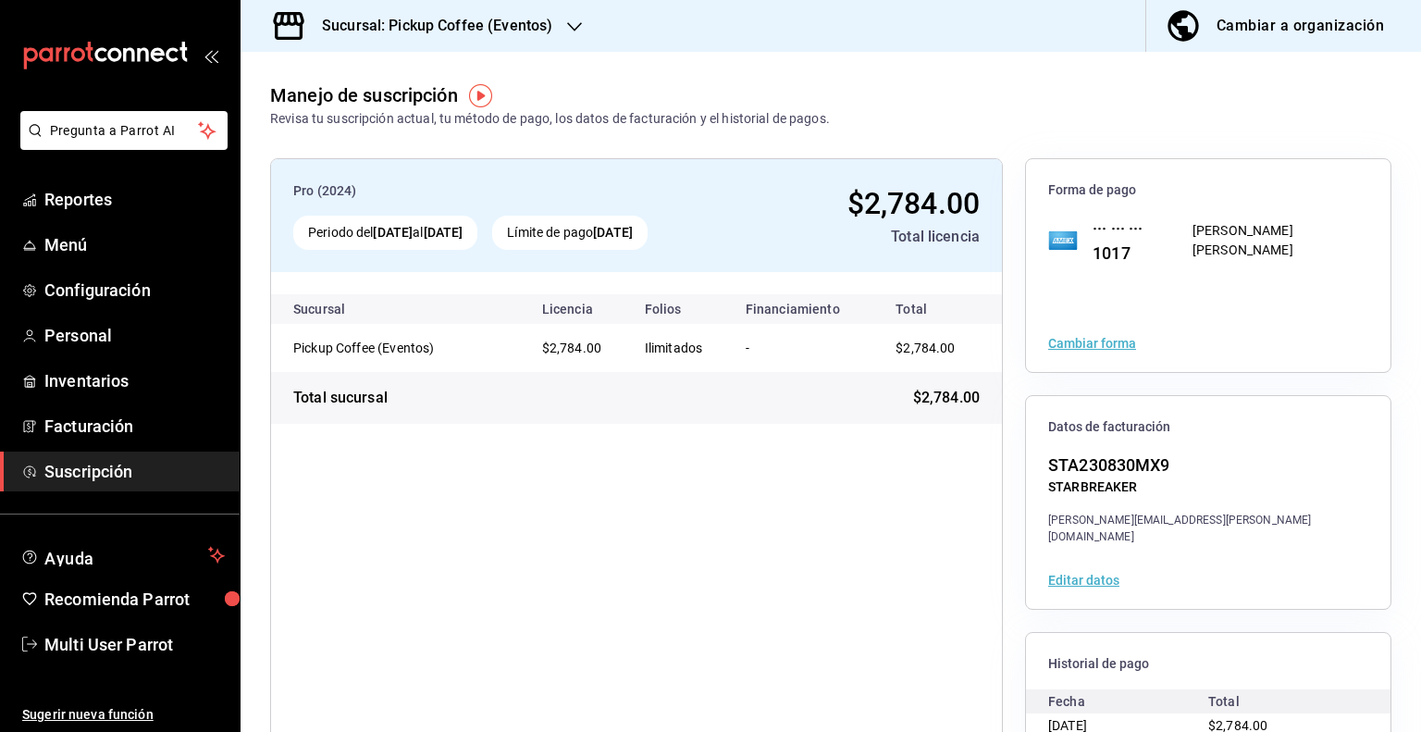
click at [1072, 338] on button "Cambiar forma" at bounding box center [1092, 343] width 88 height 13
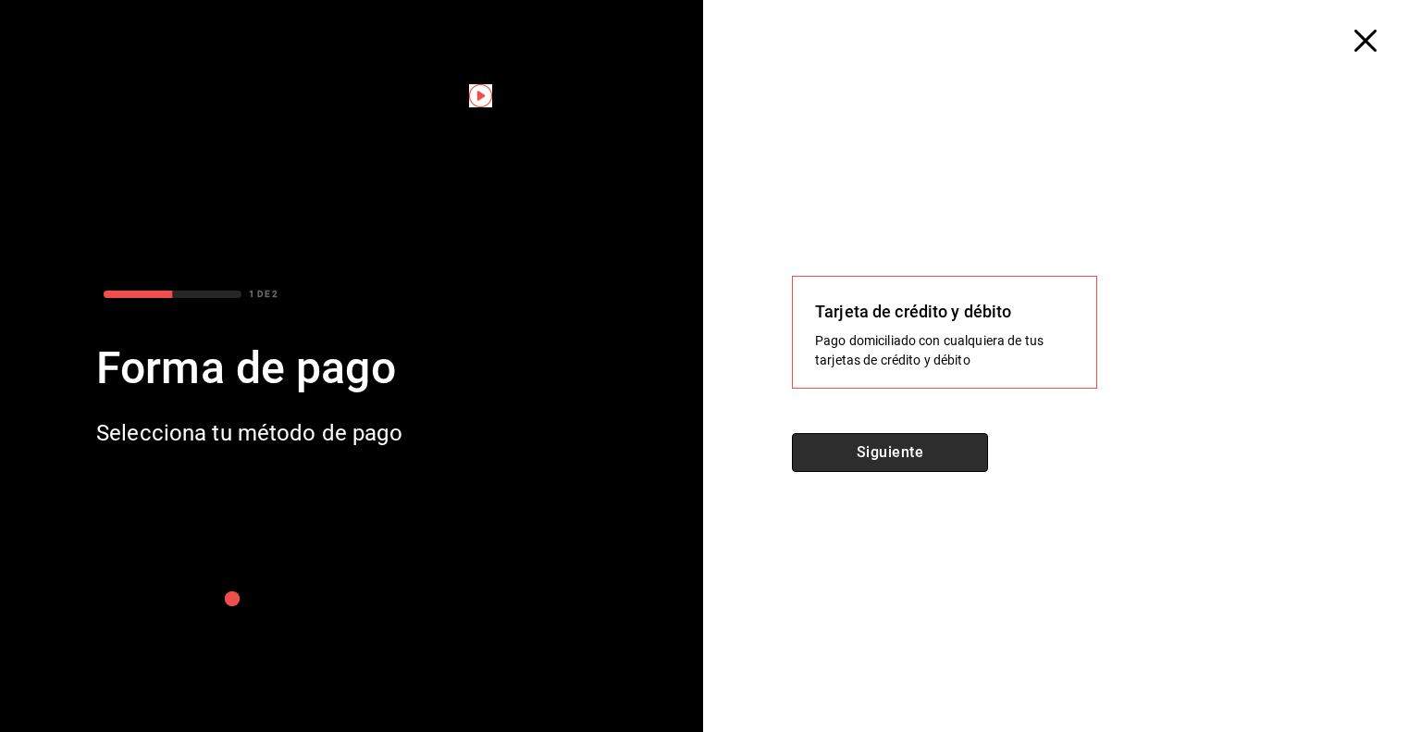
click at [938, 459] on button "Siguiente" at bounding box center [890, 452] width 196 height 39
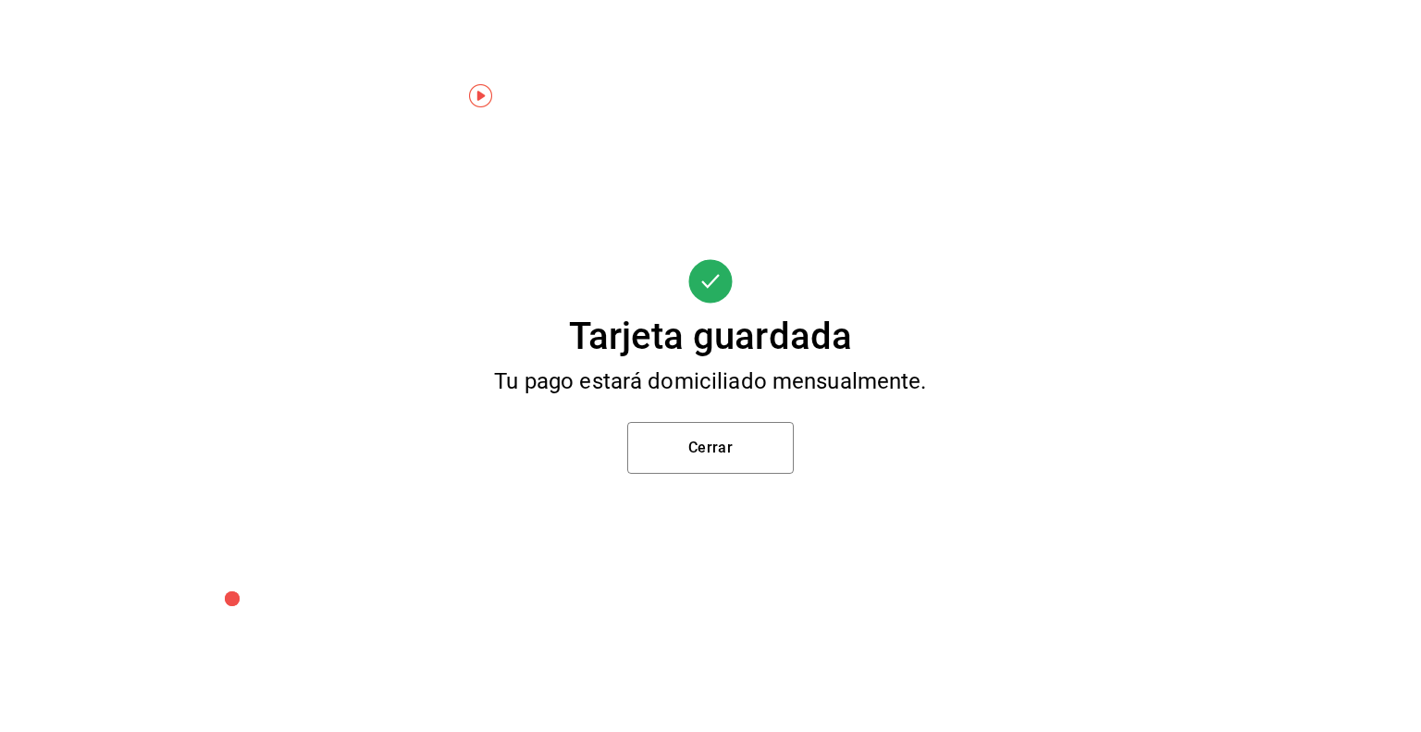
click at [722, 480] on div "Tarjeta guardada Tu pago estará domiciliado mensualmente. Cerrar" at bounding box center [710, 366] width 1421 height 732
click at [729, 454] on button "Cerrar" at bounding box center [710, 448] width 167 height 52
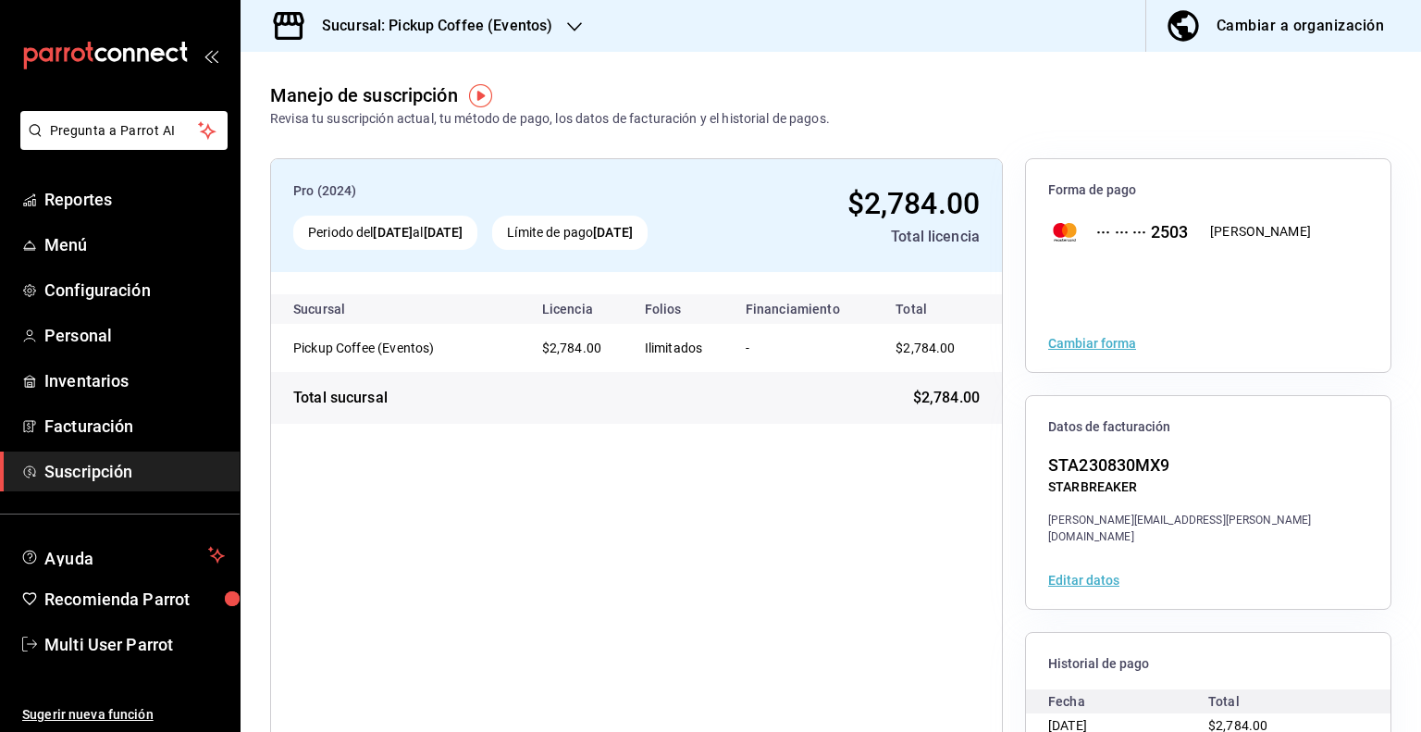
click at [544, 31] on h3 "Sucursal: Pickup Coffee (Eventos)" at bounding box center [429, 26] width 245 height 22
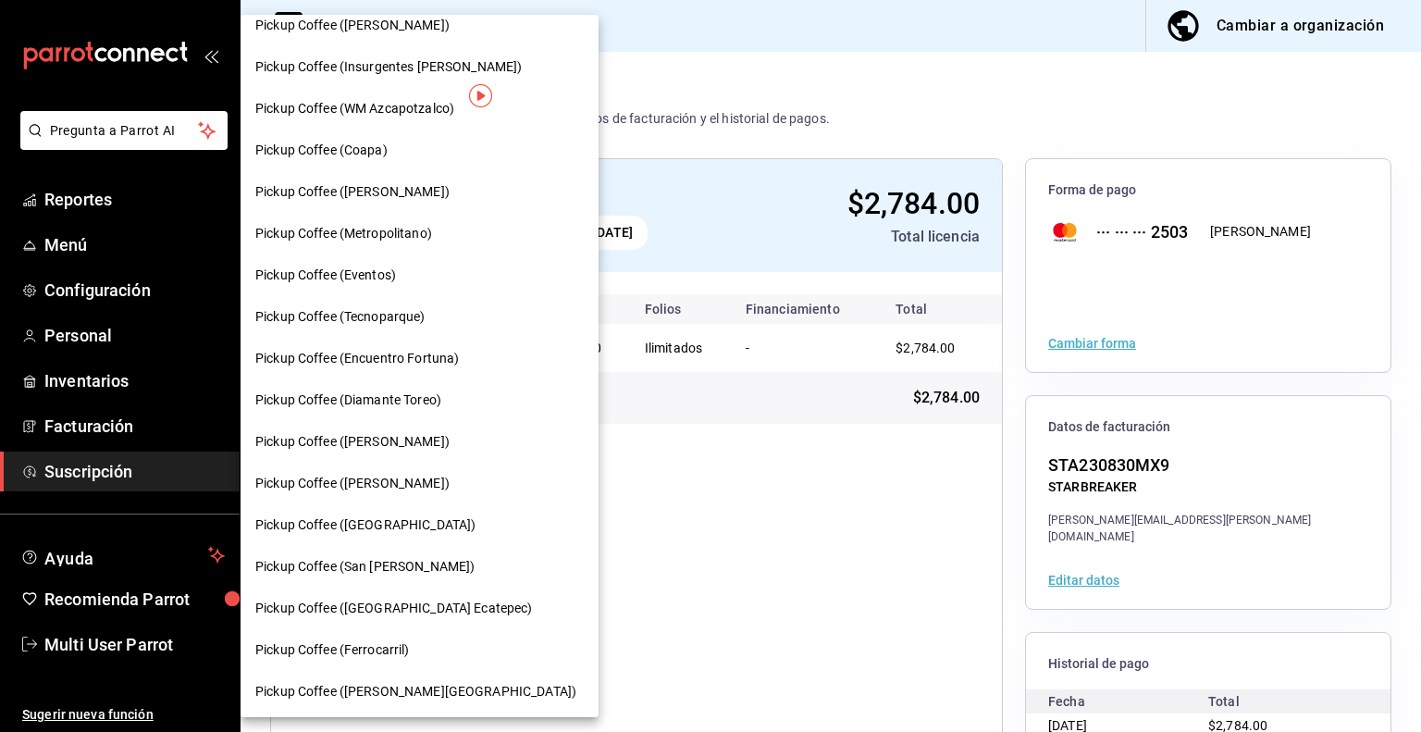
scroll to position [185, 0]
click at [403, 309] on span "Pickup Coffee (Tecnoparque)" at bounding box center [340, 315] width 170 height 19
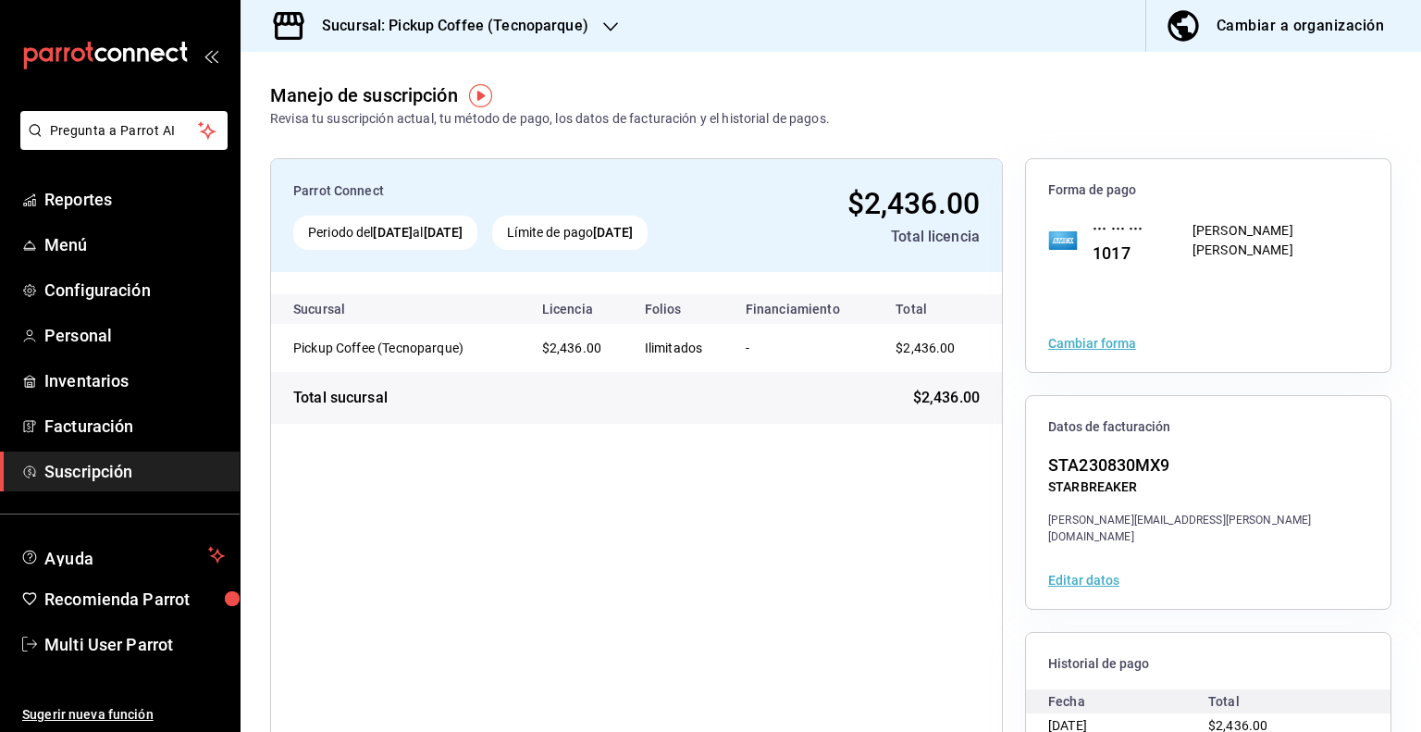
click at [1088, 337] on button "Cambiar forma" at bounding box center [1092, 343] width 88 height 13
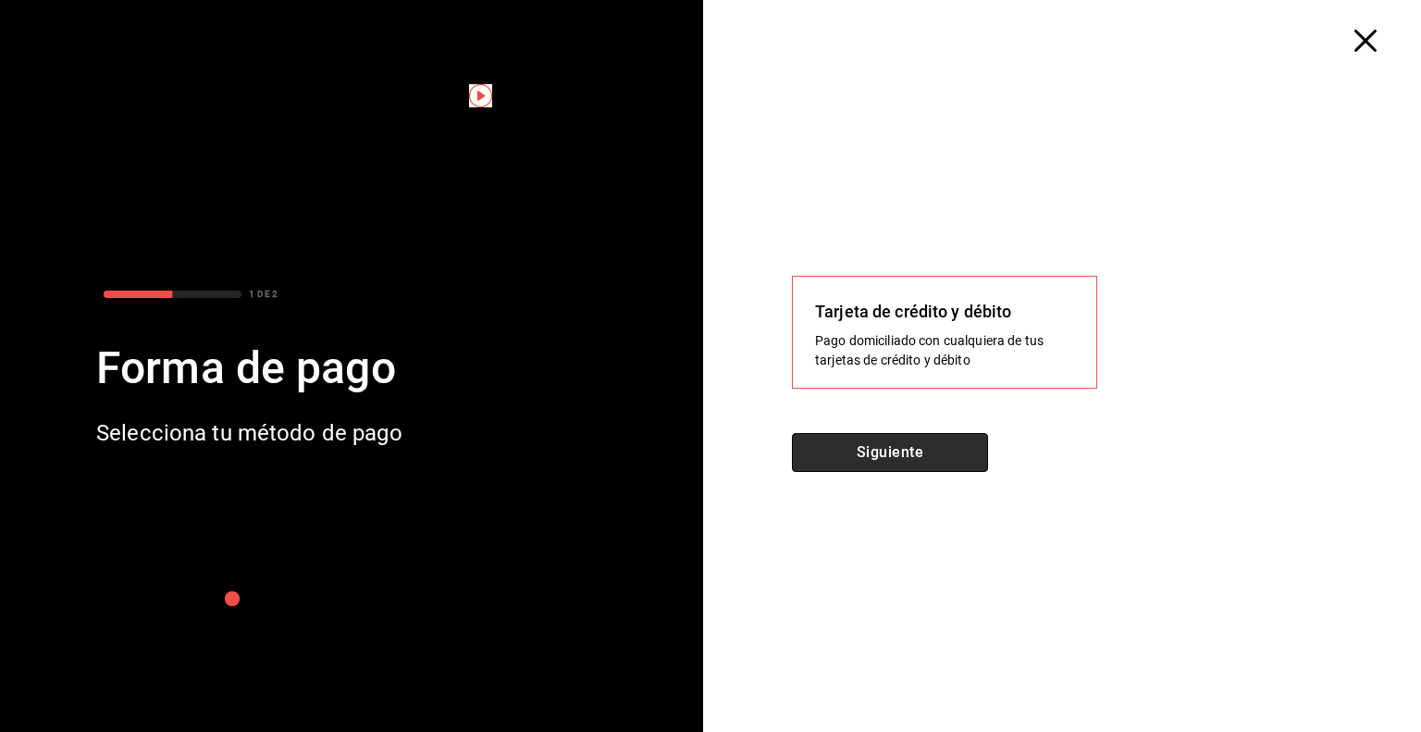
click at [944, 444] on button "Siguiente" at bounding box center [890, 452] width 196 height 39
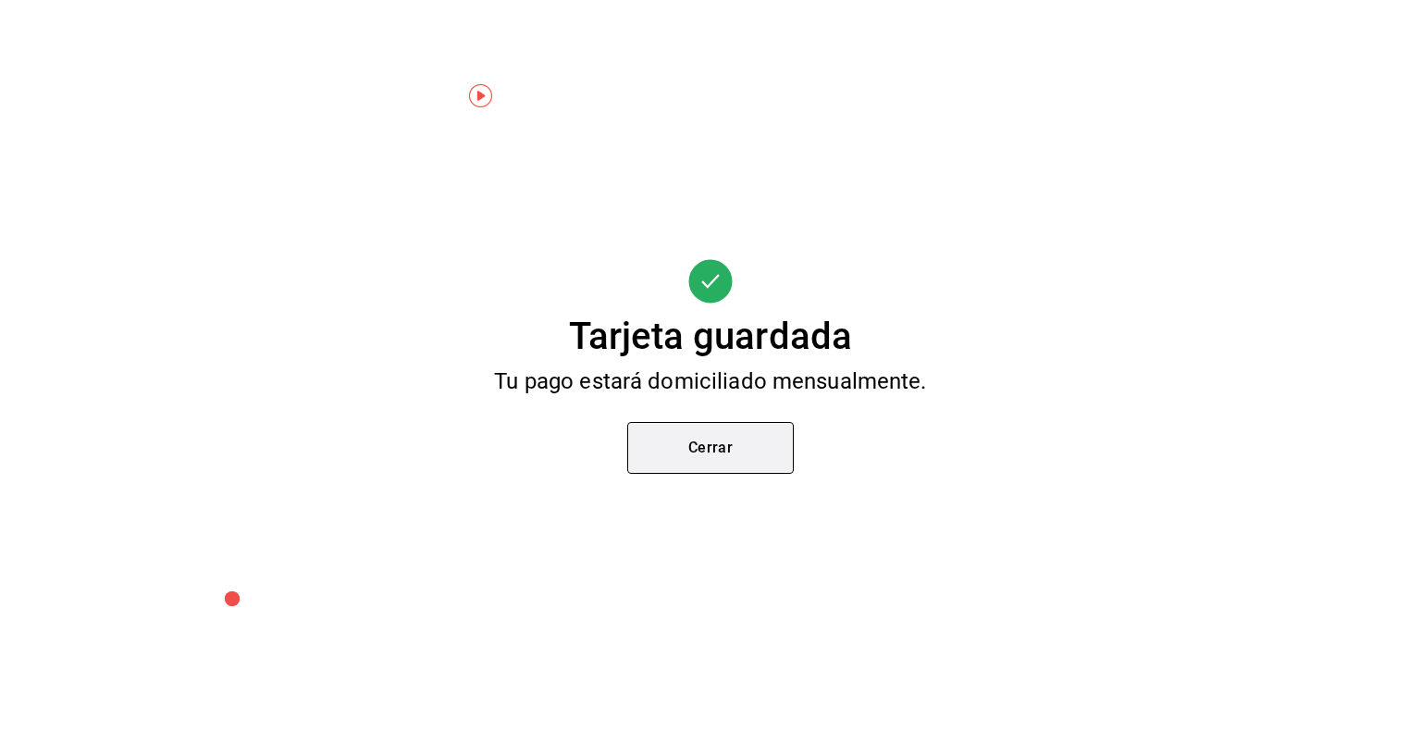
click at [718, 456] on button "Cerrar" at bounding box center [710, 448] width 167 height 52
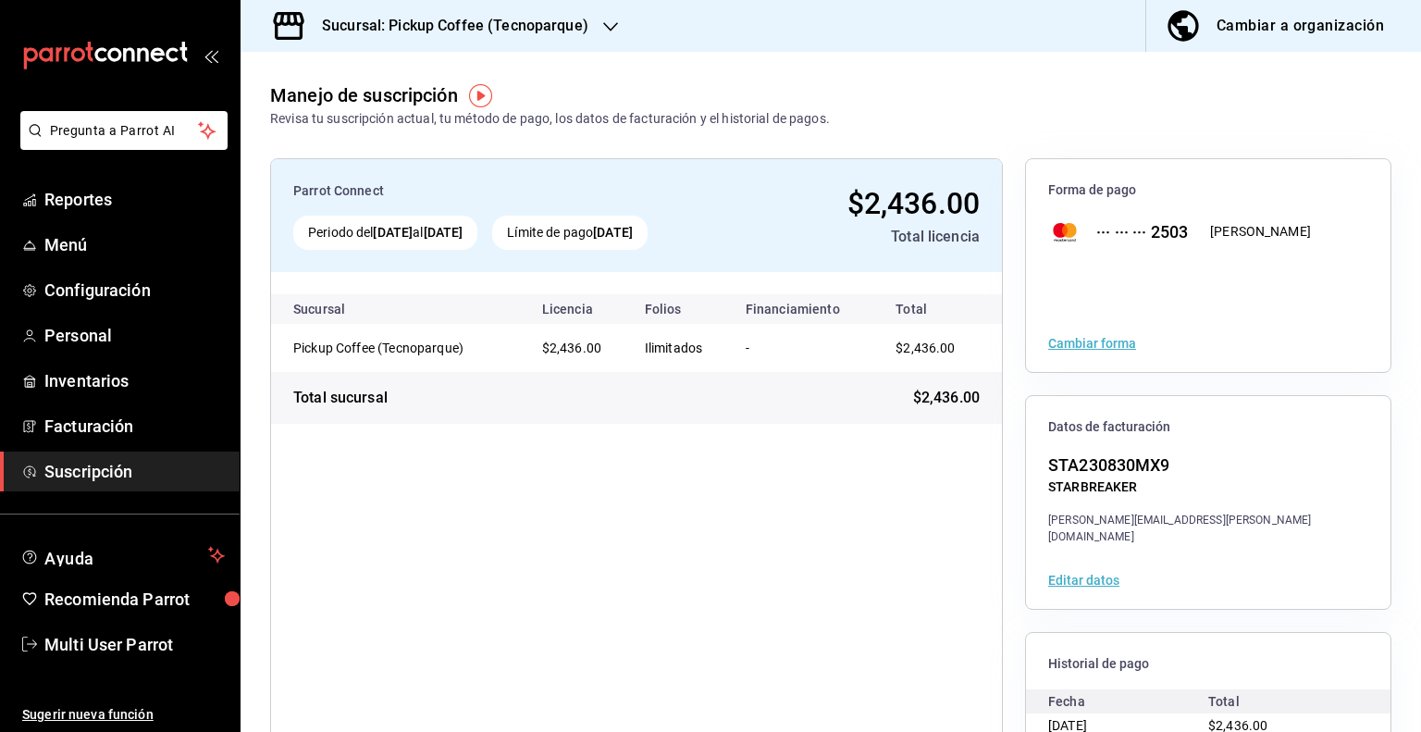
click at [570, 23] on h3 "Sucursal: Pickup Coffee (Tecnoparque)" at bounding box center [447, 26] width 281 height 22
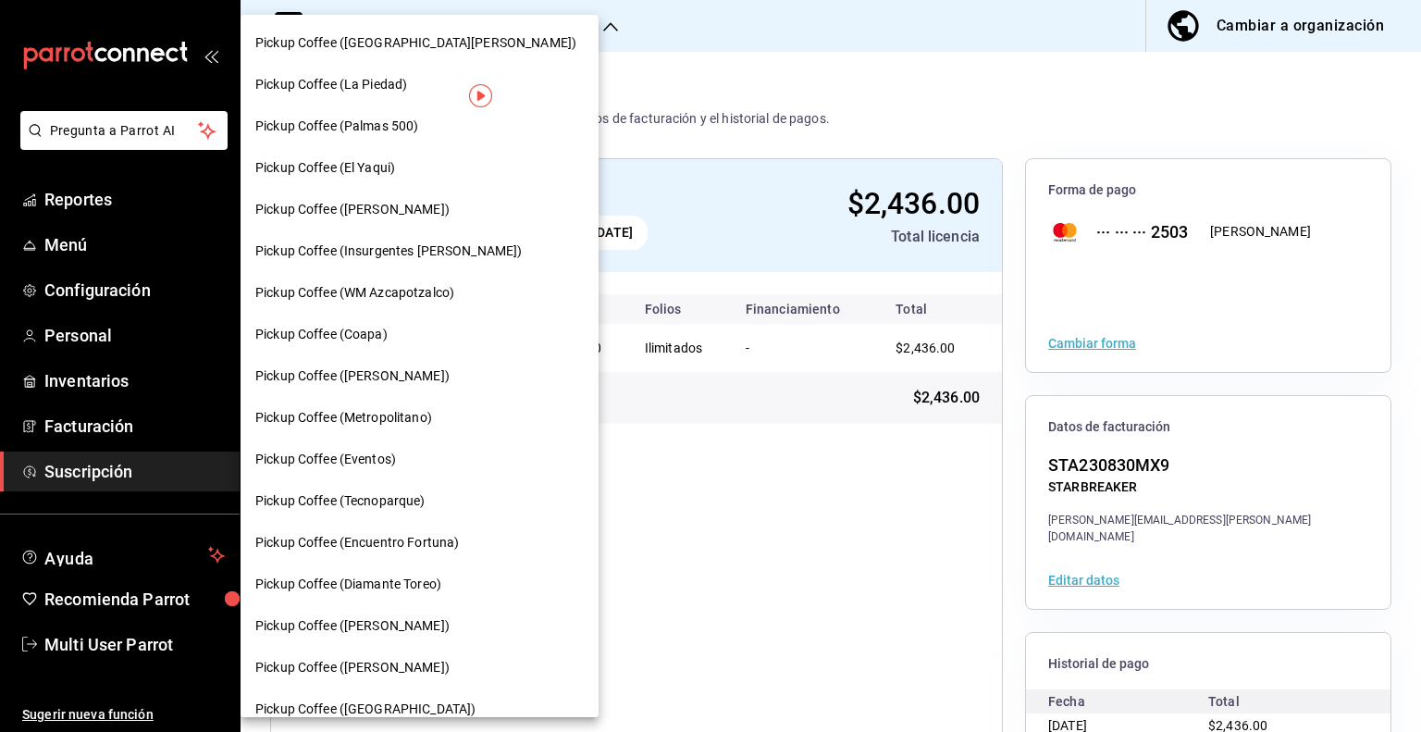
click at [422, 533] on span "Pickup Coffee (Encuentro Fortuna)" at bounding box center [357, 542] width 204 height 19
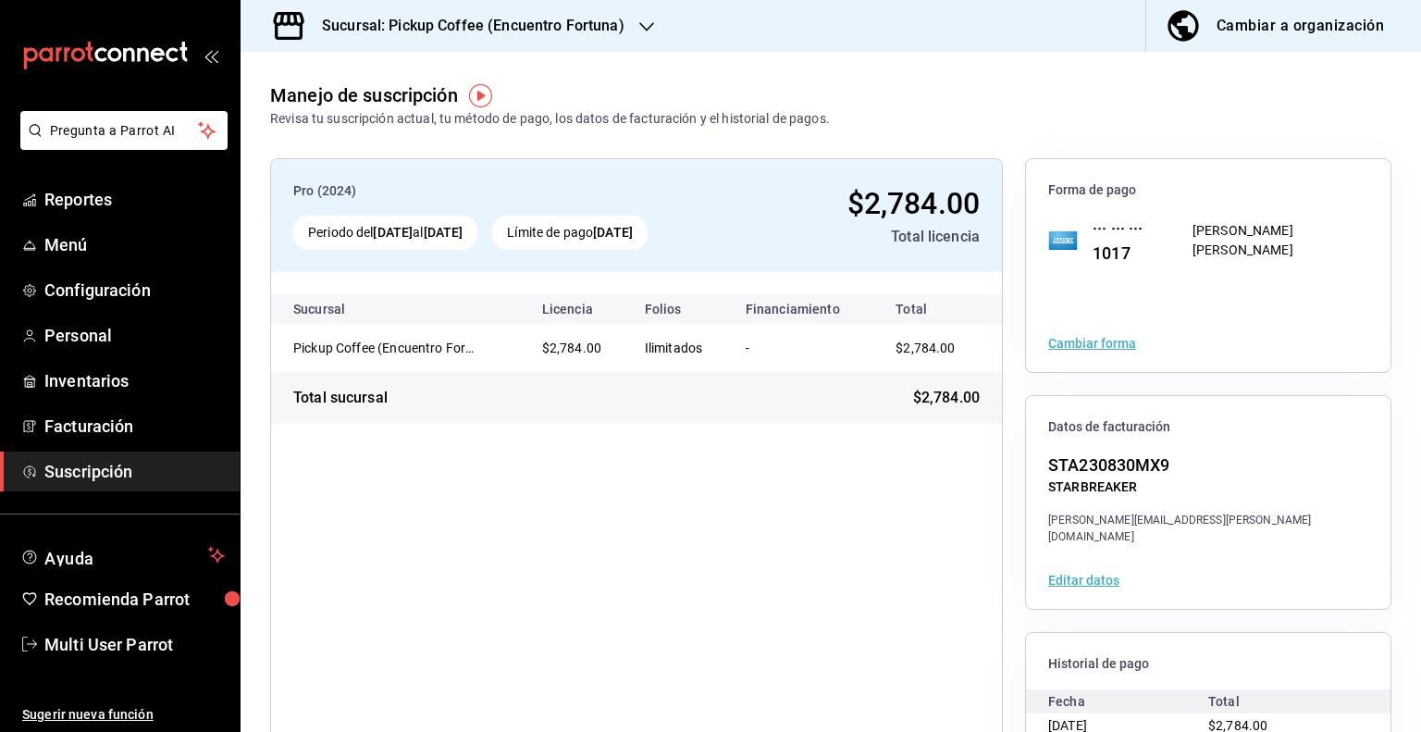
click at [1088, 343] on button "Cambiar forma" at bounding box center [1092, 343] width 88 height 13
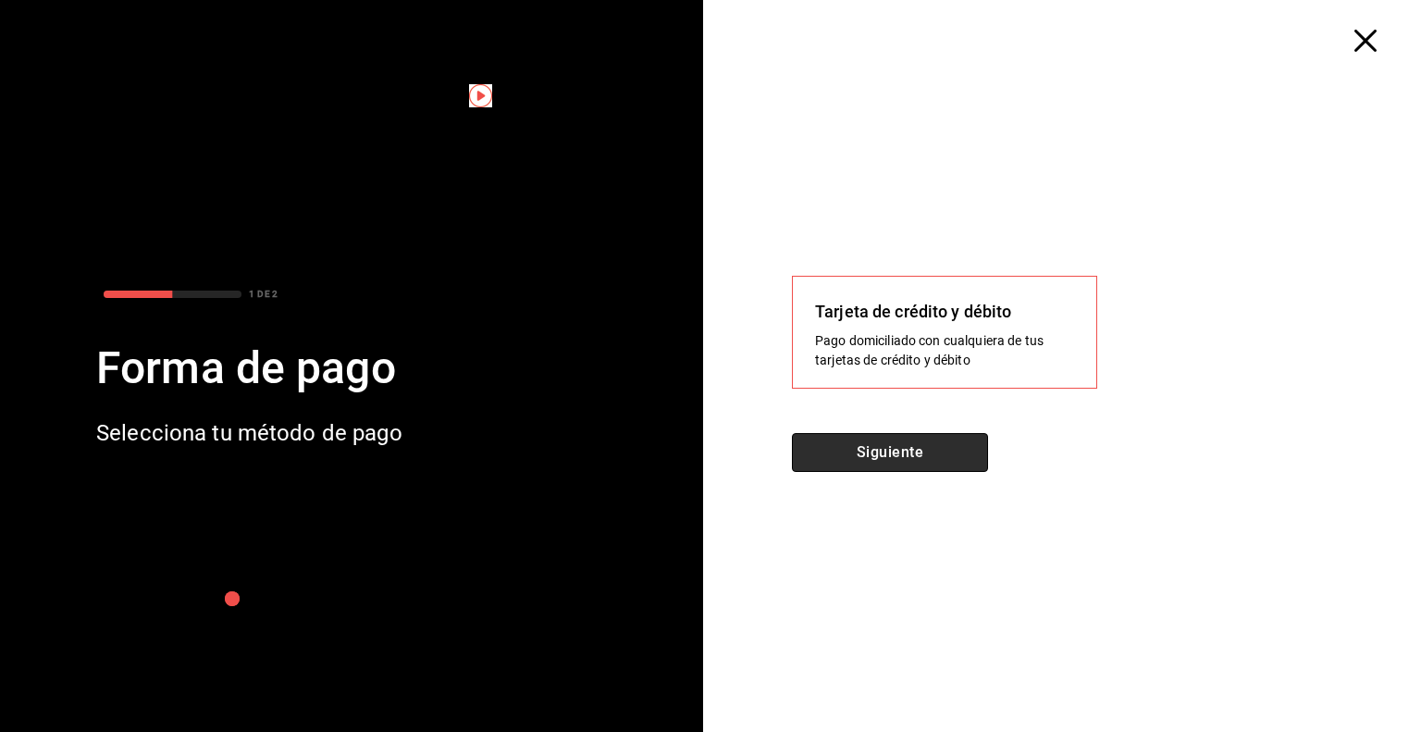
click at [881, 434] on button "Siguiente" at bounding box center [890, 452] width 196 height 39
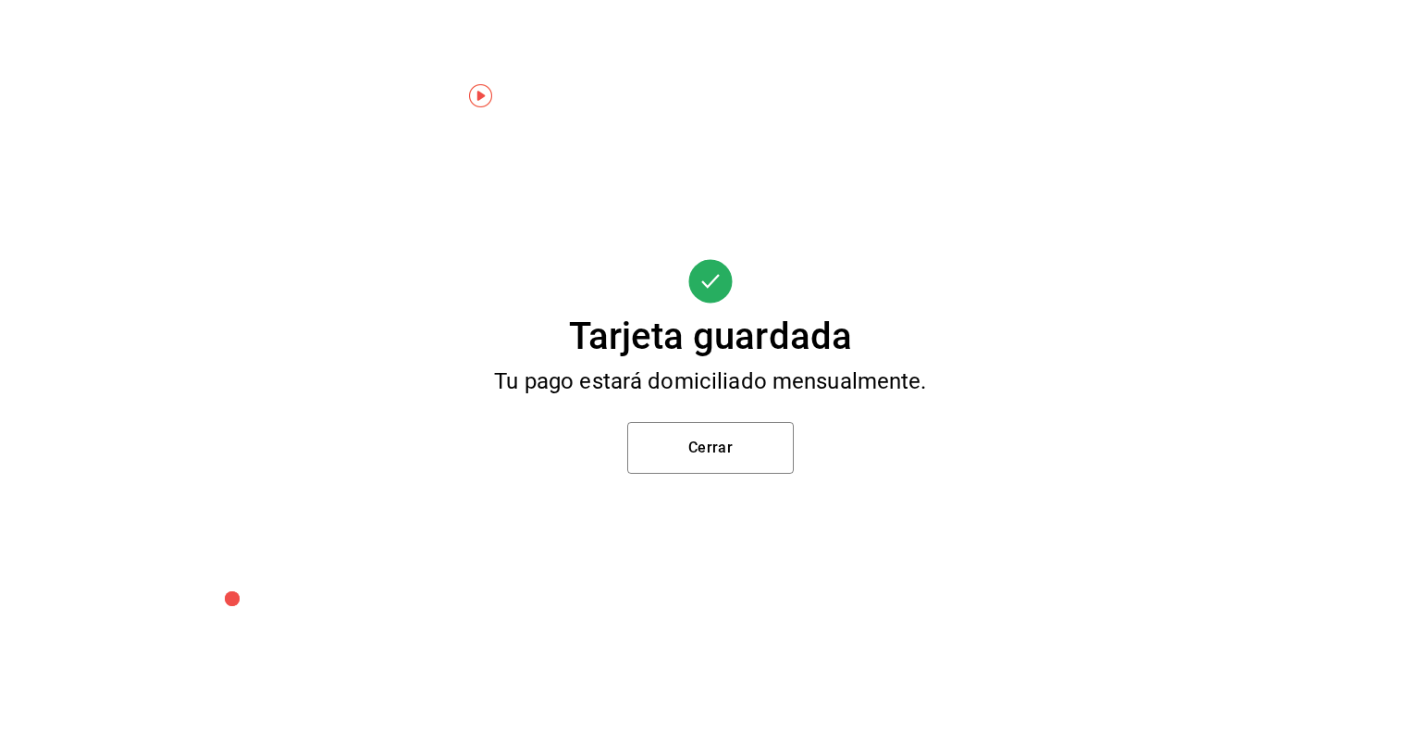
click at [759, 476] on div "Tarjeta guardada Tu pago estará domiciliado mensualmente. Cerrar" at bounding box center [710, 366] width 1421 height 732
click at [759, 456] on button "Cerrar" at bounding box center [710, 448] width 167 height 52
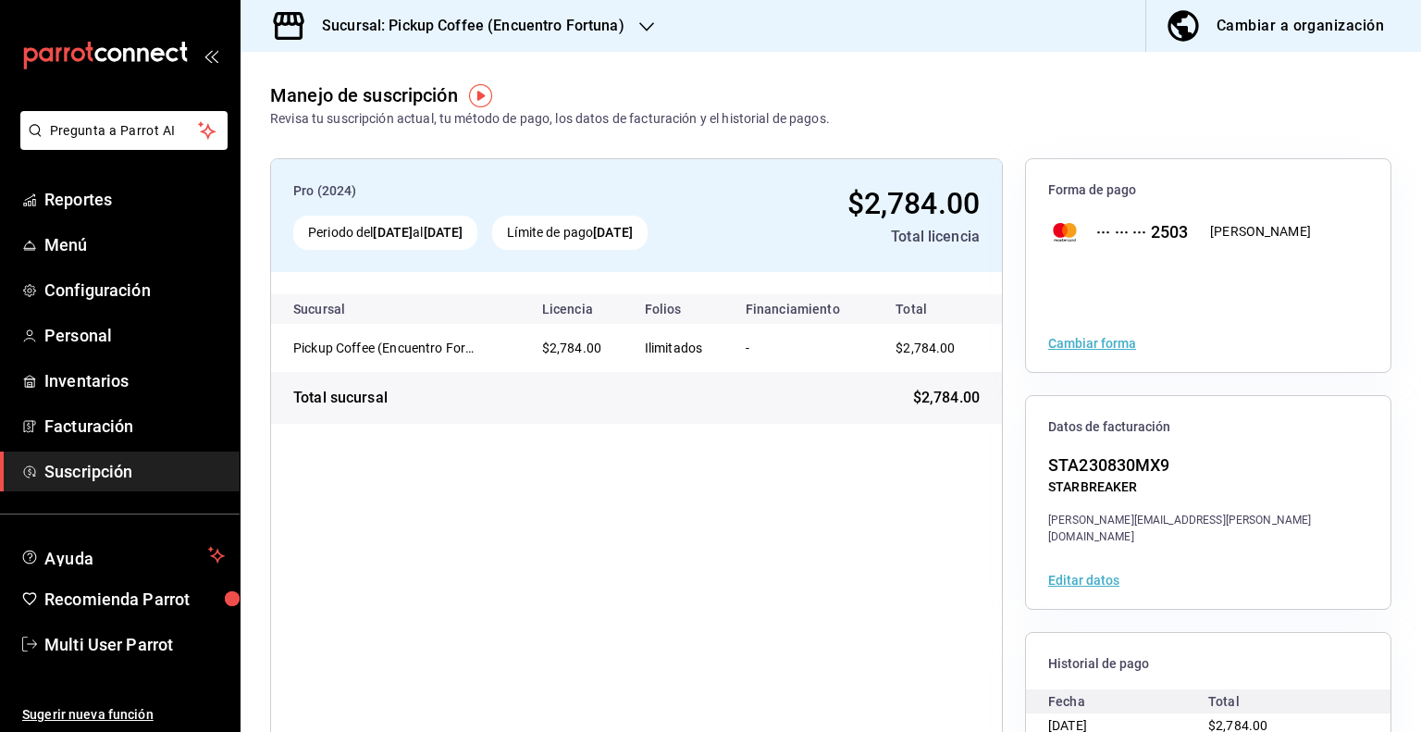
click at [570, 35] on h3 "Sucursal: Pickup Coffee (Encuentro Fortuna)" at bounding box center [465, 26] width 317 height 22
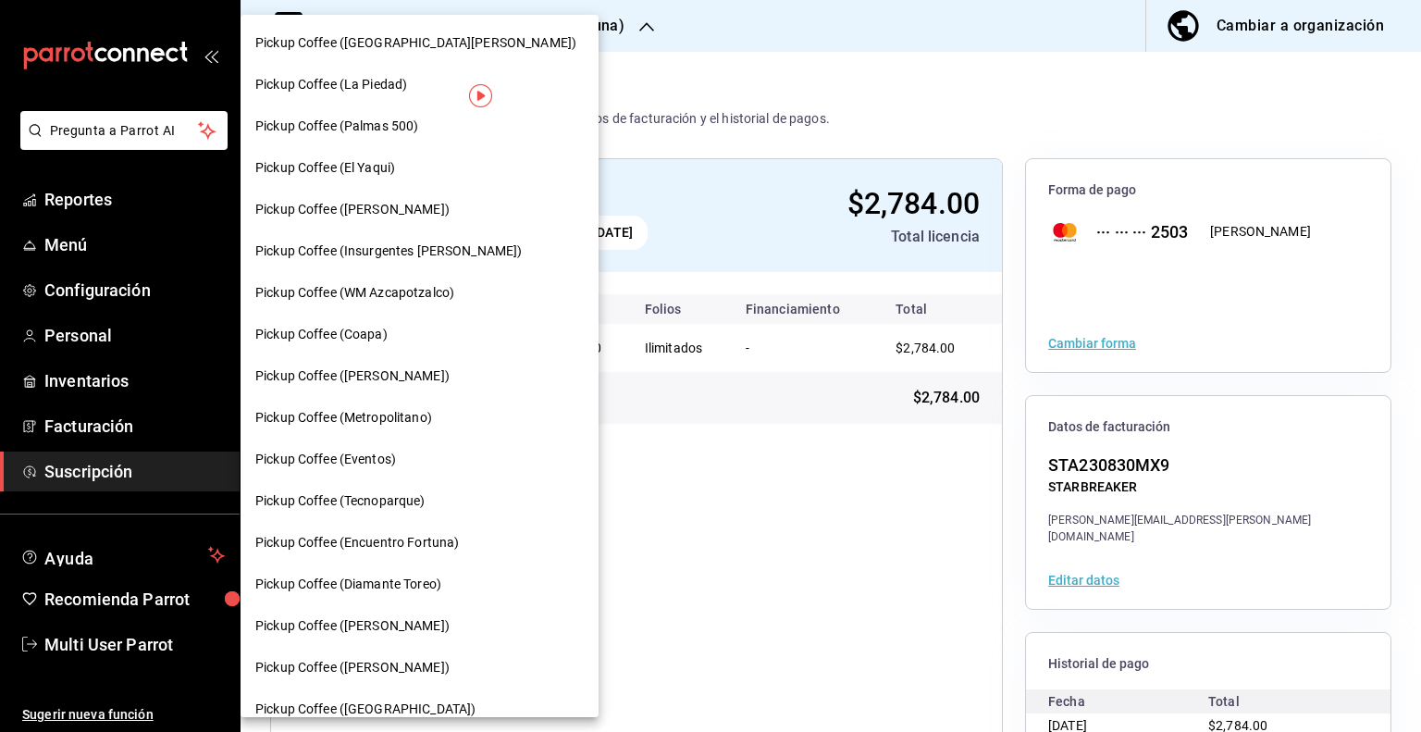
click at [392, 580] on span "Pickup Coffee (Diamante Toreo)" at bounding box center [348, 583] width 186 height 19
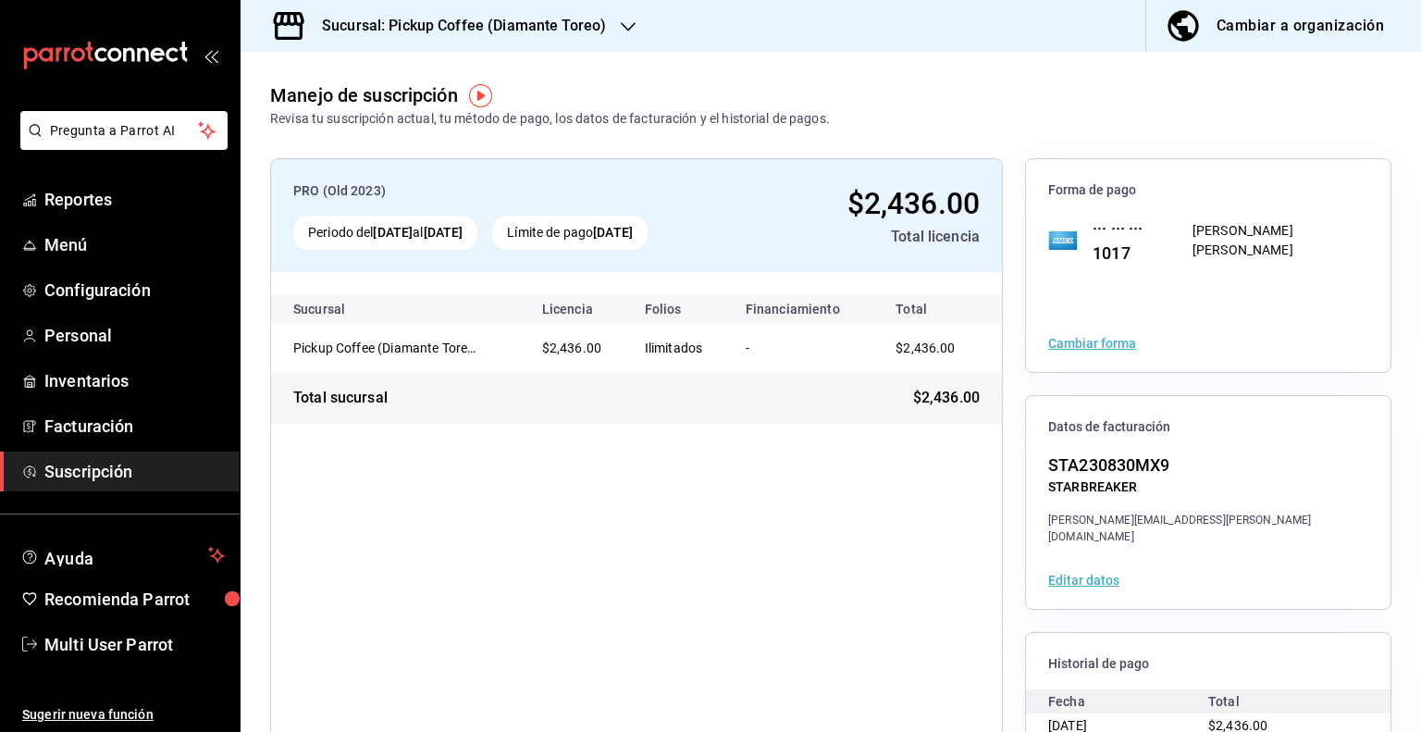
click at [1102, 346] on button "Cambiar forma" at bounding box center [1092, 343] width 88 height 13
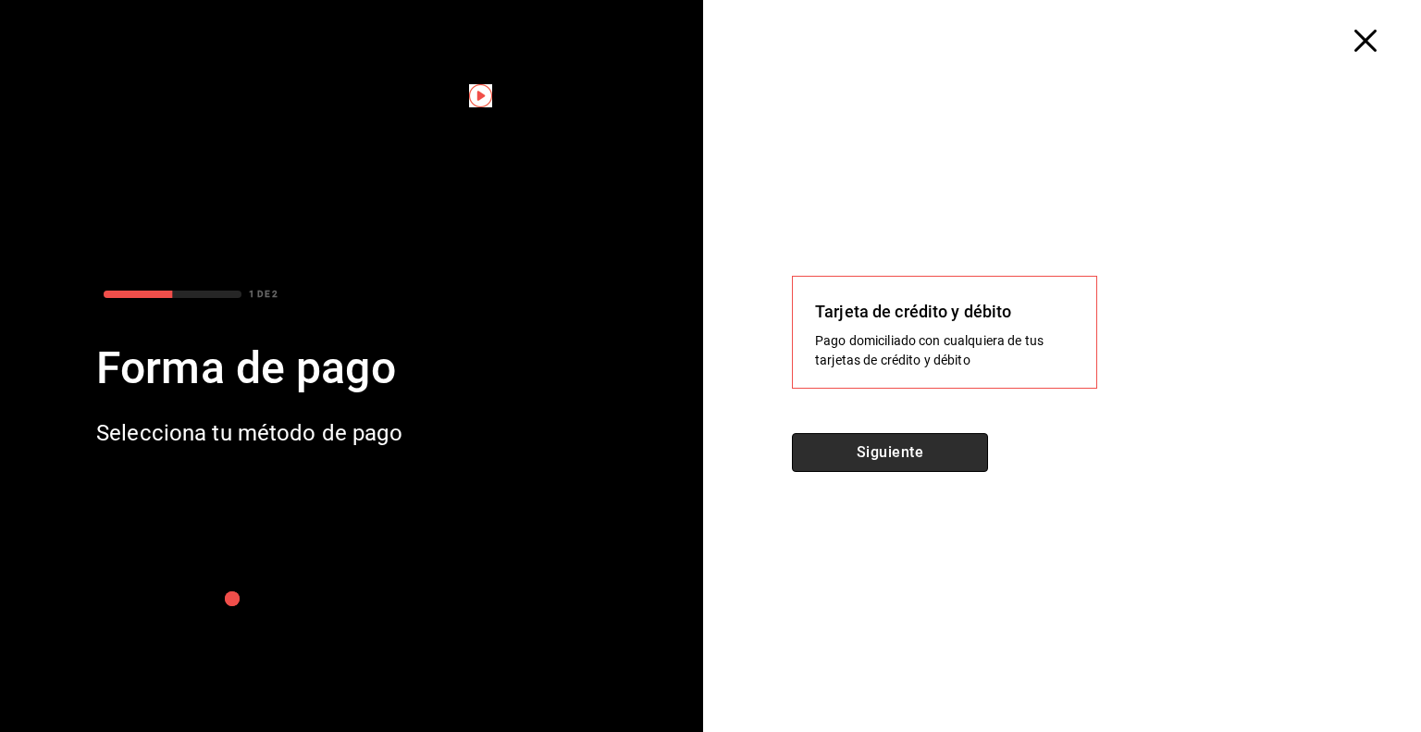
click at [935, 443] on button "Siguiente" at bounding box center [890, 452] width 196 height 39
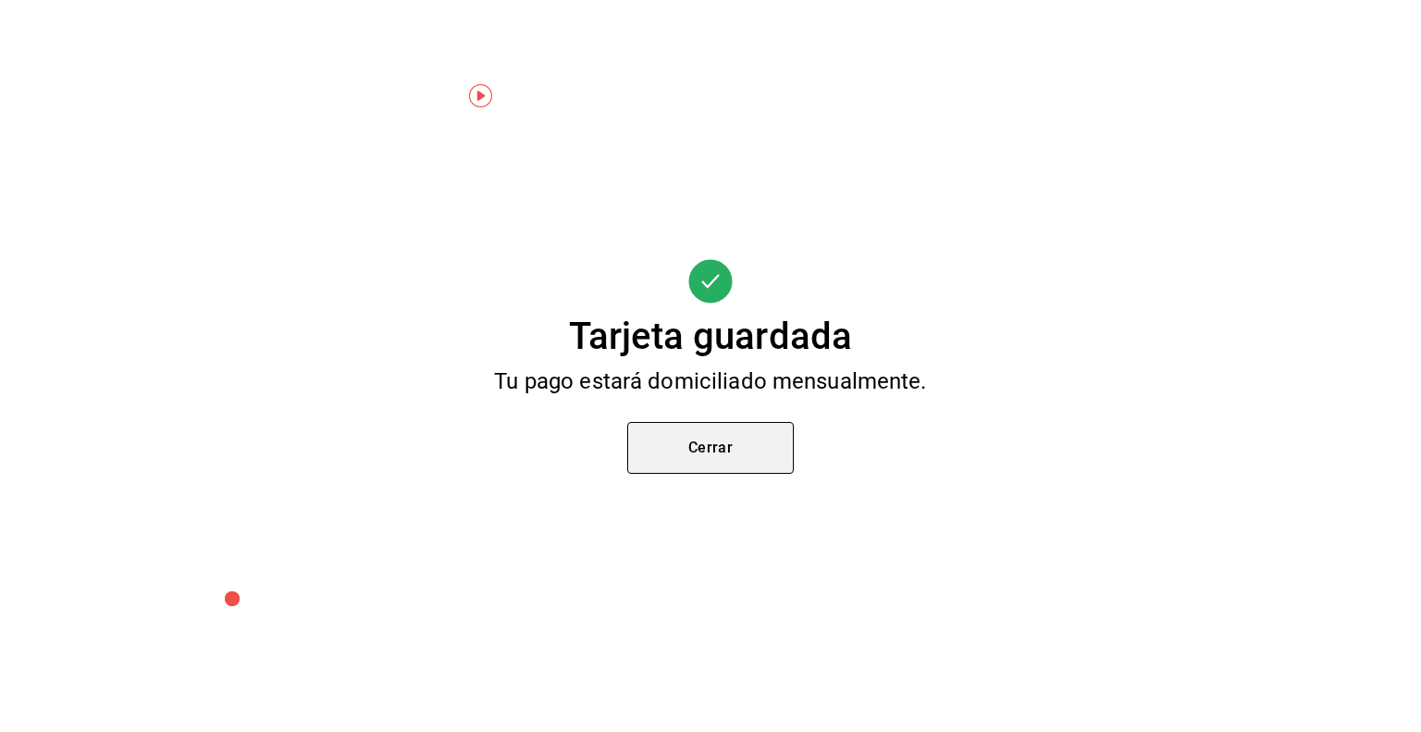
click at [754, 461] on button "Cerrar" at bounding box center [710, 448] width 167 height 52
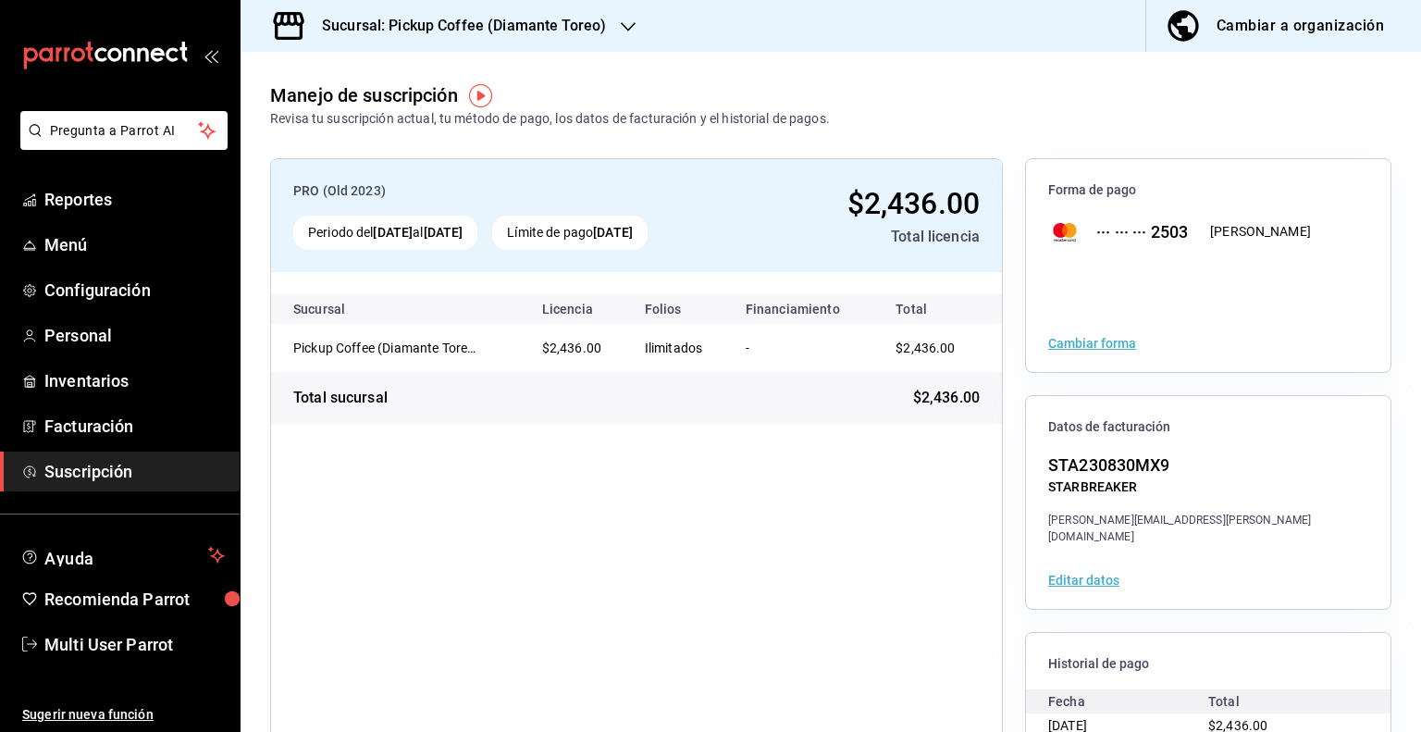
click at [599, 25] on h3 "Sucursal: Pickup Coffee (Diamante Toreo)" at bounding box center [456, 26] width 299 height 22
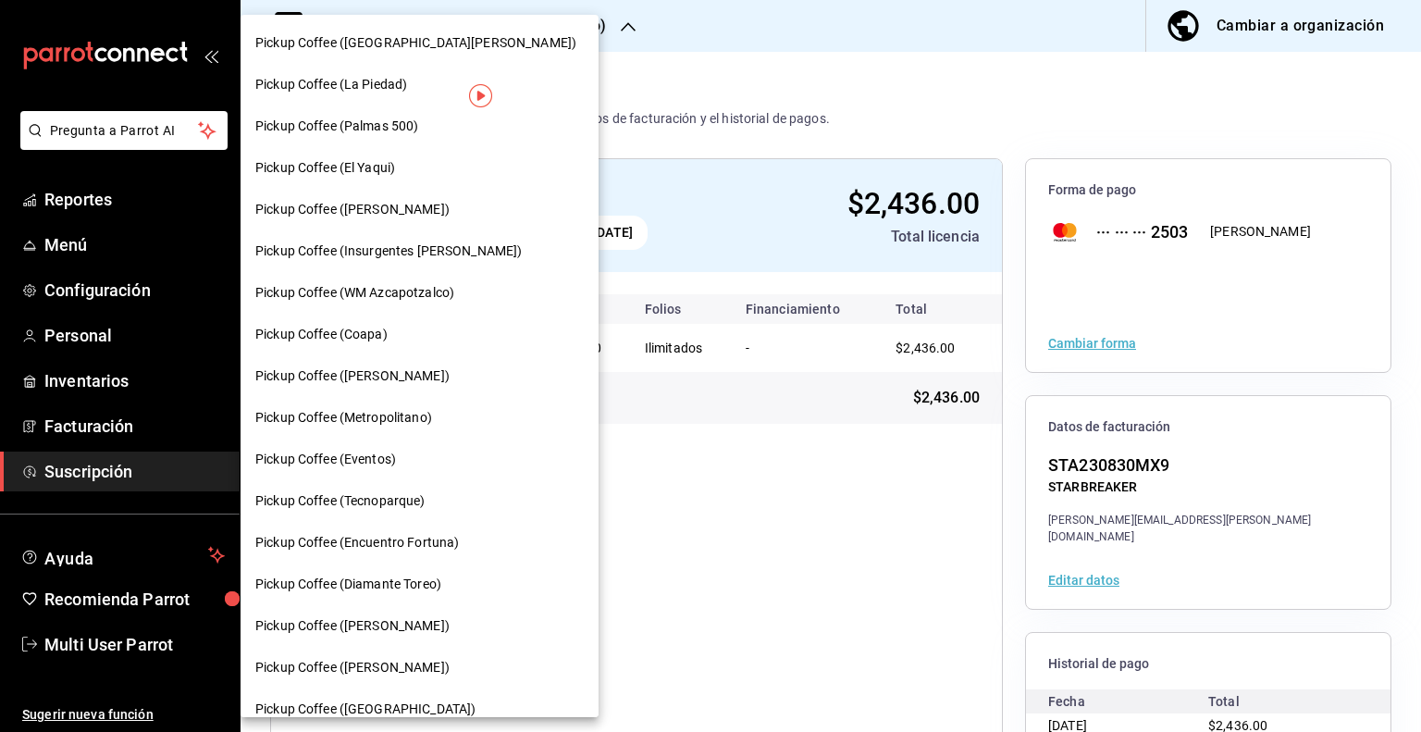
click at [407, 629] on span "Pickup Coffee (Dr Andrade)" at bounding box center [352, 625] width 194 height 19
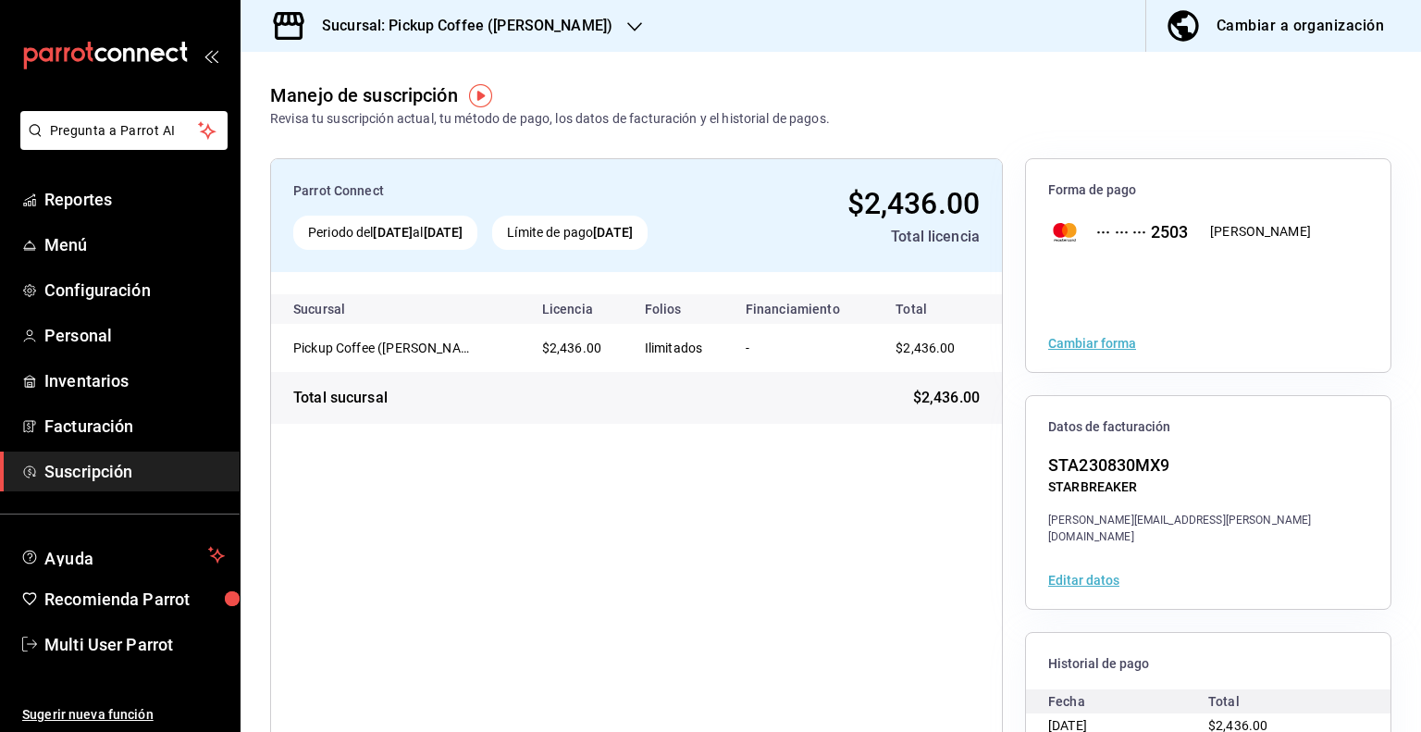
click at [536, 10] on div "Sucursal: Pickup Coffee (Dr Andrade)" at bounding box center [452, 26] width 394 height 52
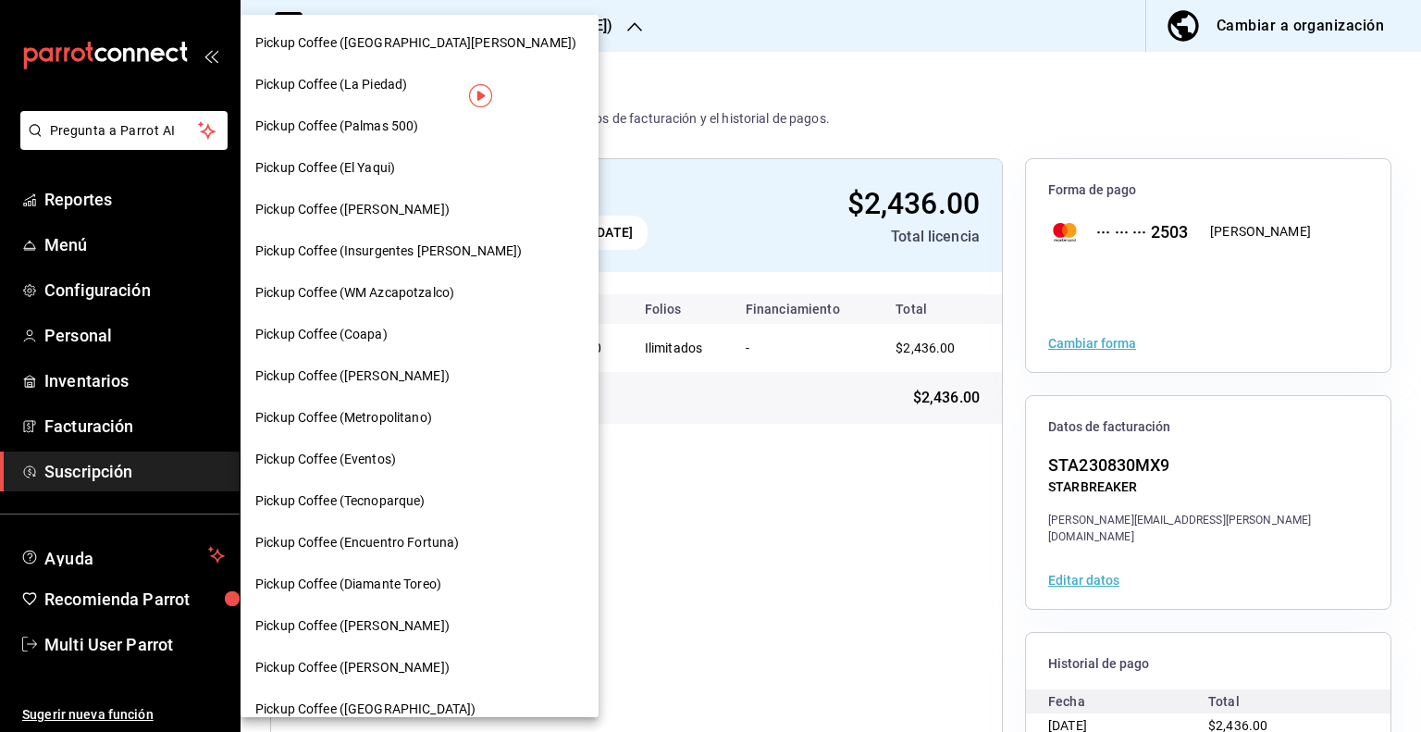
drag, startPoint x: 536, startPoint y: 10, endPoint x: 397, endPoint y: 531, distance: 539.0
click at [397, 531] on div "Pickup Coffee (Las Flores) Pickup Coffee (La Piedad) Pickup Coffee (Palmas 500)…" at bounding box center [710, 366] width 1421 height 732
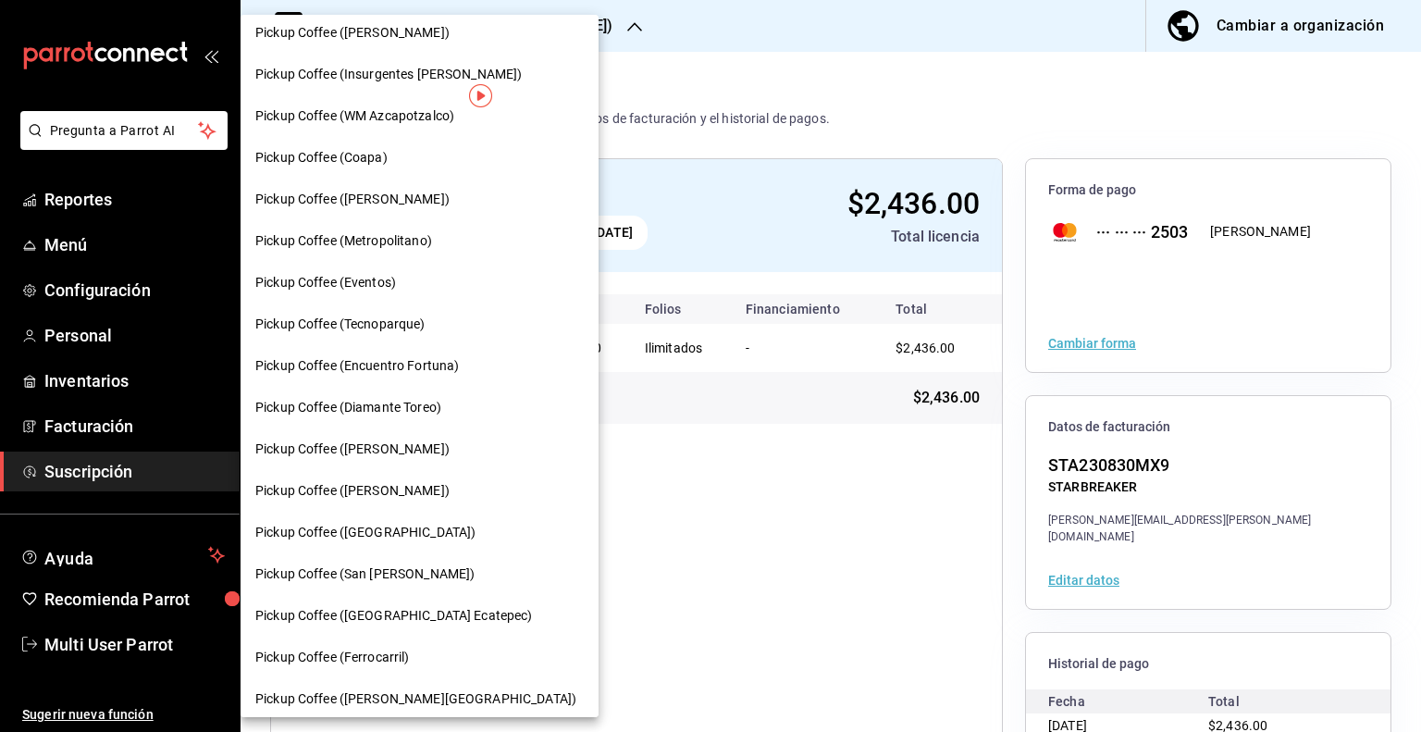
scroll to position [189, 0]
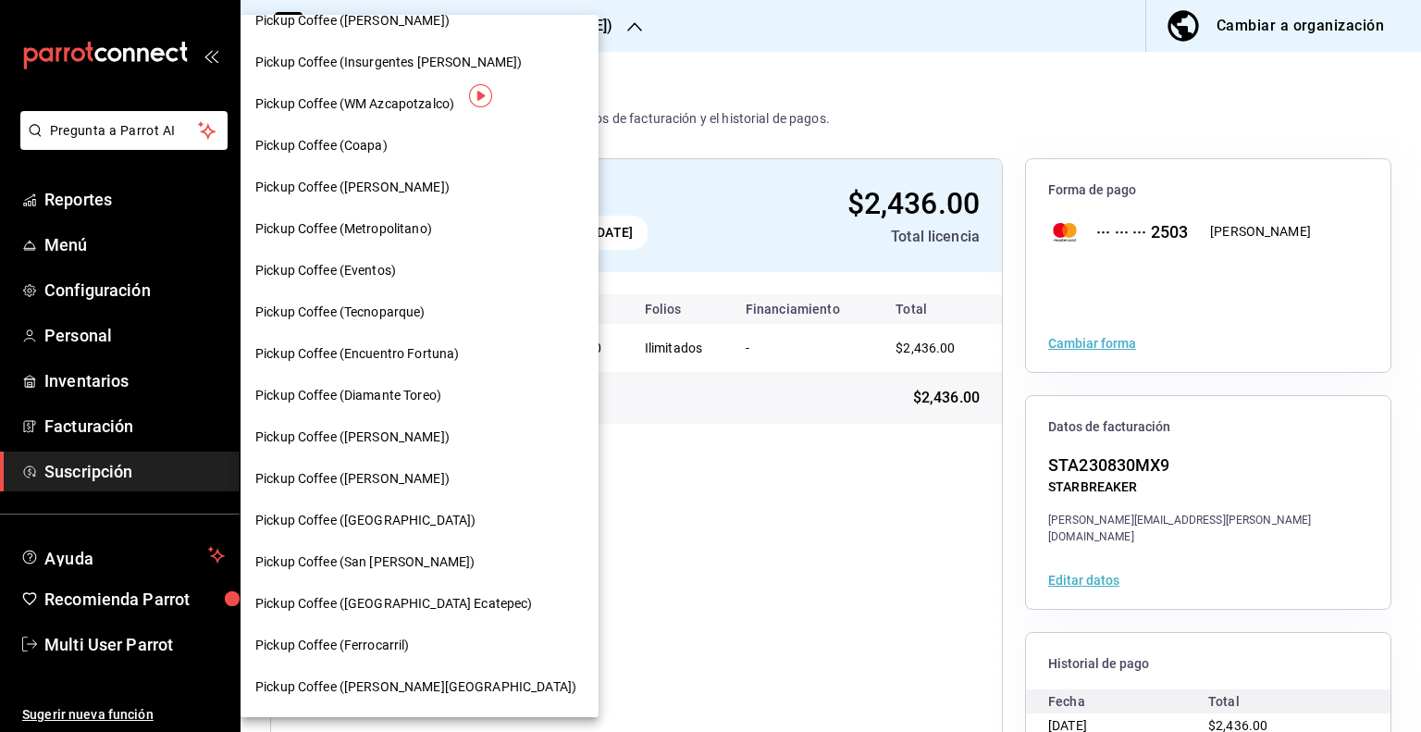
click at [401, 474] on span "Pickup Coffee (Miguel Angel)" at bounding box center [352, 478] width 194 height 19
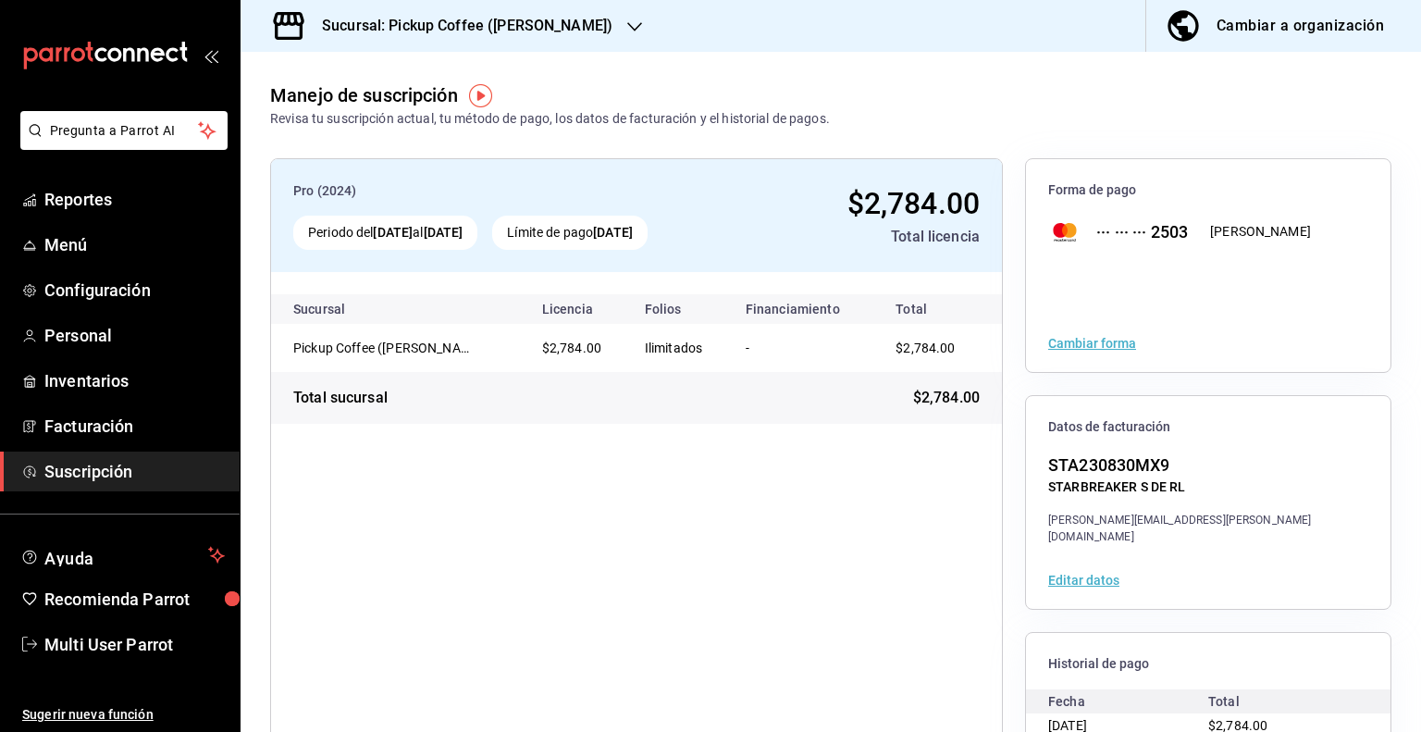
click at [567, 20] on h3 "Sucursal: Pickup Coffee (Miguel Angel)" at bounding box center [459, 26] width 305 height 22
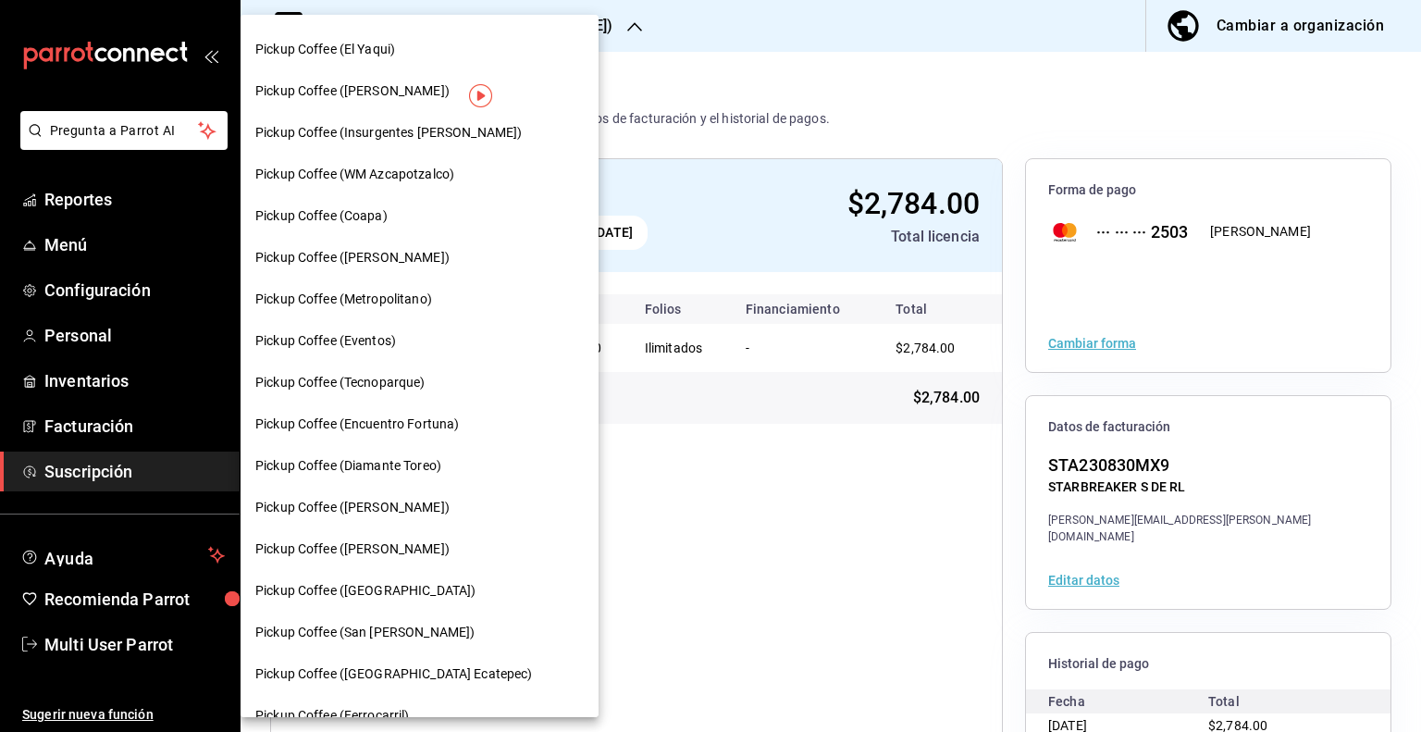
scroll to position [122, 0]
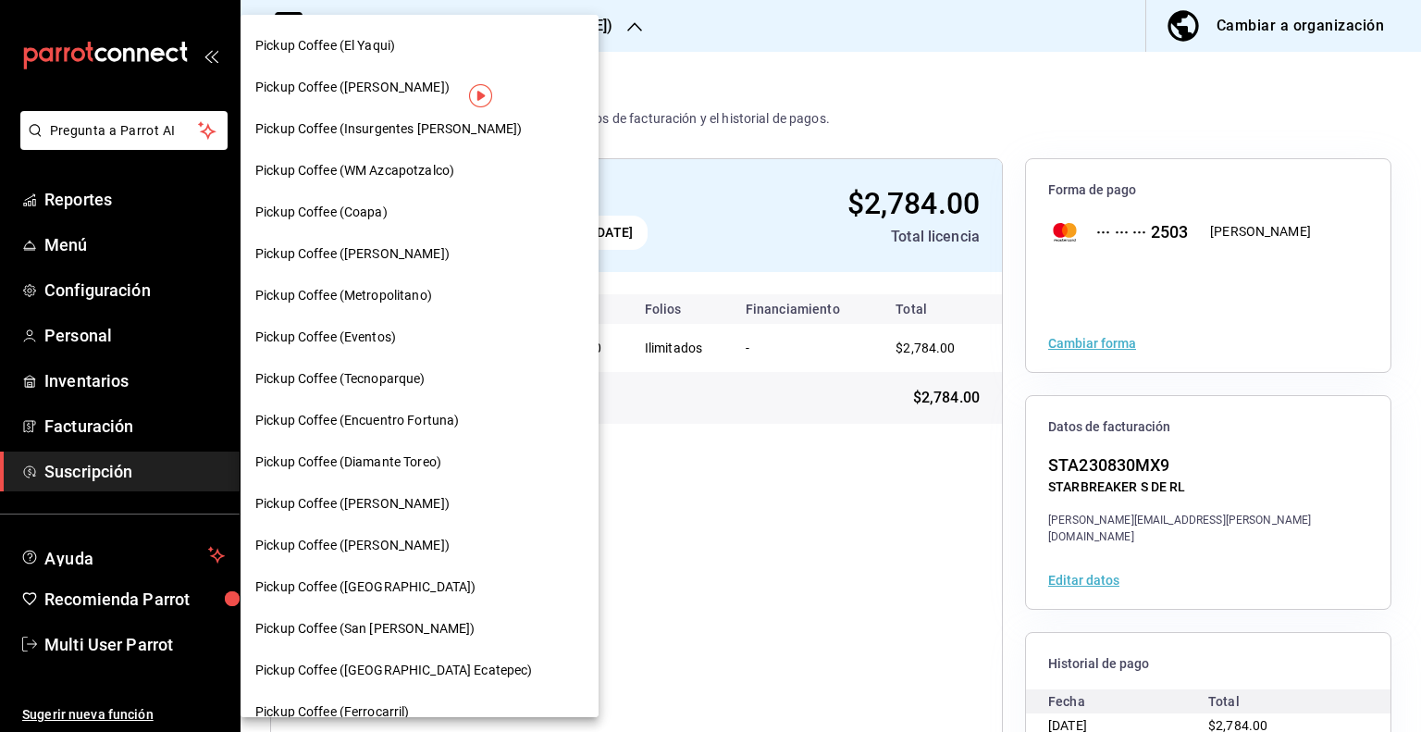
click at [392, 579] on span "Pickup Coffee (Santa Fe)" at bounding box center [365, 586] width 220 height 19
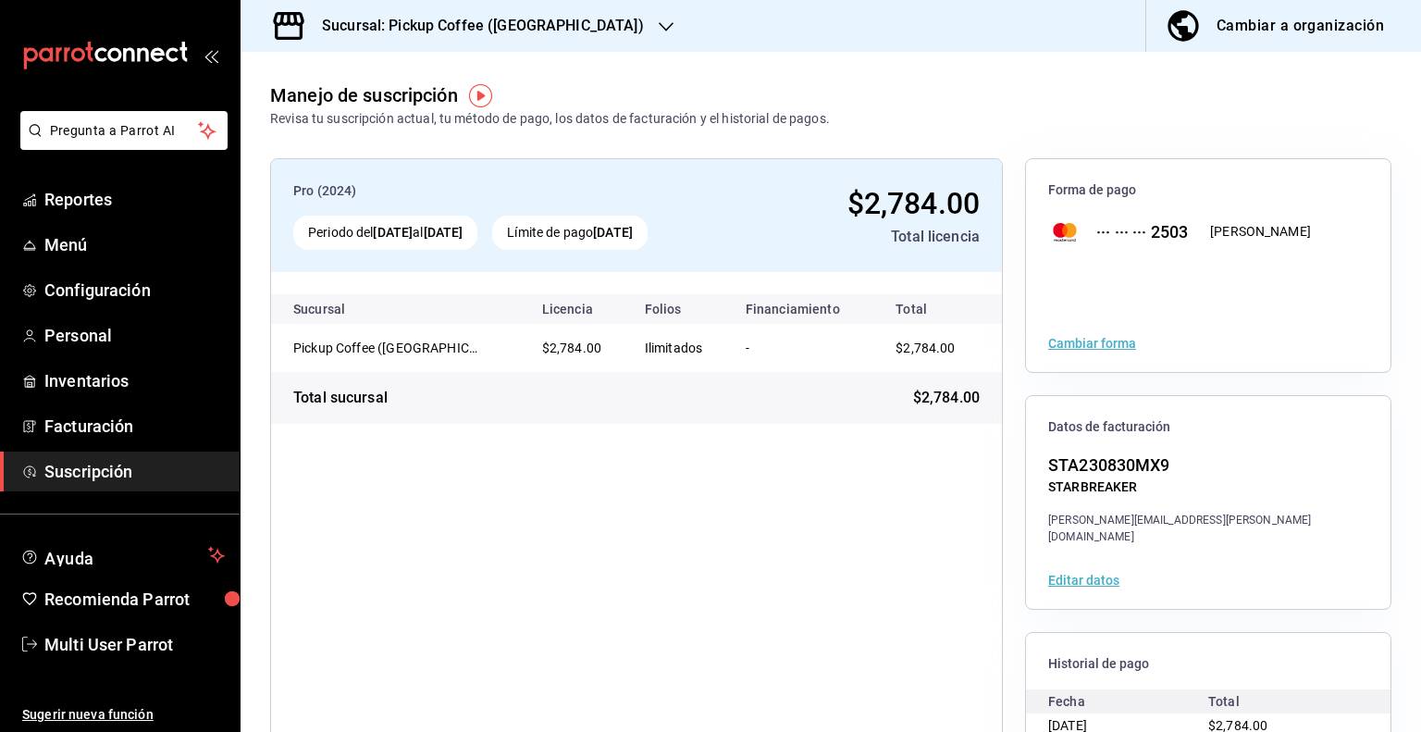
click at [546, 16] on h3 "Sucursal: Pickup Coffee (Santa Fe)" at bounding box center [475, 26] width 337 height 22
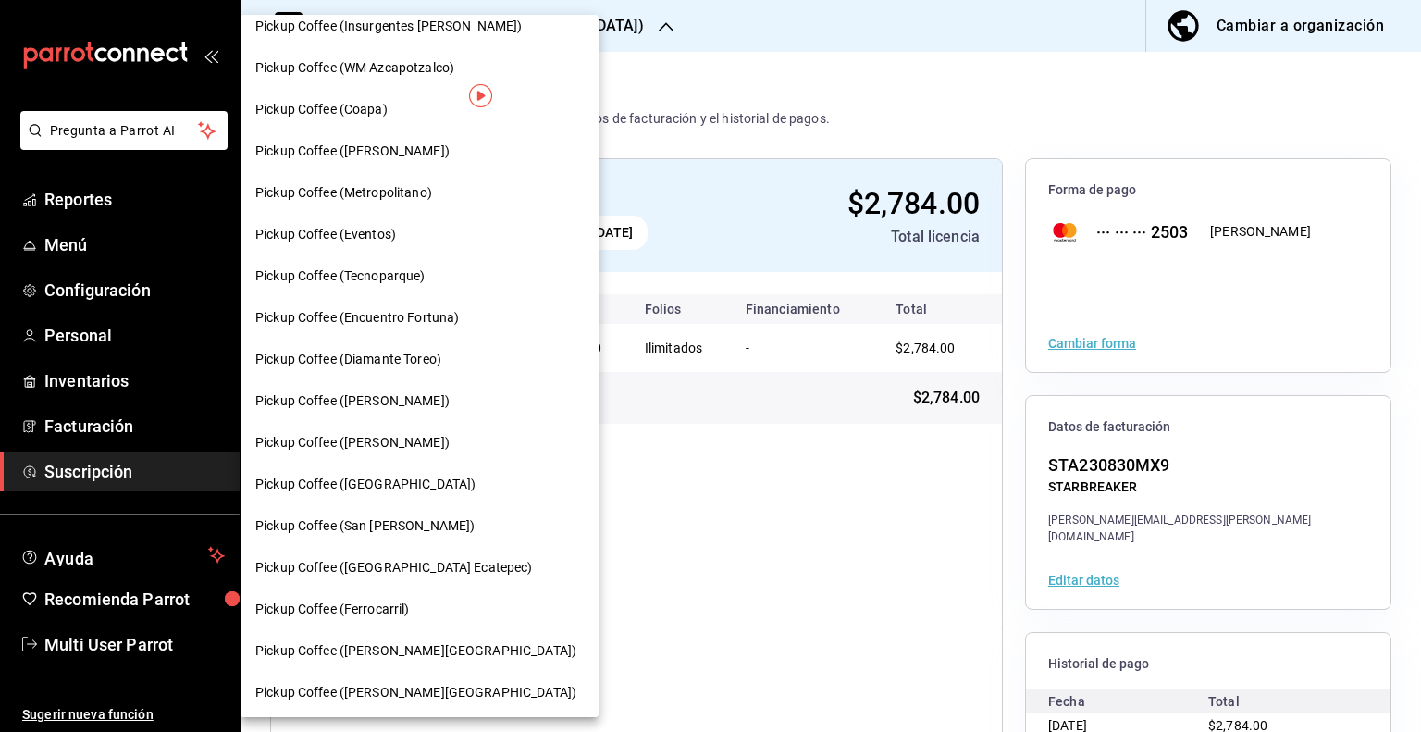
scroll to position [232, 0]
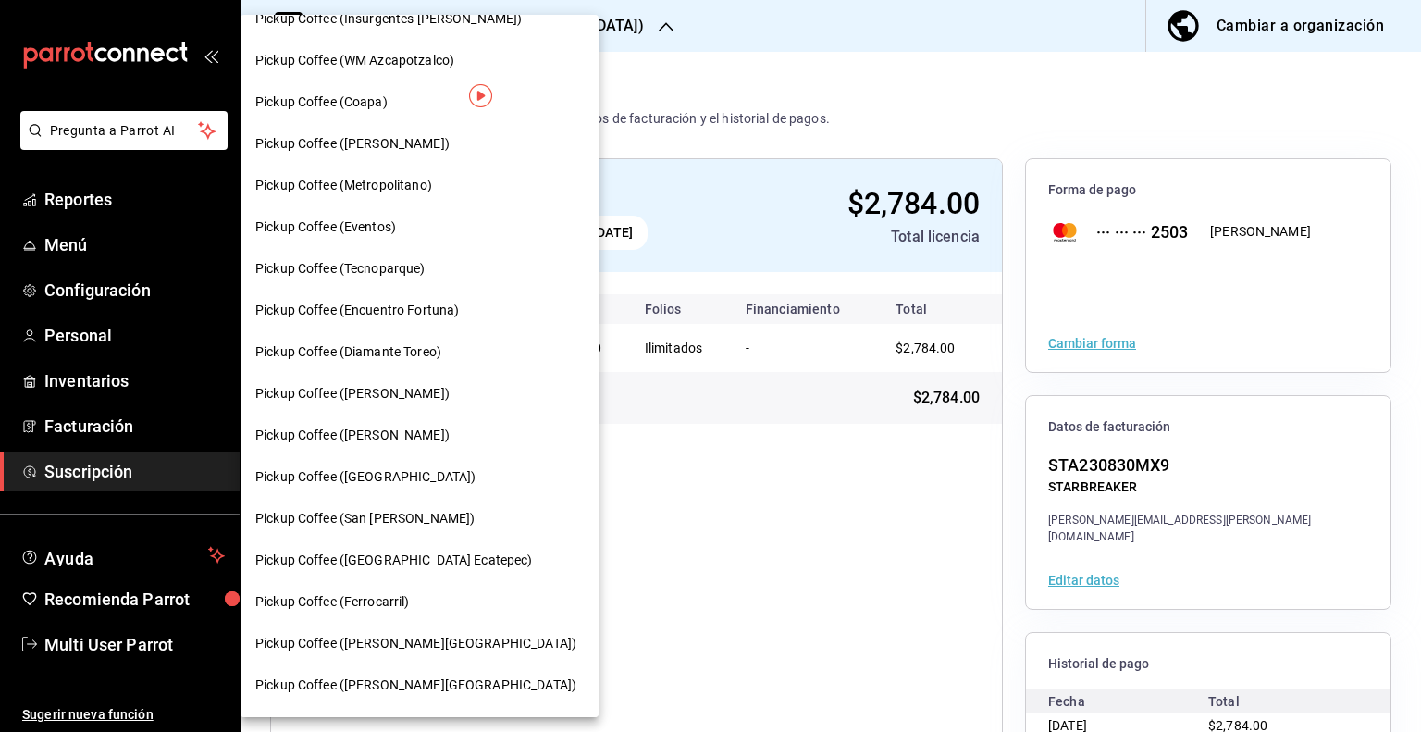
click at [416, 529] on div "Pickup Coffee (San Jeronimo)" at bounding box center [420, 519] width 358 height 42
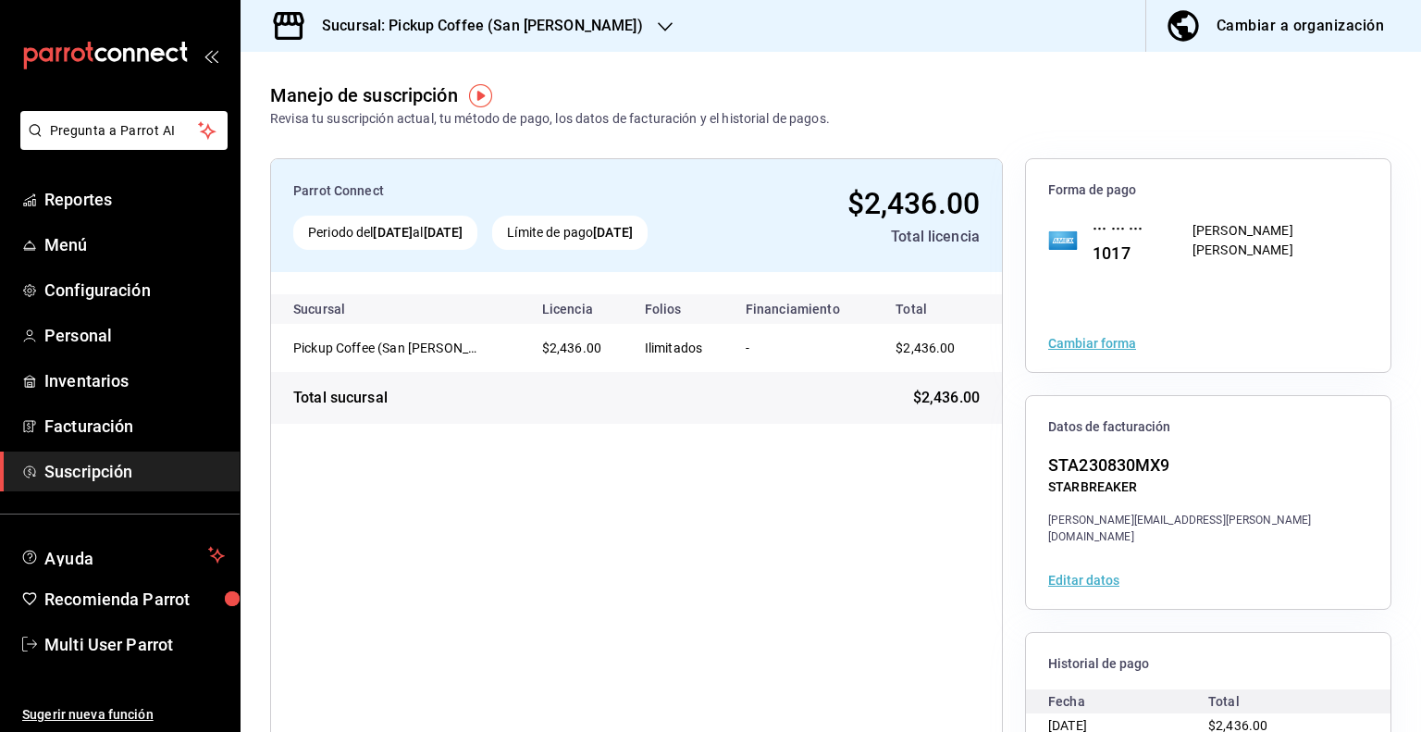
click at [1068, 337] on button "Cambiar forma" at bounding box center [1092, 343] width 88 height 13
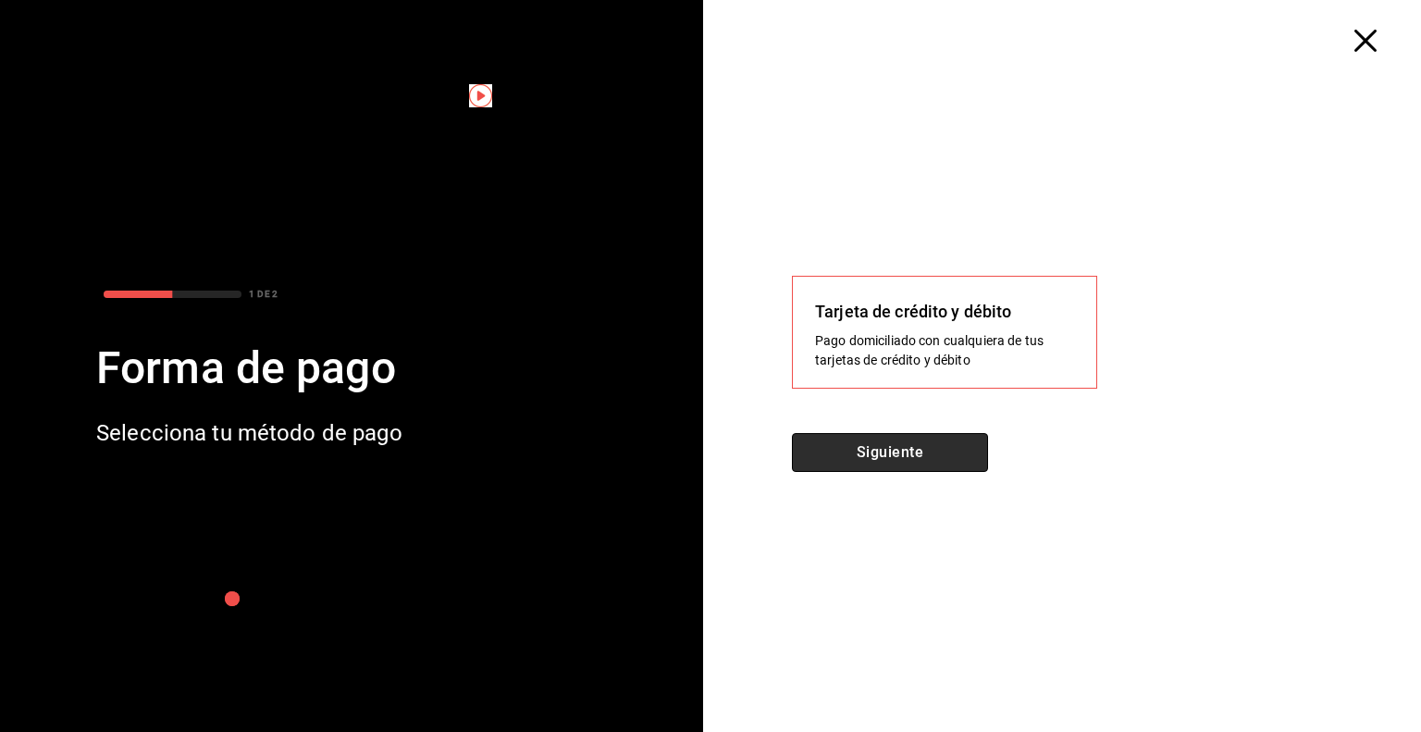
click at [969, 440] on button "Siguiente" at bounding box center [890, 452] width 196 height 39
